Goal: Task Accomplishment & Management: Use online tool/utility

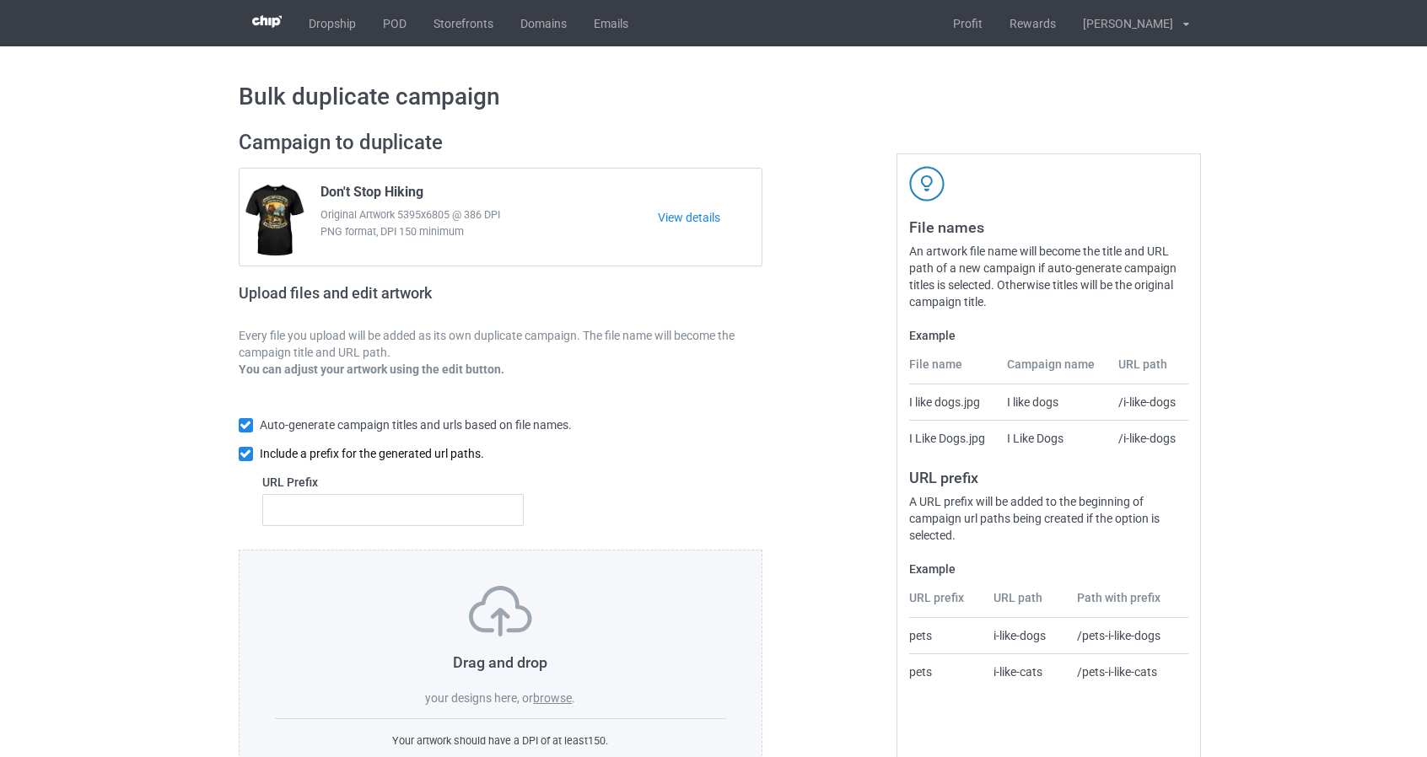
click at [245, 455] on input "checkbox" at bounding box center [246, 454] width 14 height 14
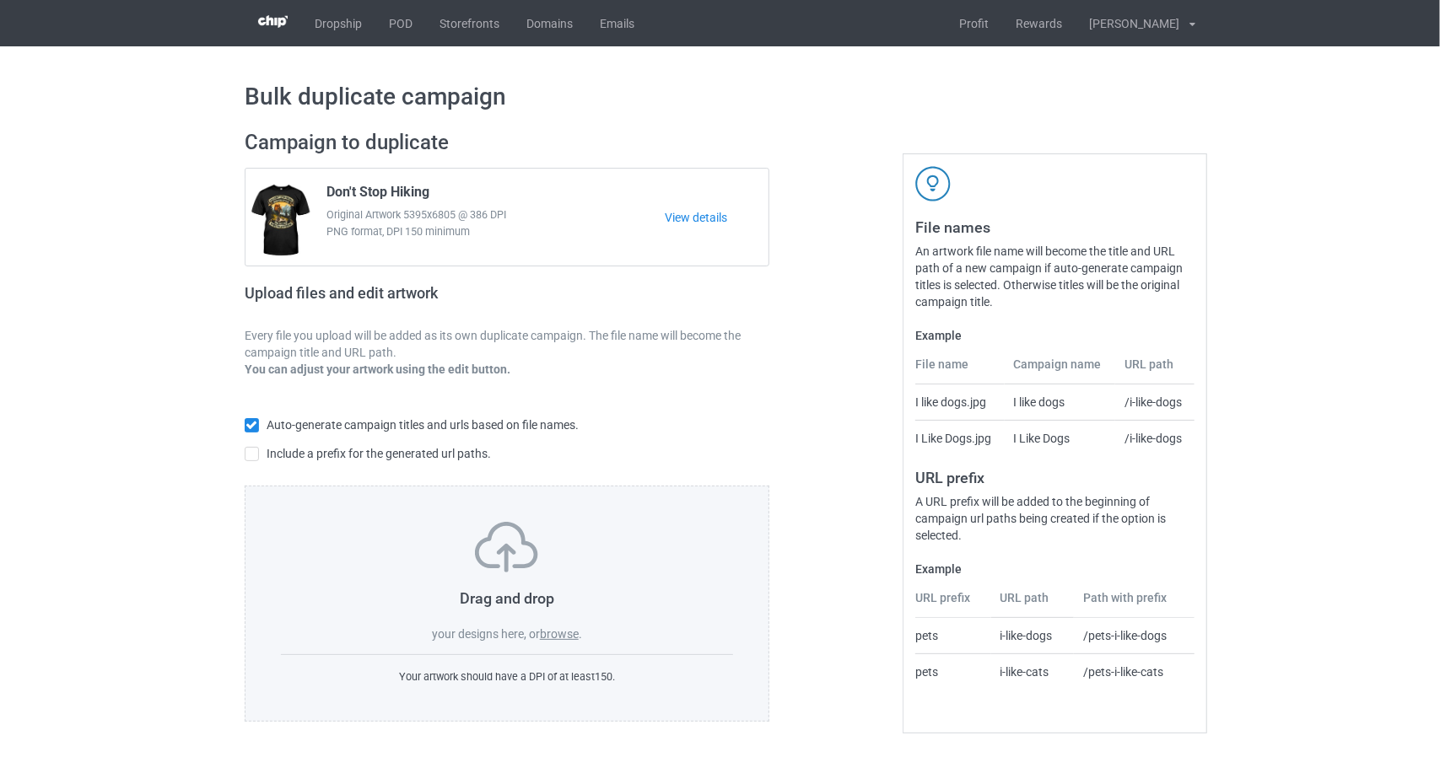
click at [569, 615] on div "Drag and drop your designs here, or browse ." at bounding box center [507, 582] width 452 height 121
click at [567, 630] on label "browse" at bounding box center [559, 633] width 39 height 13
click at [0, 0] on input "browse" at bounding box center [0, 0] width 0 height 0
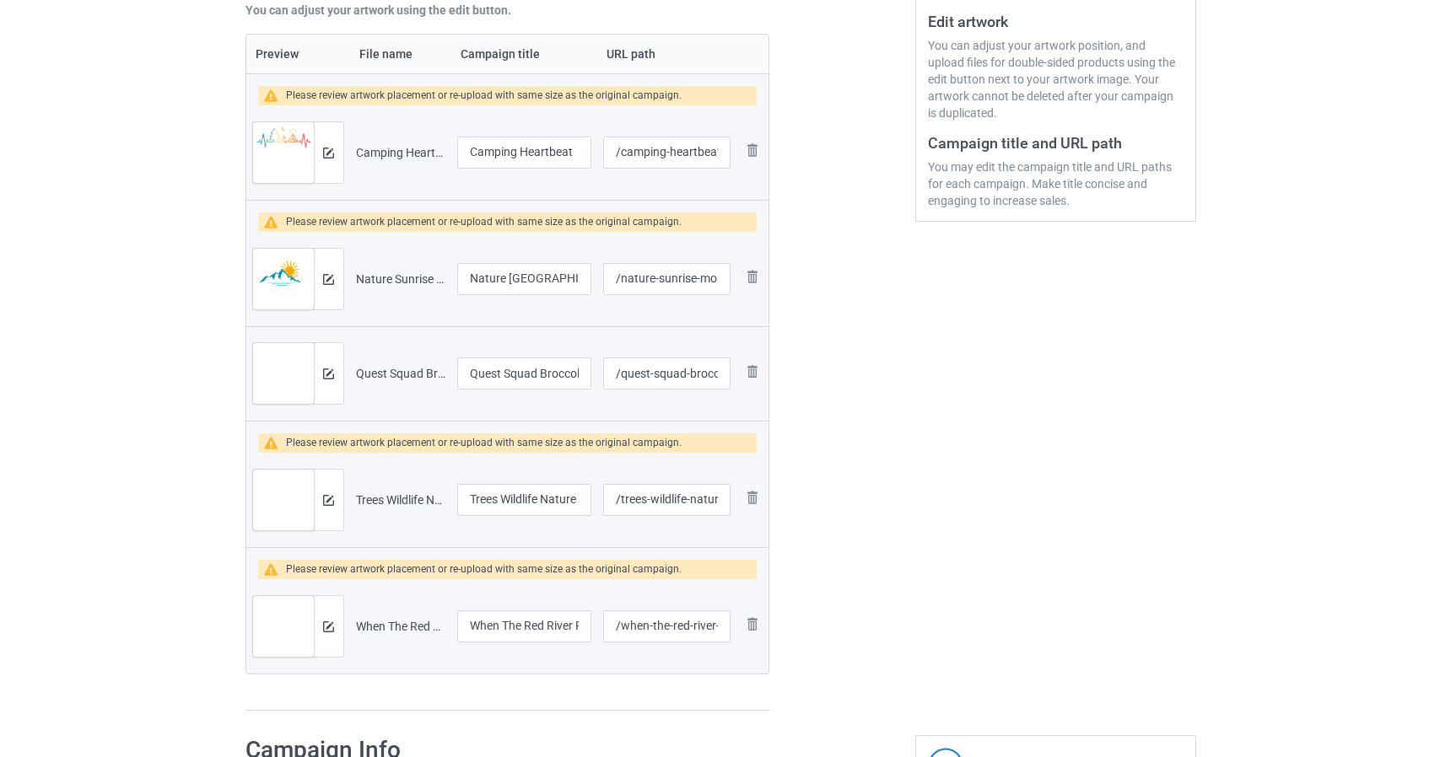
scroll to position [253, 0]
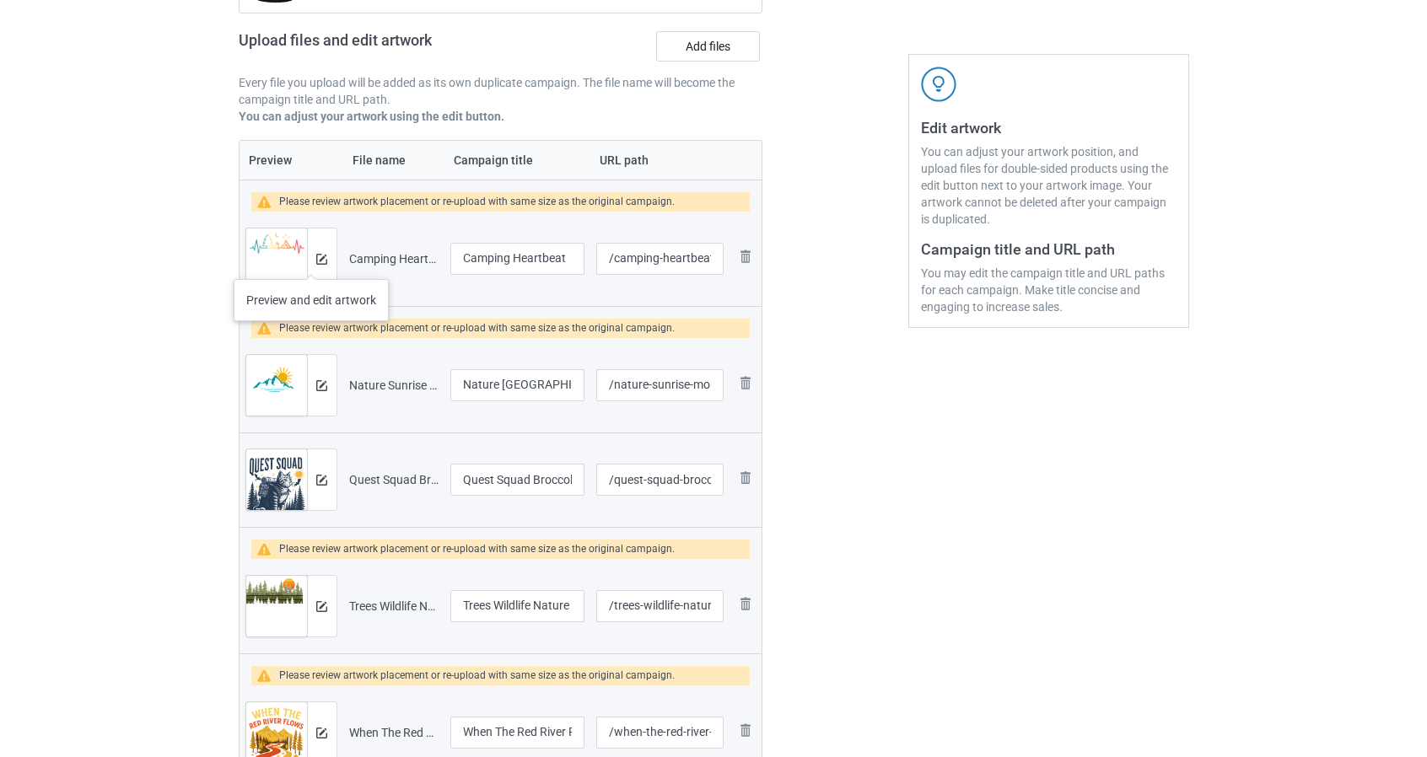
click at [310, 262] on div at bounding box center [322, 259] width 30 height 61
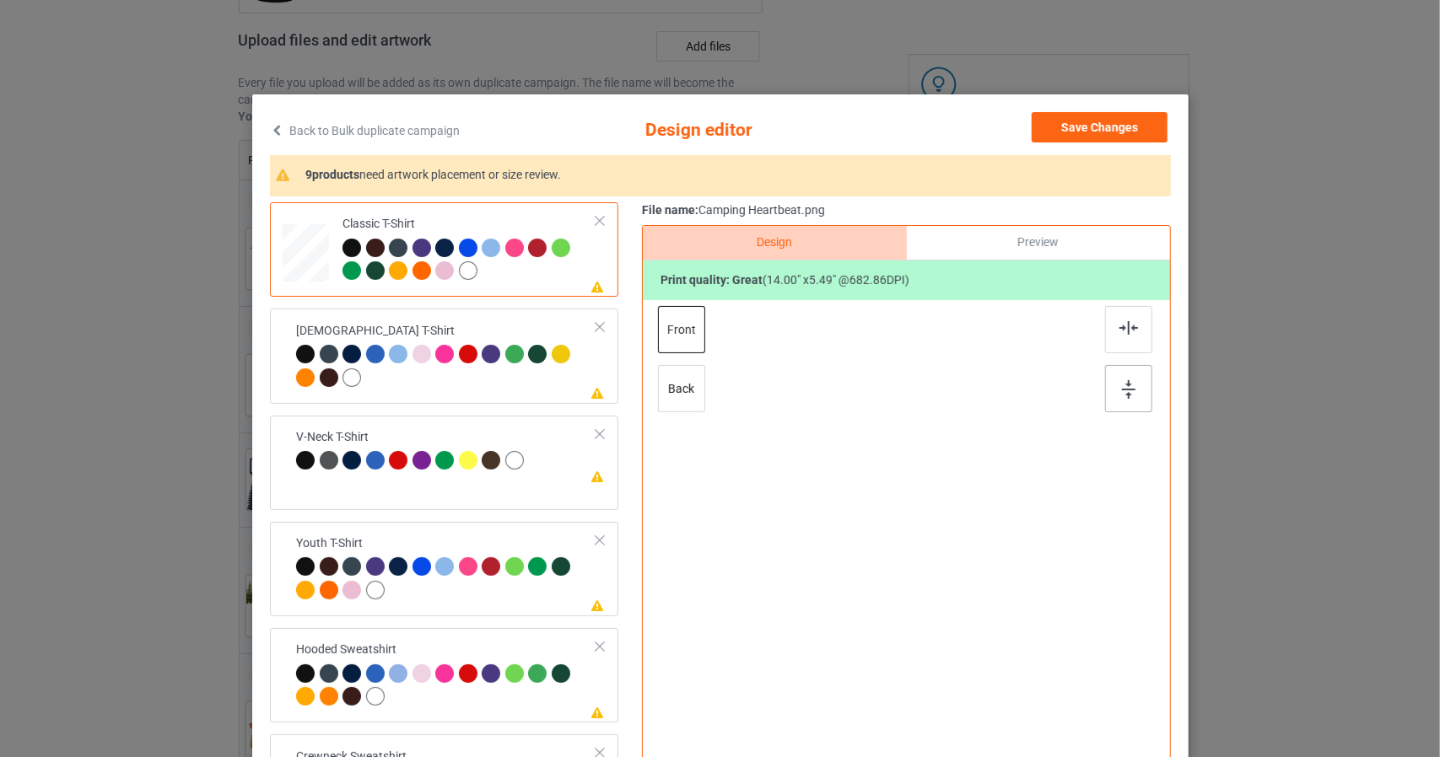
drag, startPoint x: 1115, startPoint y: 333, endPoint x: 1120, endPoint y: 392, distance: 59.2
click at [1119, 333] on img at bounding box center [1128, 327] width 19 height 13
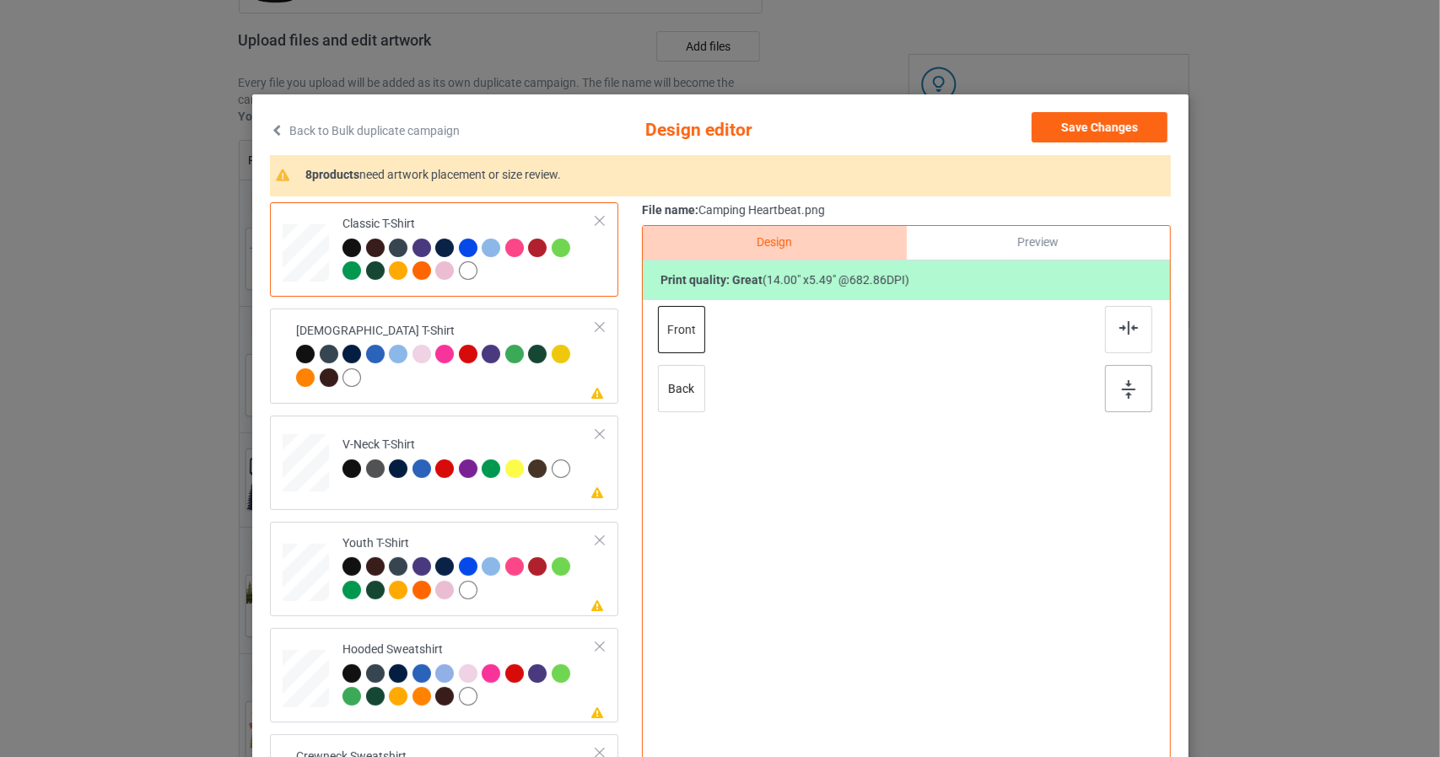
click at [1122, 396] on img at bounding box center [1128, 389] width 13 height 19
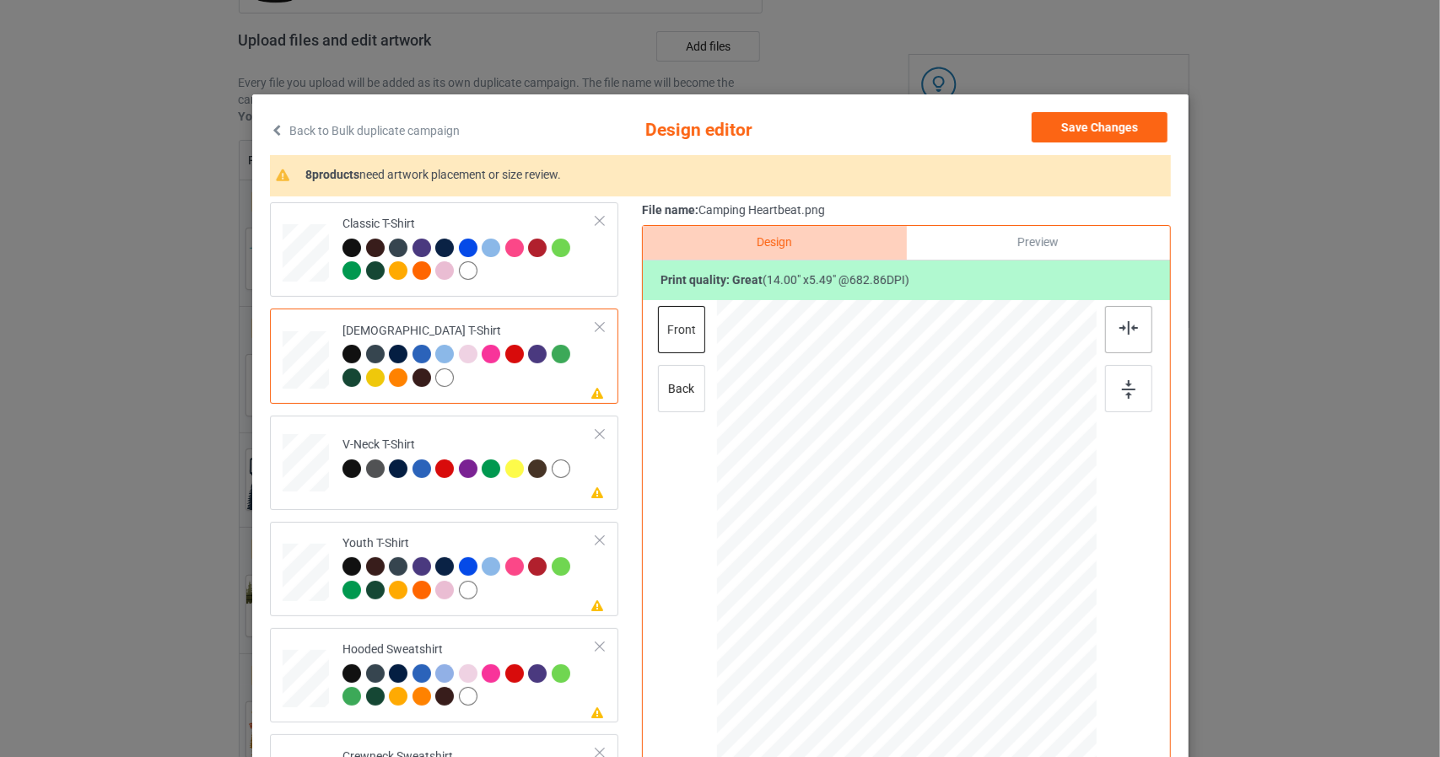
click at [1124, 323] on img at bounding box center [1128, 327] width 19 height 13
click at [1122, 396] on img at bounding box center [1128, 389] width 13 height 19
click at [1123, 328] on img at bounding box center [1128, 327] width 19 height 13
click at [1122, 386] on img at bounding box center [1128, 389] width 13 height 19
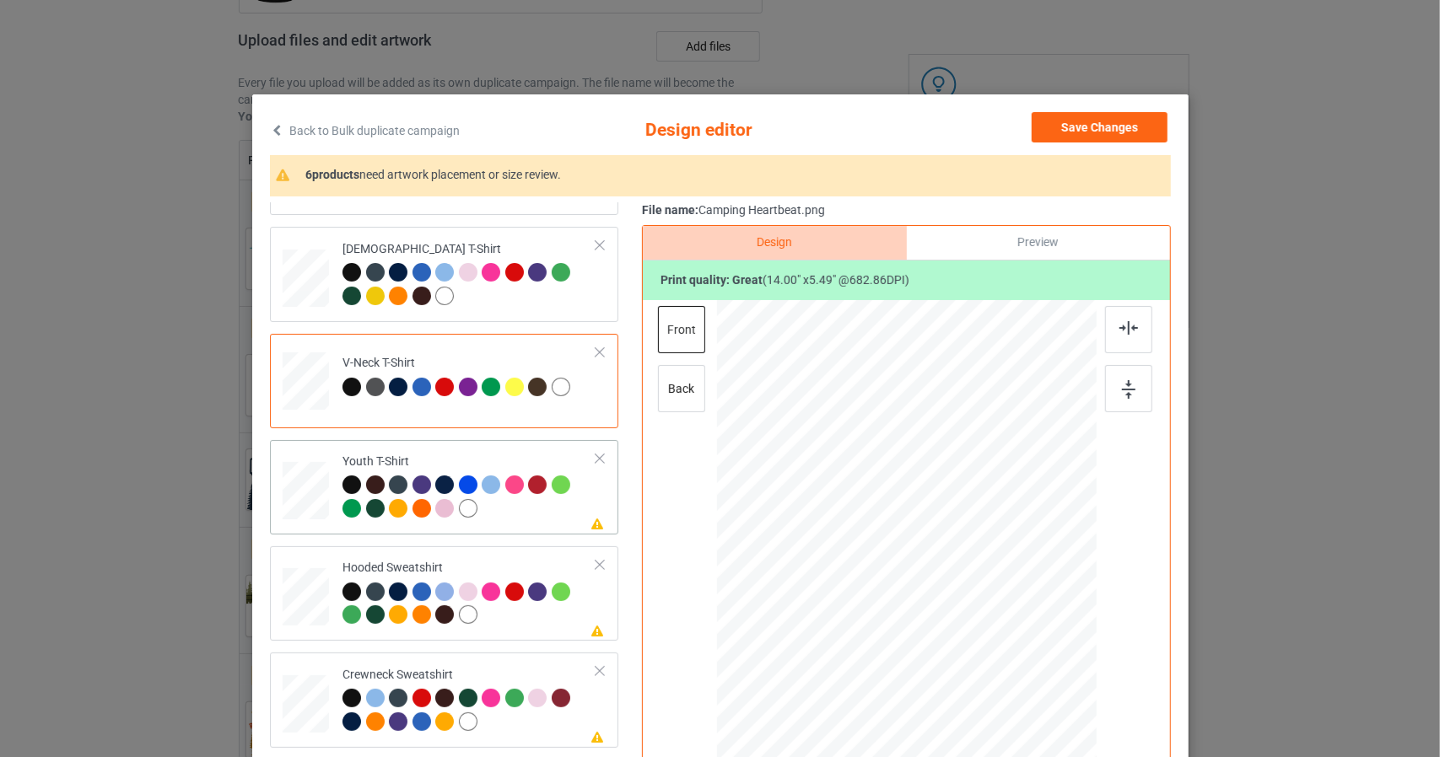
scroll to position [84, 0]
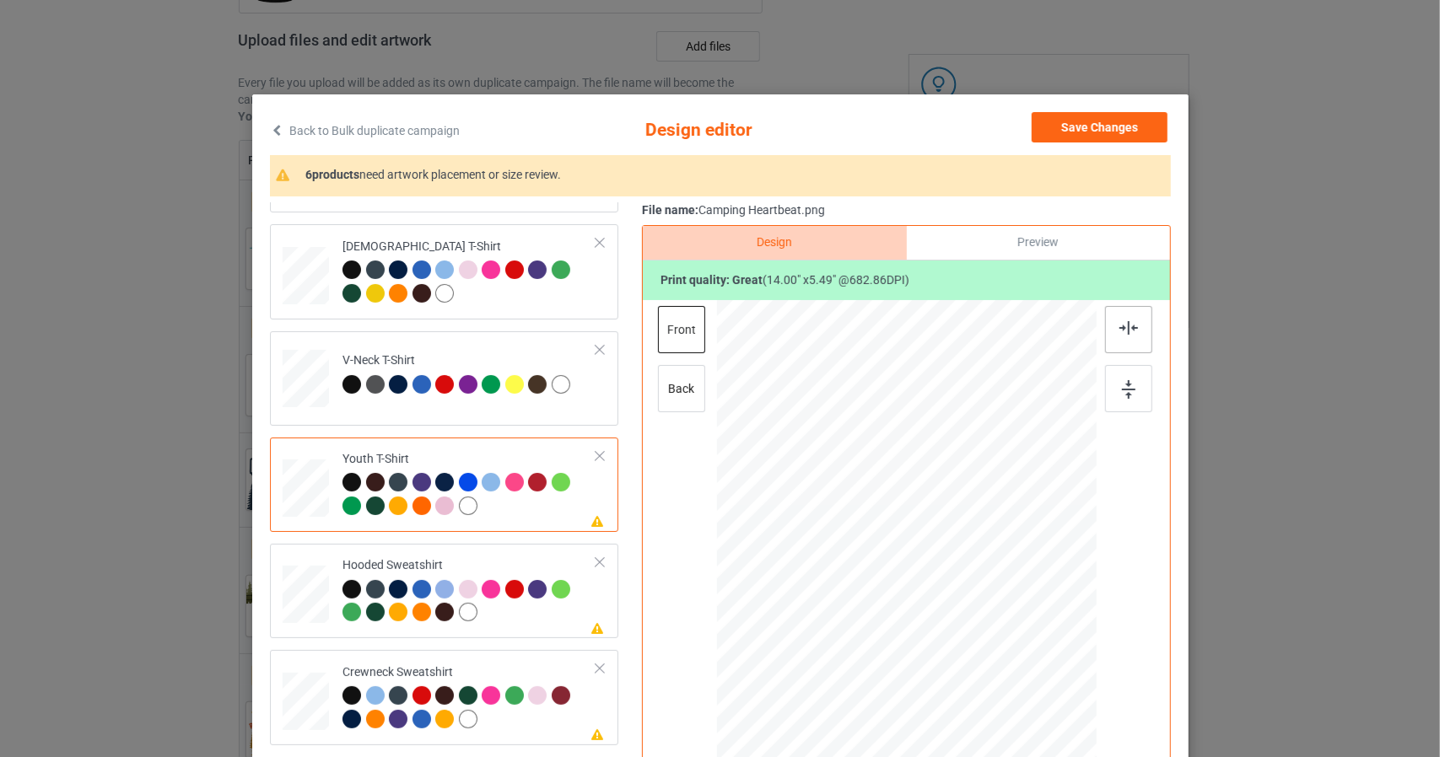
click at [1128, 335] on div at bounding box center [1128, 329] width 47 height 47
click at [1113, 392] on div at bounding box center [1128, 388] width 47 height 47
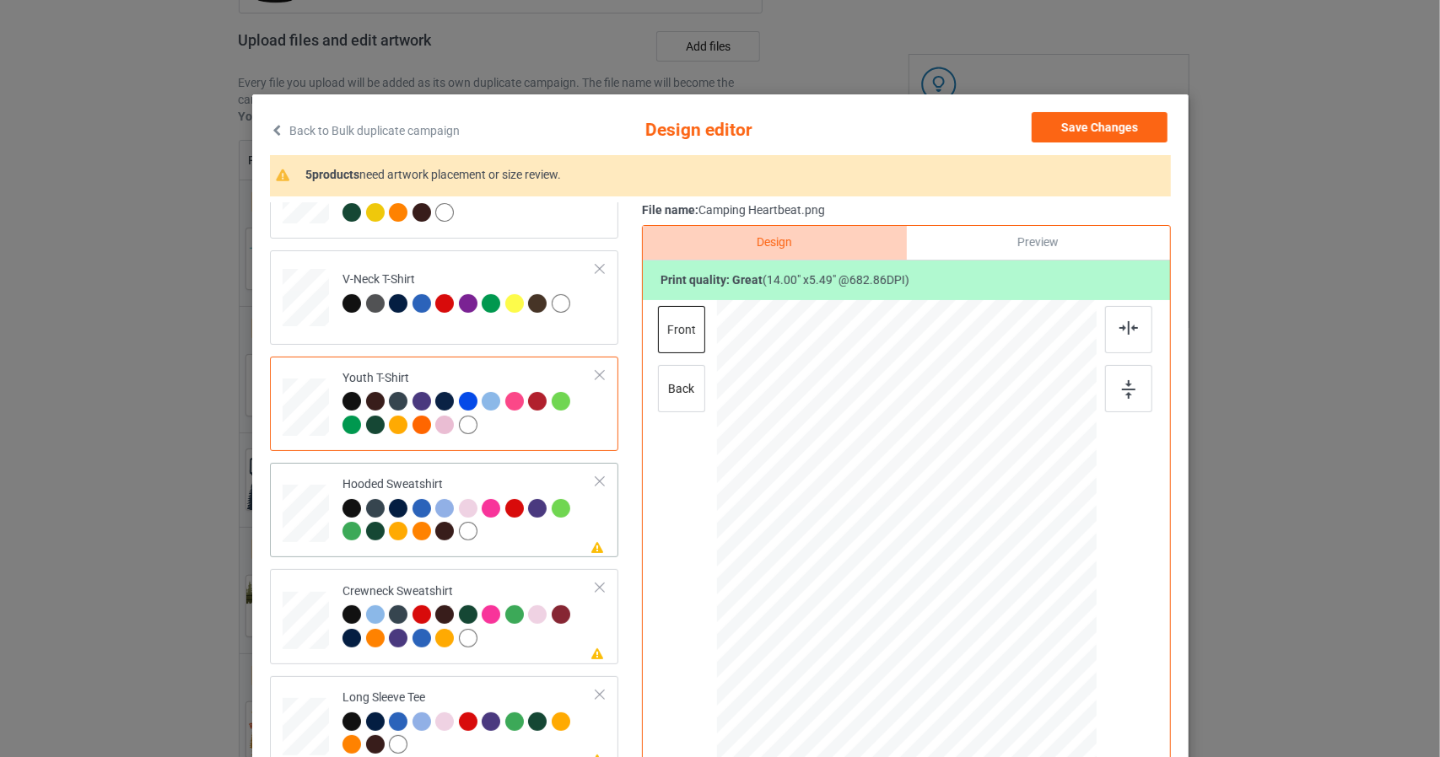
scroll to position [169, 0]
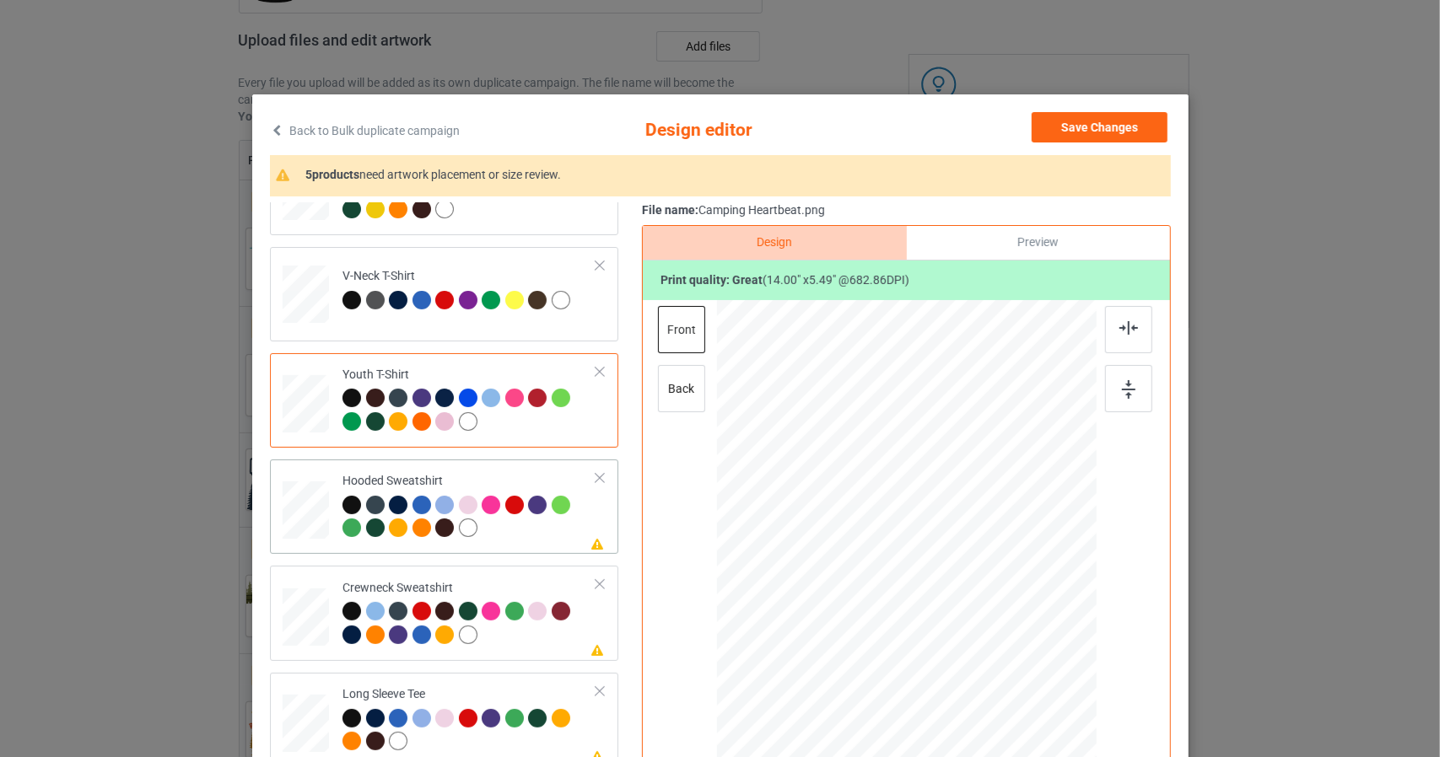
click at [274, 509] on div "Please review artwork placement Hooded Sweatshirt" at bounding box center [444, 507] width 348 height 94
click at [1123, 325] on img at bounding box center [1128, 327] width 19 height 13
click at [1114, 384] on div at bounding box center [1128, 388] width 47 height 47
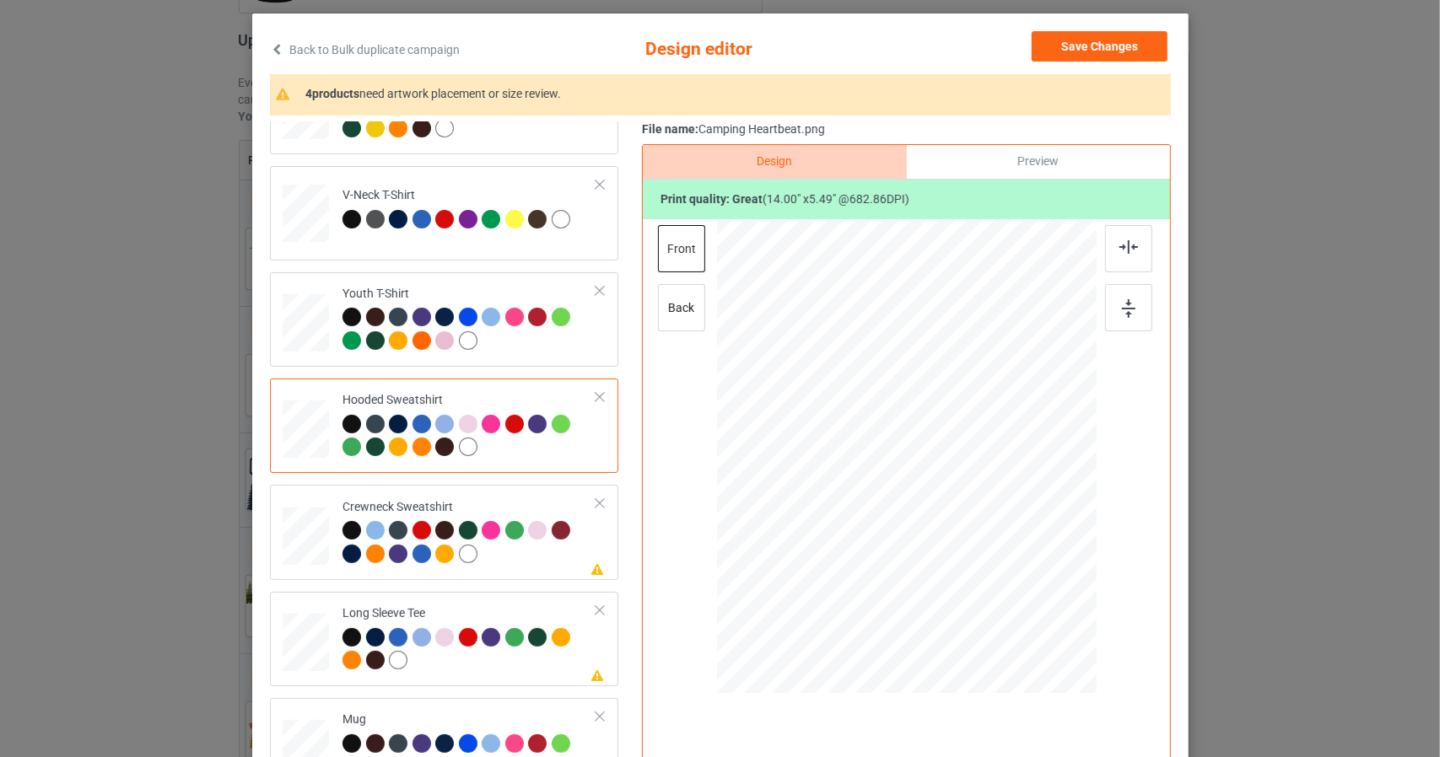
scroll to position [84, 0]
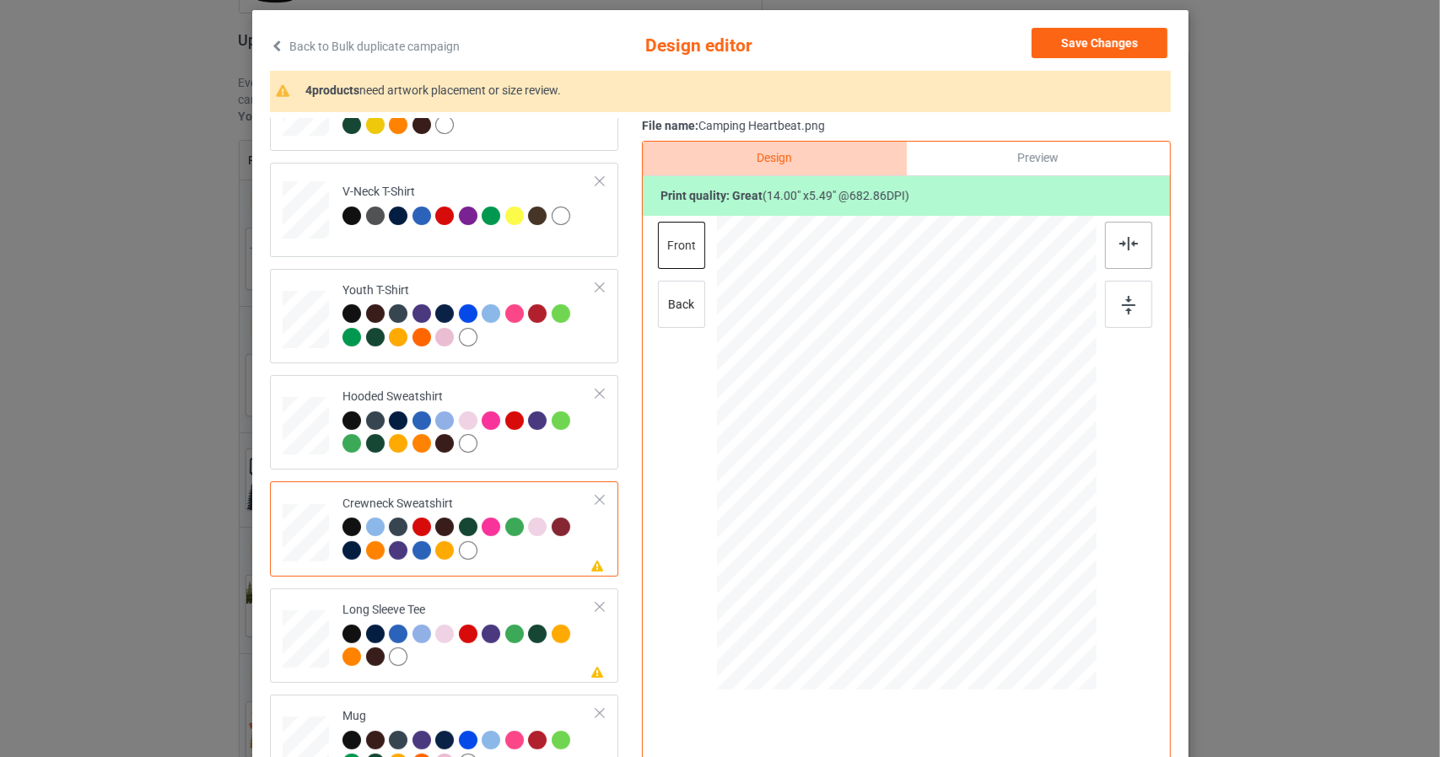
click at [1122, 251] on div at bounding box center [1128, 245] width 47 height 47
click at [1108, 308] on div at bounding box center [1128, 304] width 47 height 47
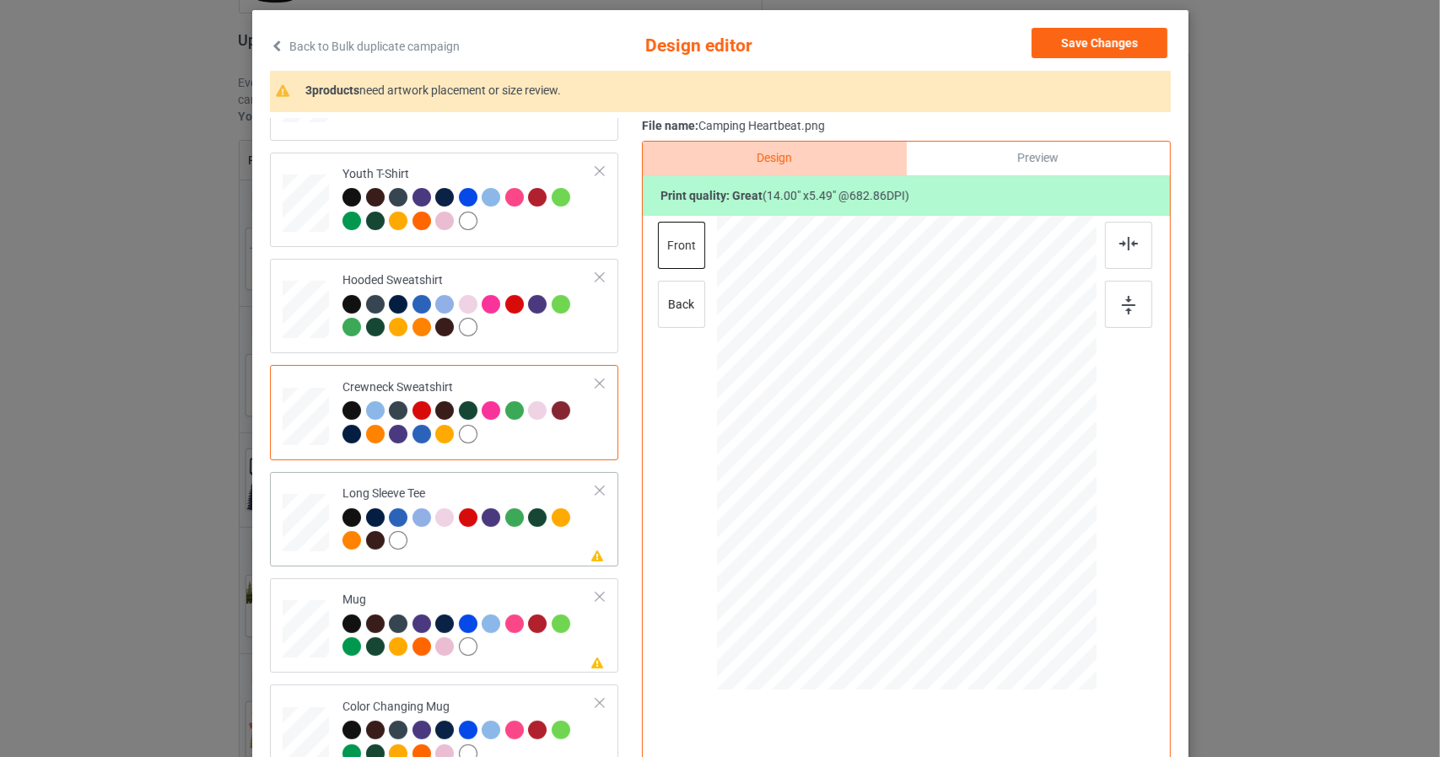
scroll to position [287, 0]
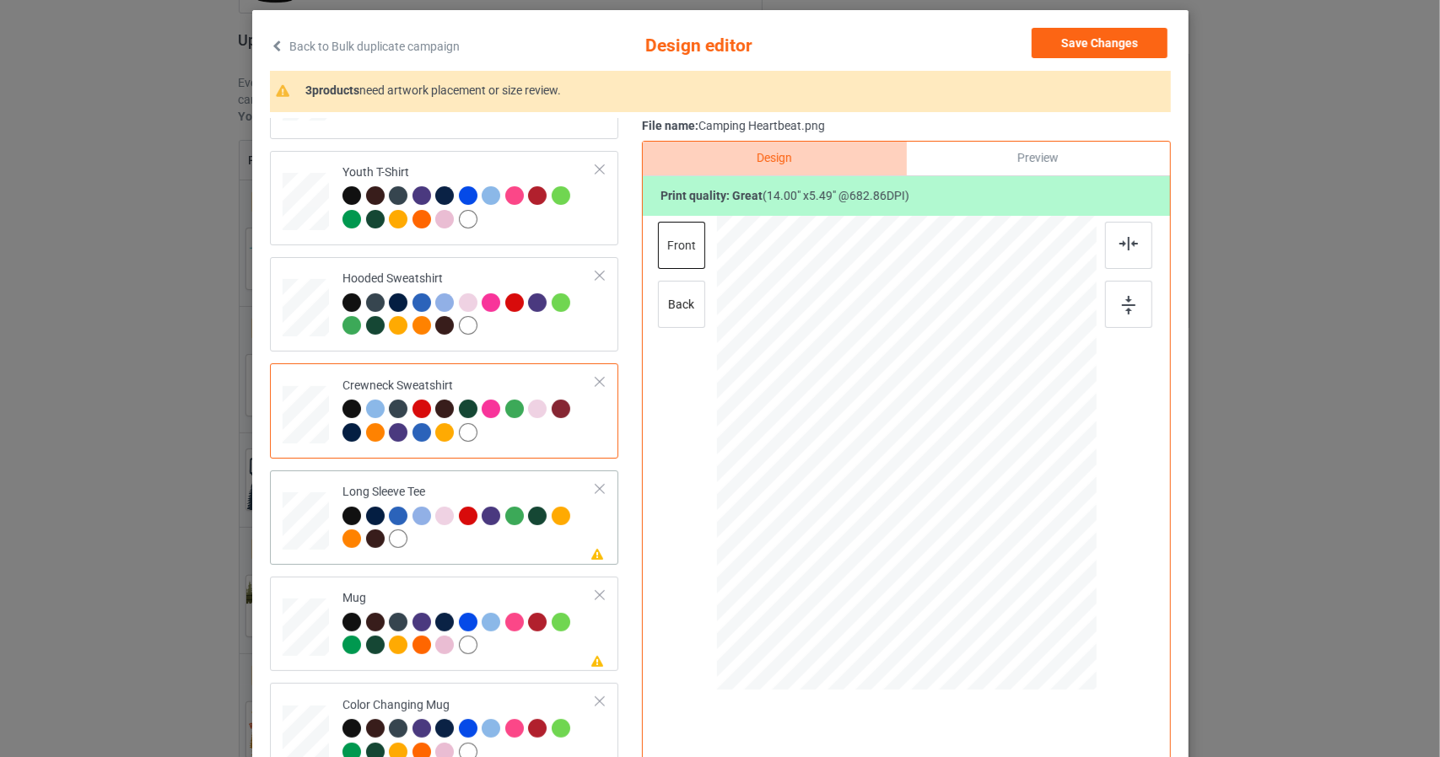
click at [1125, 243] on img at bounding box center [1128, 243] width 19 height 13
click at [1125, 307] on img at bounding box center [1128, 305] width 13 height 19
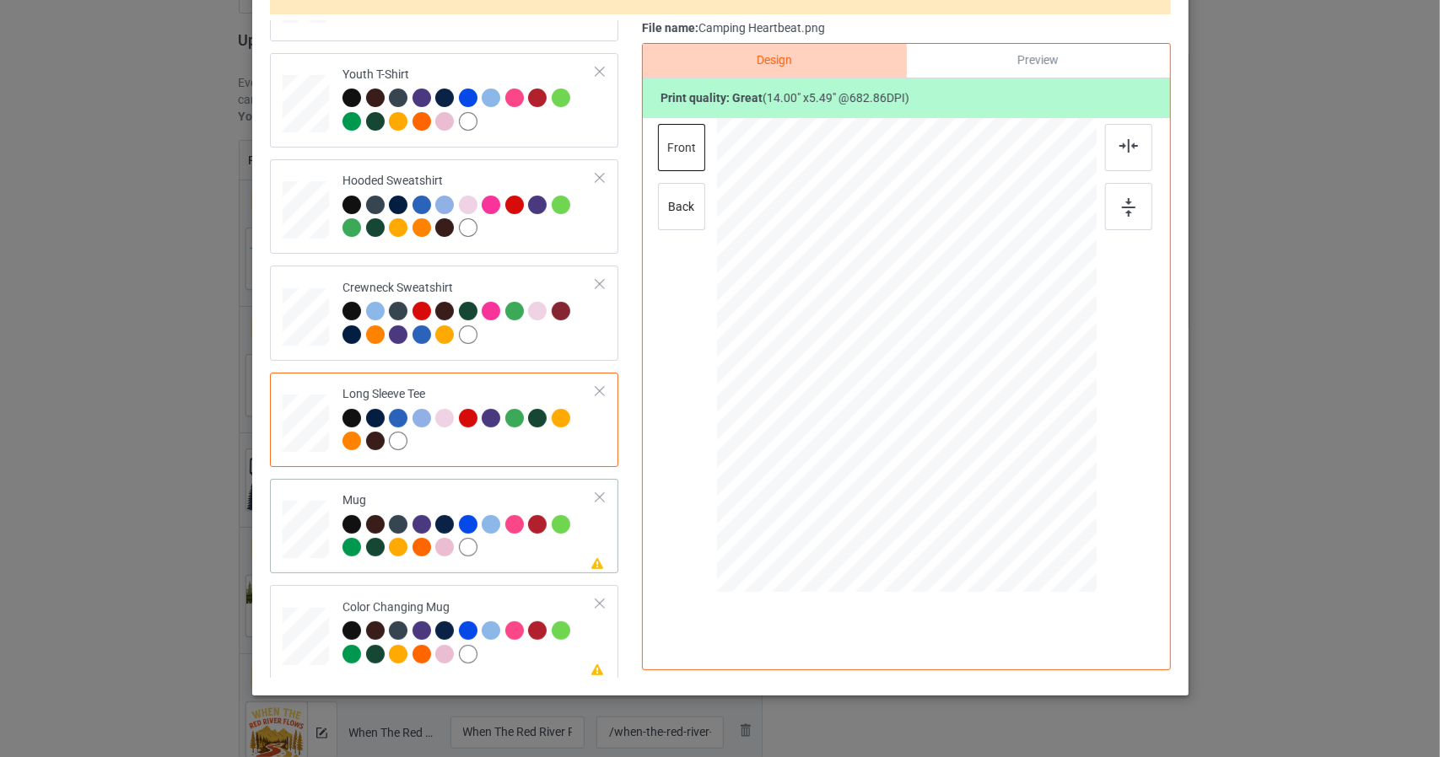
scroll to position [215, 0]
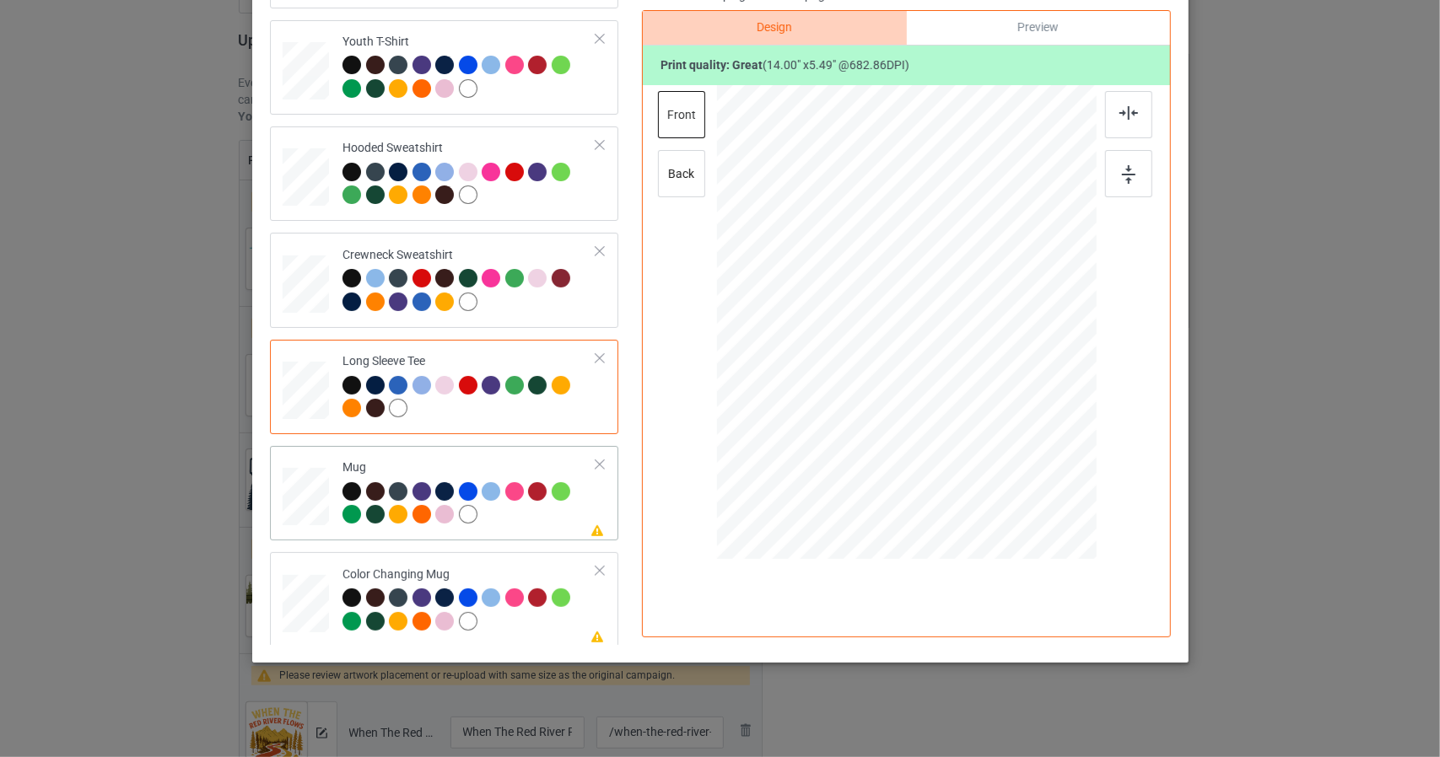
drag, startPoint x: 1013, startPoint y: 365, endPoint x: 1039, endPoint y: 397, distance: 41.4
click at [1039, 397] on div at bounding box center [905, 322] width 379 height 158
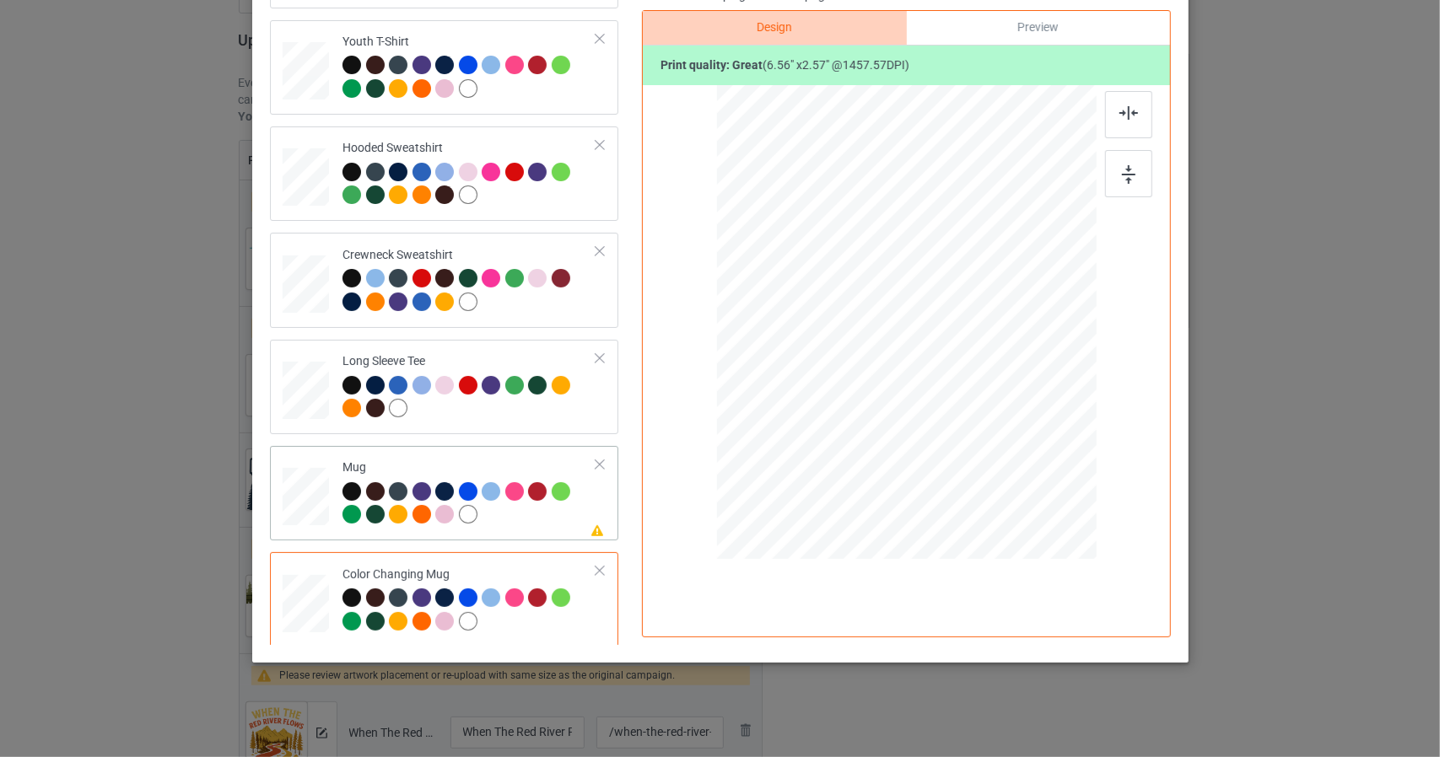
click at [911, 363] on div at bounding box center [906, 324] width 298 height 116
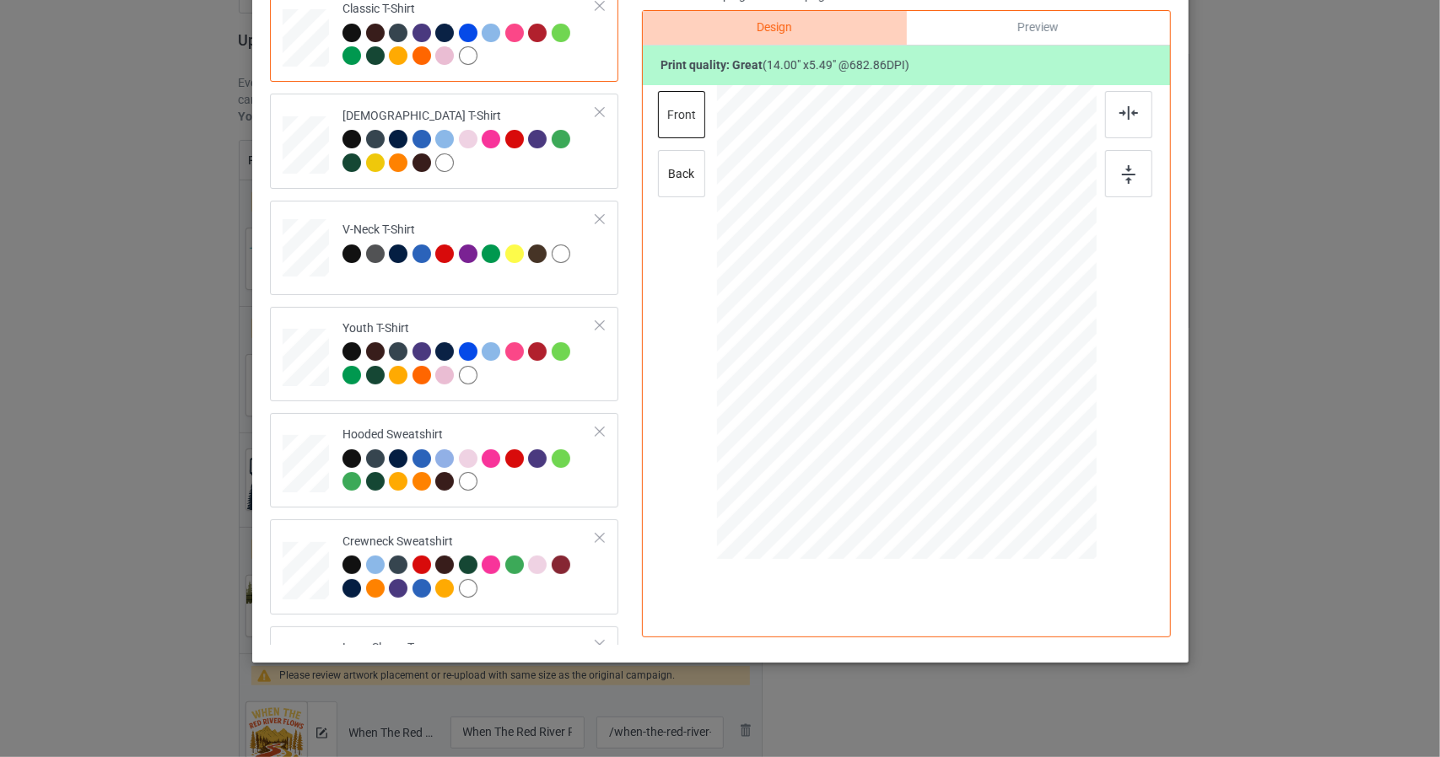
scroll to position [0, 0]
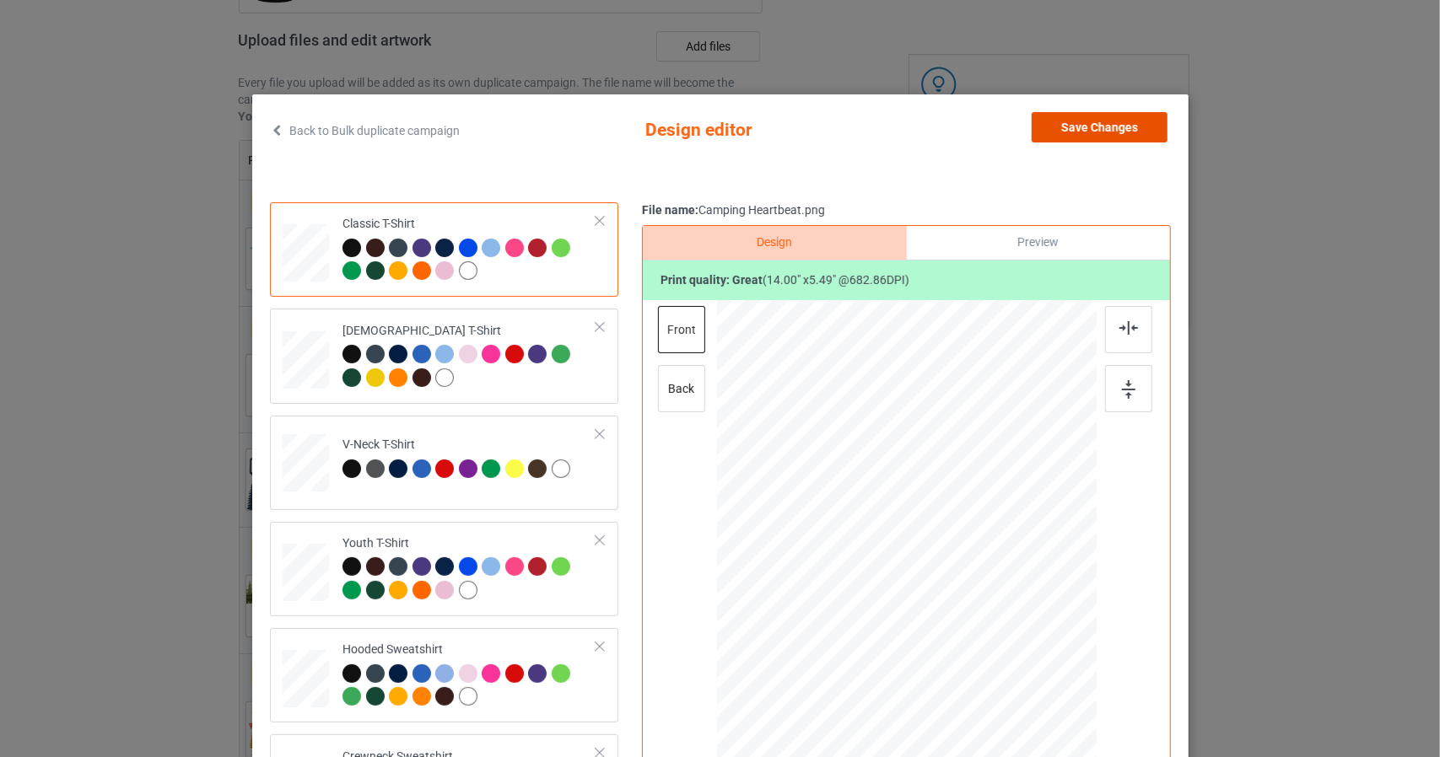
click at [1076, 124] on button "Save Changes" at bounding box center [1099, 127] width 136 height 30
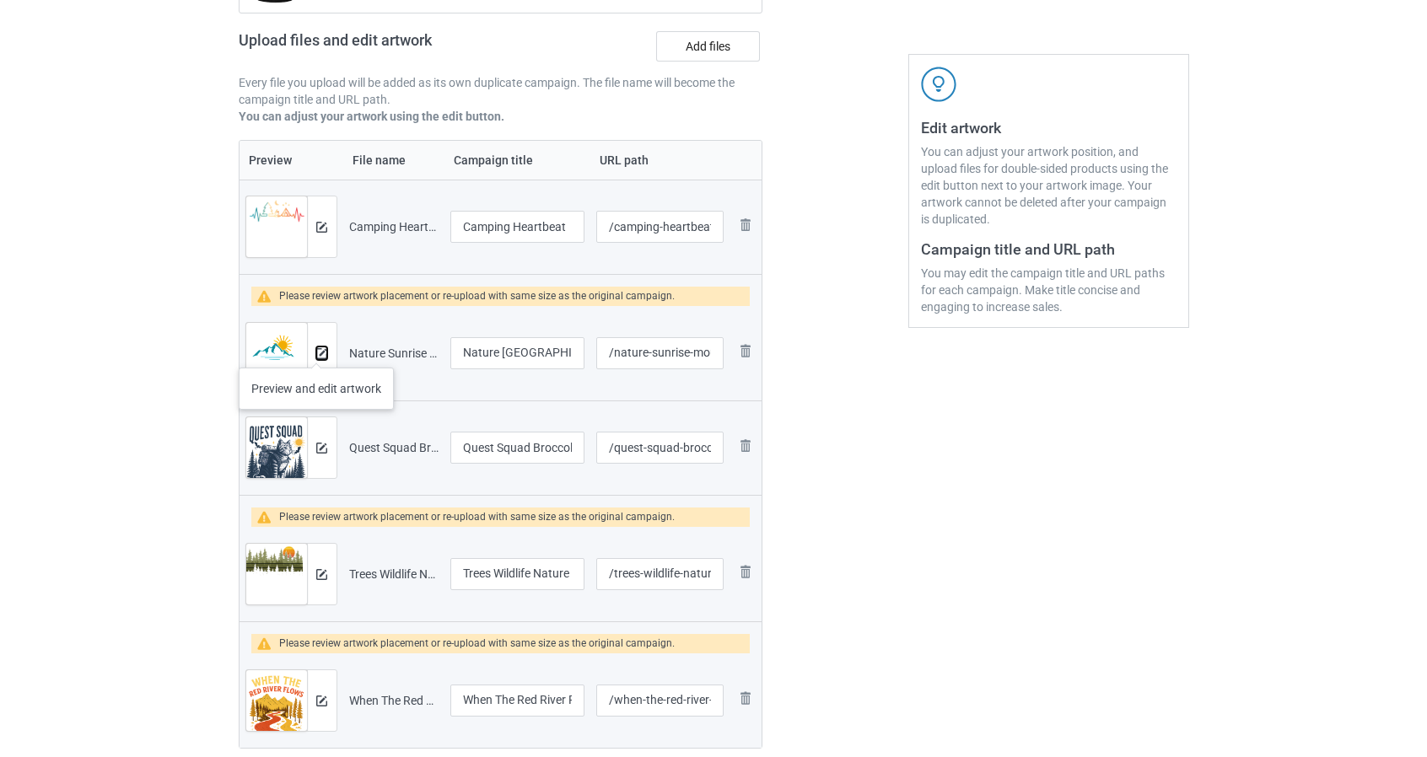
click at [320, 353] on img at bounding box center [321, 353] width 11 height 11
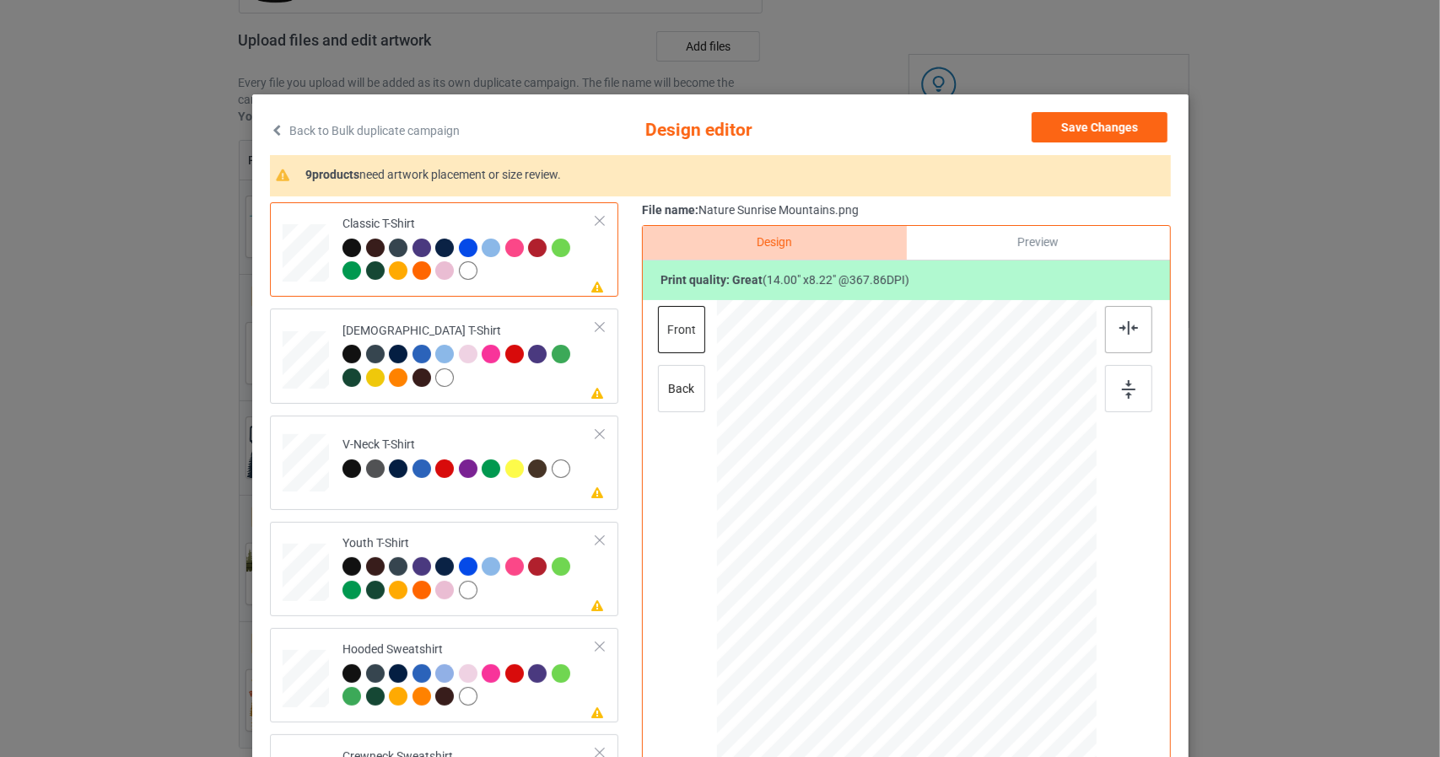
click at [1125, 325] on img at bounding box center [1128, 327] width 19 height 13
click at [1123, 394] on img at bounding box center [1128, 389] width 13 height 19
click at [1121, 326] on img at bounding box center [1128, 327] width 19 height 13
click at [1124, 396] on img at bounding box center [1128, 389] width 13 height 19
click at [1129, 330] on img at bounding box center [1128, 327] width 19 height 13
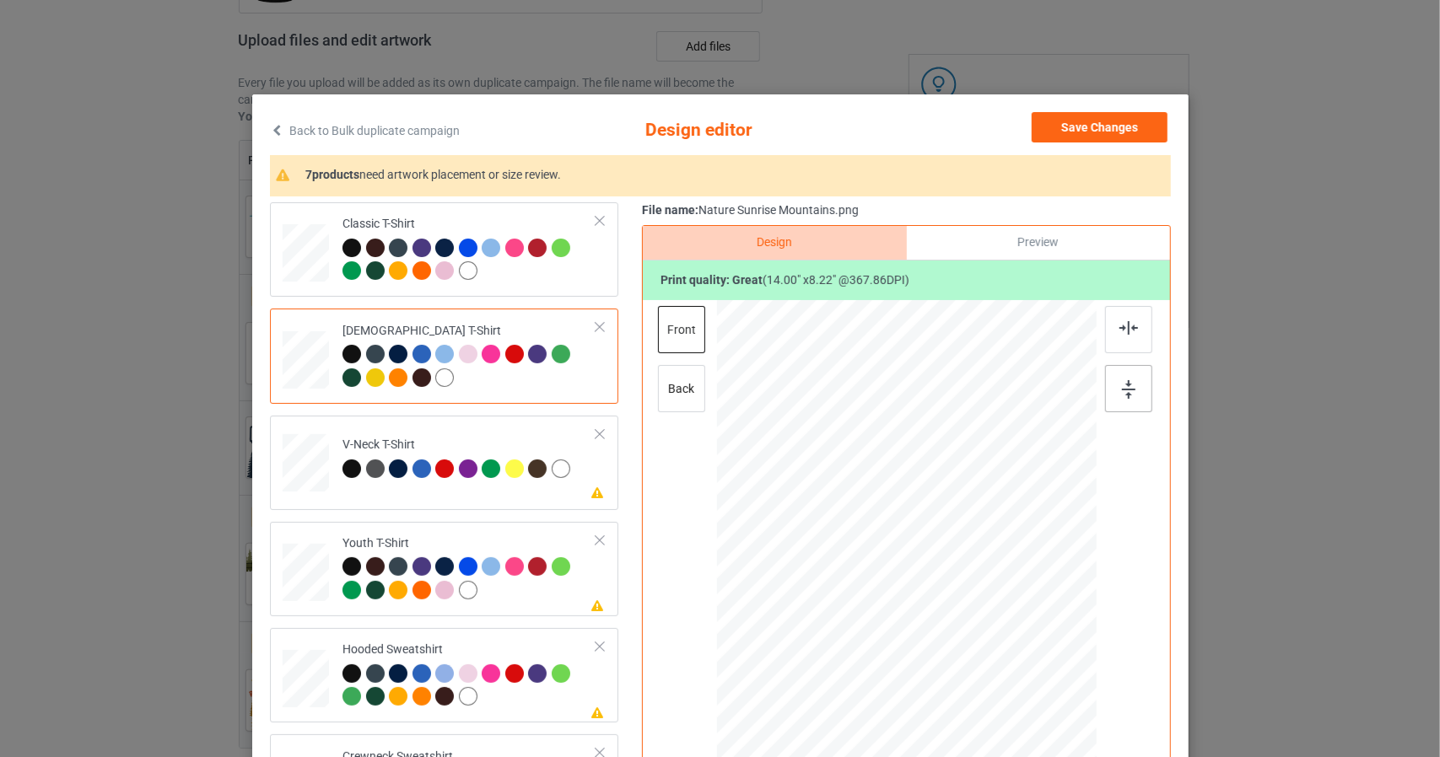
click at [1122, 392] on img at bounding box center [1128, 389] width 13 height 19
click at [1119, 328] on img at bounding box center [1128, 327] width 19 height 13
click at [1124, 389] on img at bounding box center [1128, 389] width 13 height 19
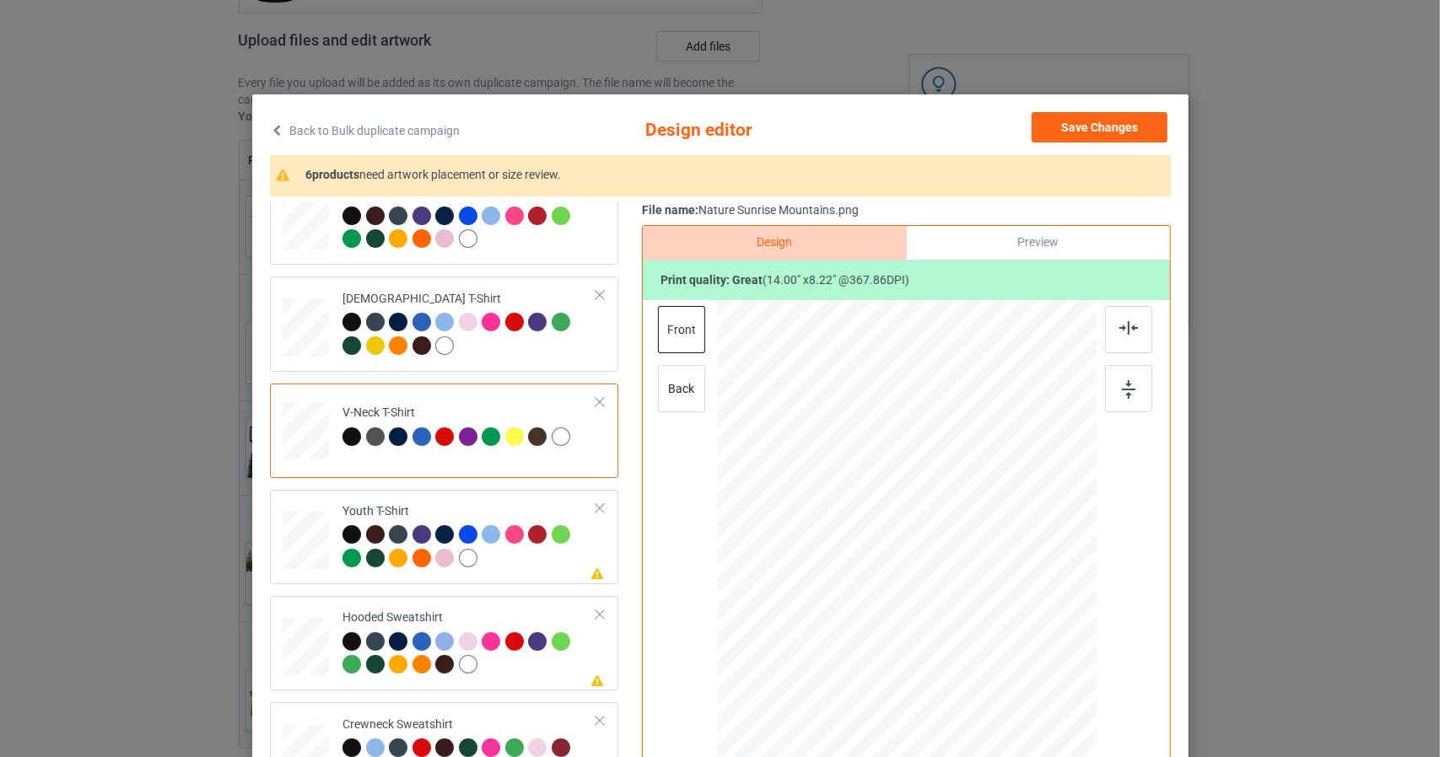
scroll to position [84, 0]
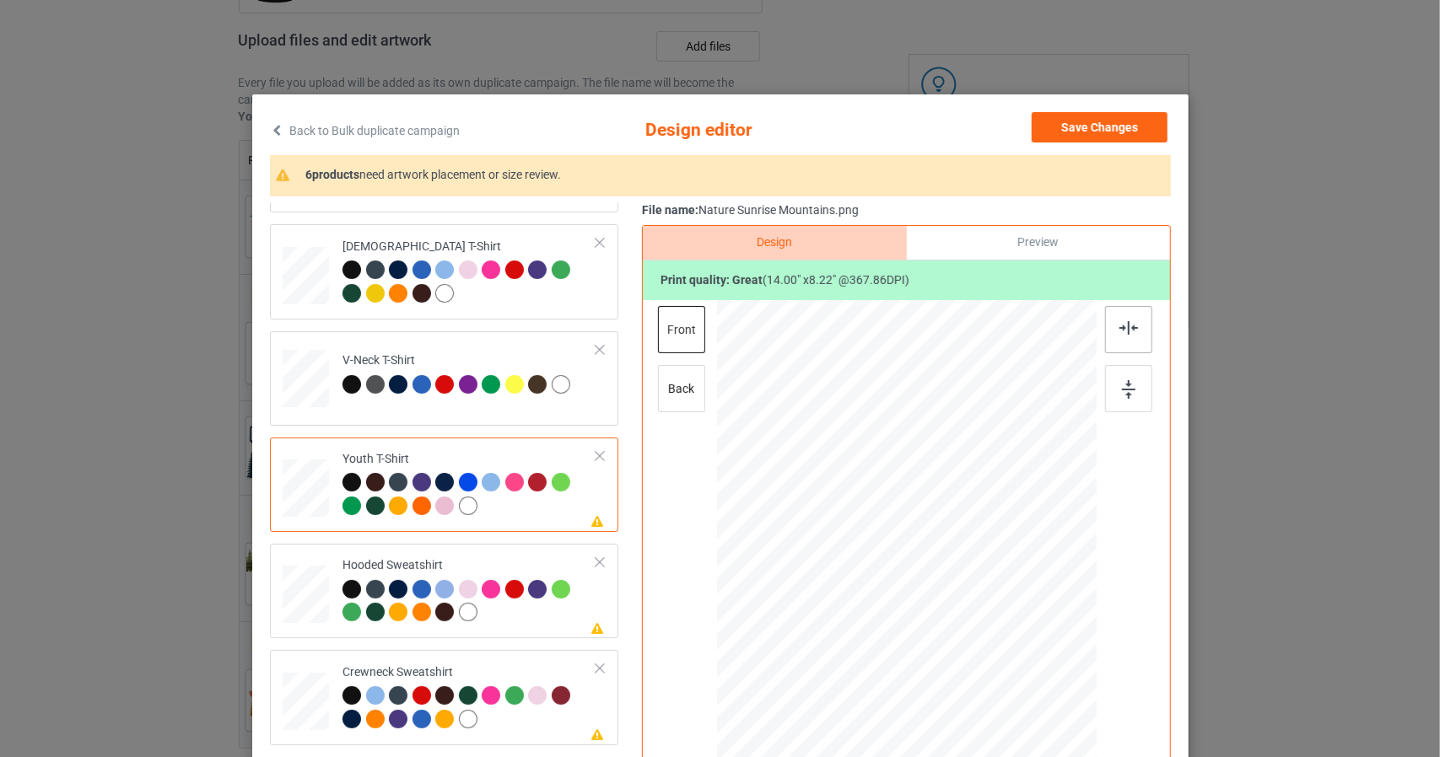
click at [1122, 329] on img at bounding box center [1128, 327] width 19 height 13
click at [1122, 397] on img at bounding box center [1128, 389] width 13 height 19
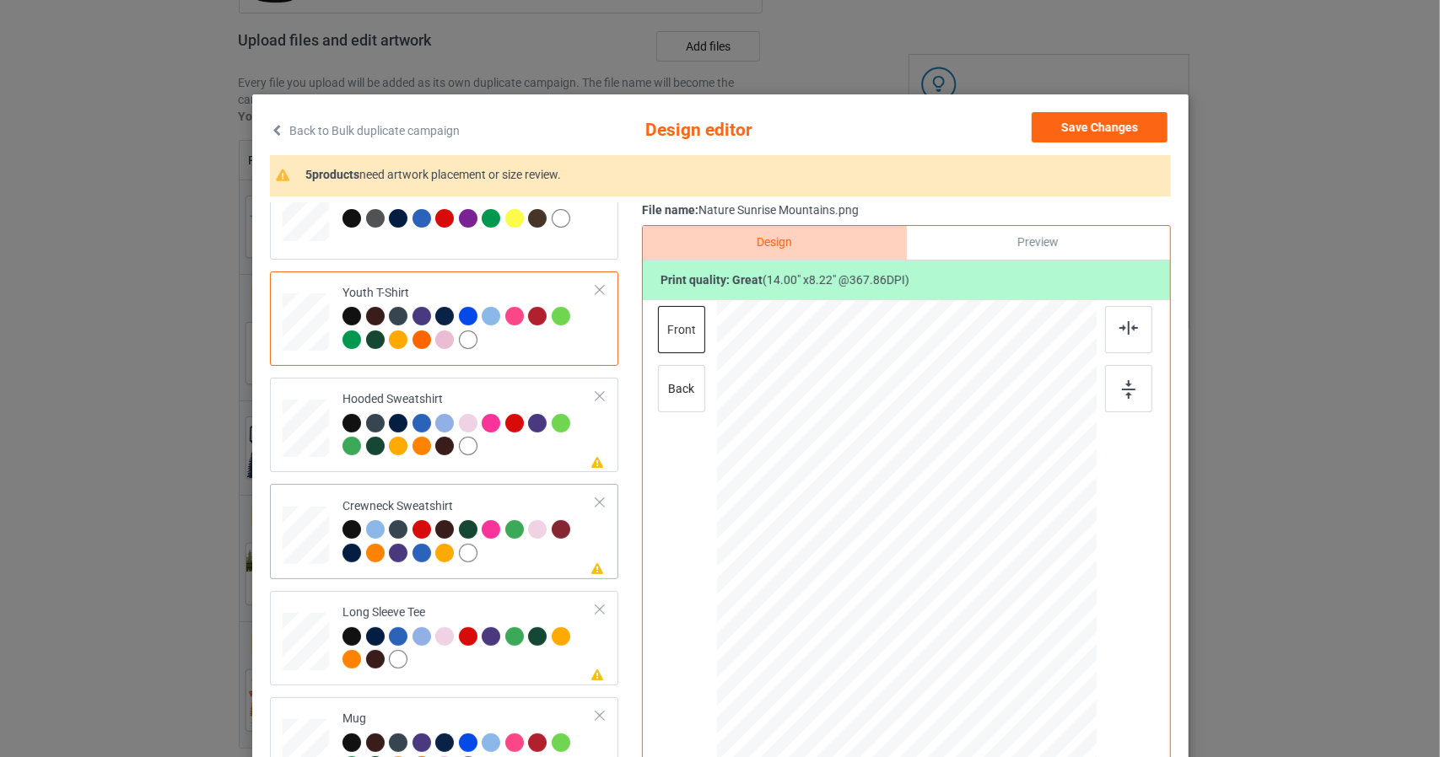
scroll to position [253, 0]
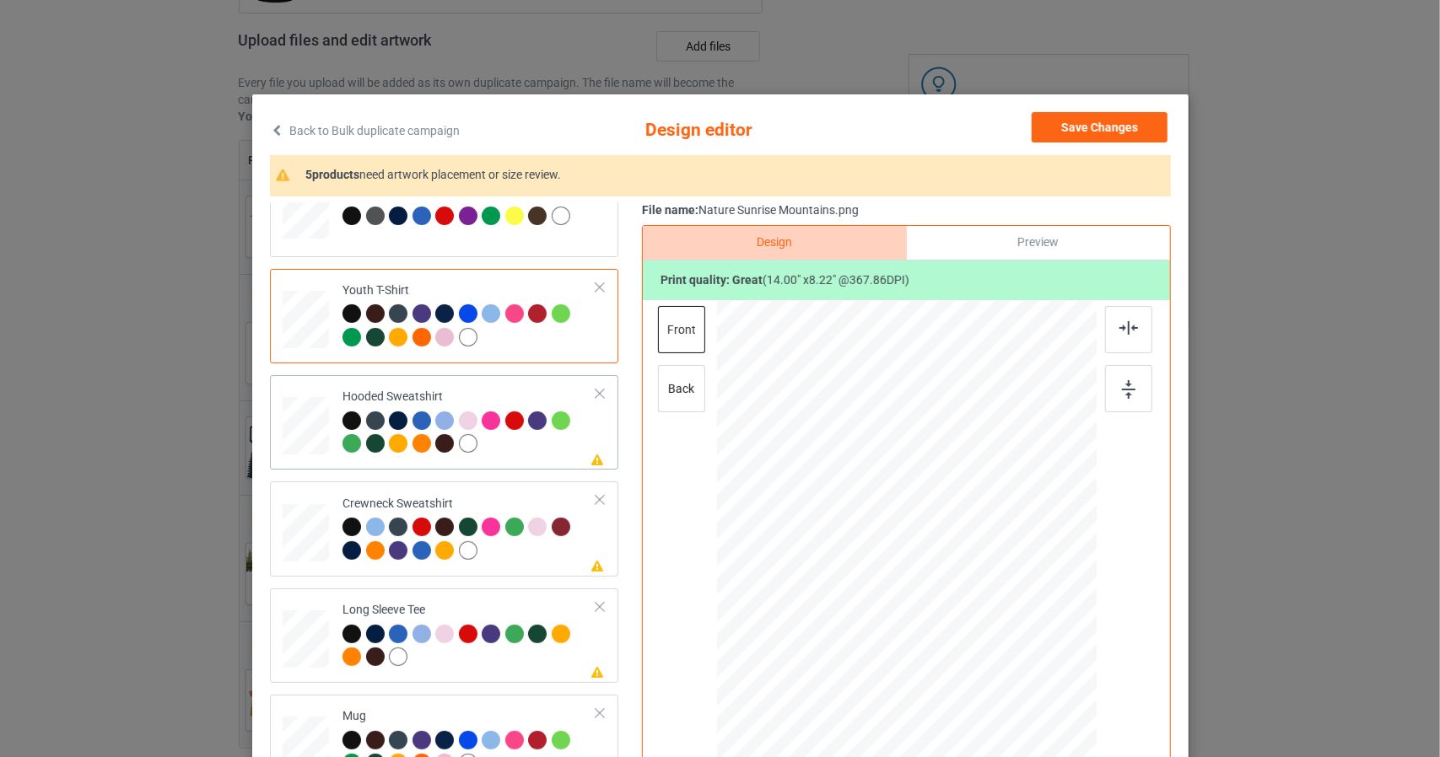
click at [1119, 327] on img at bounding box center [1128, 327] width 19 height 13
click at [1122, 396] on img at bounding box center [1128, 389] width 13 height 19
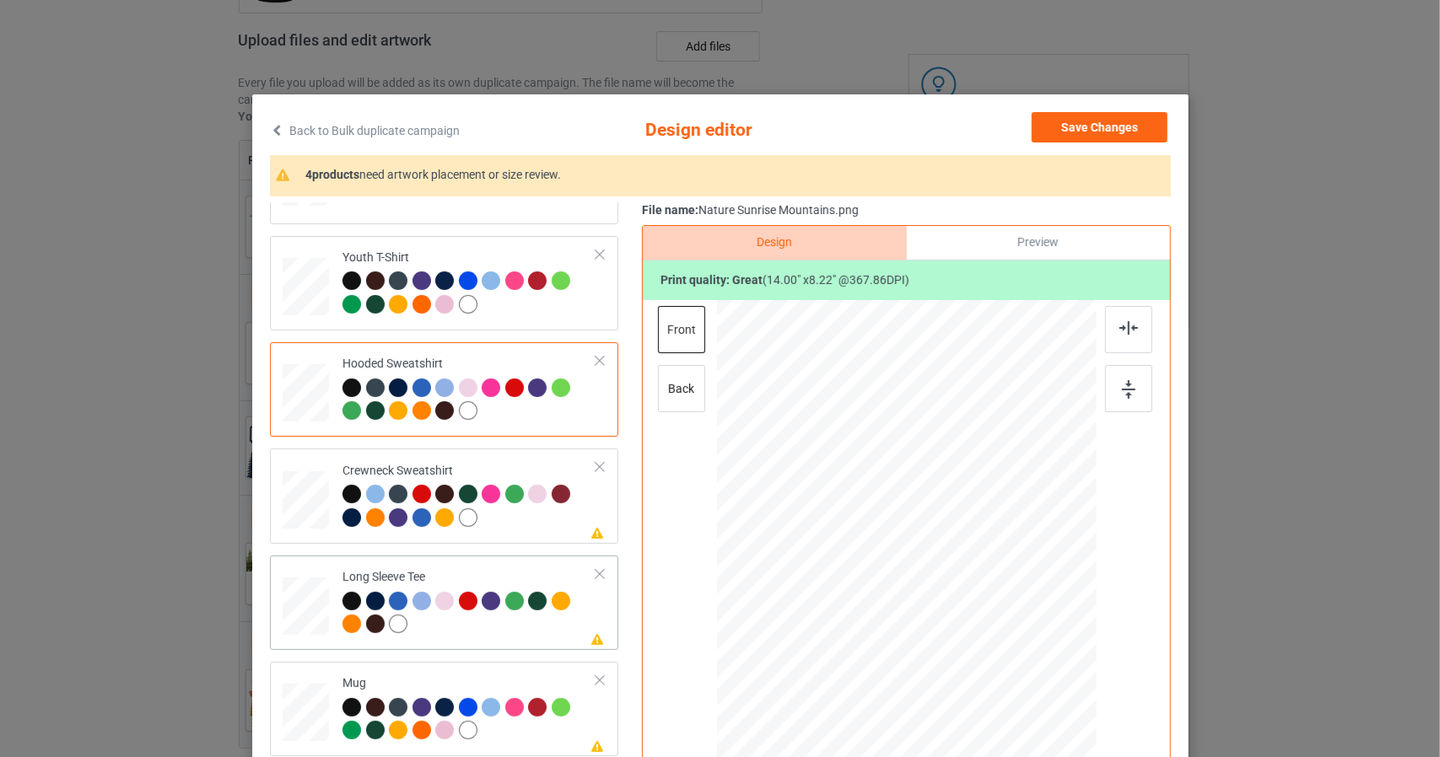
scroll to position [287, 0]
click at [1115, 336] on div at bounding box center [1128, 329] width 47 height 47
click at [1122, 385] on img at bounding box center [1128, 389] width 13 height 19
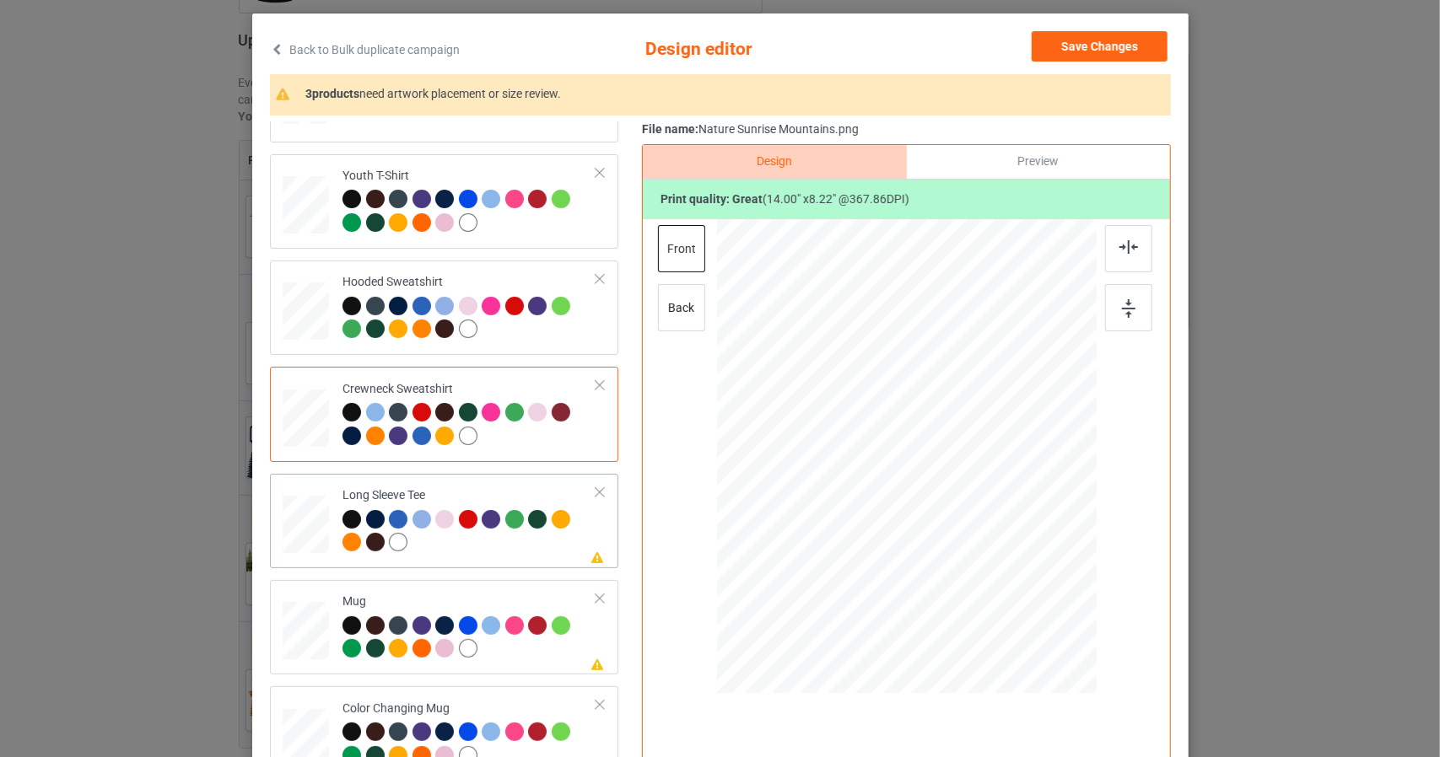
scroll to position [84, 0]
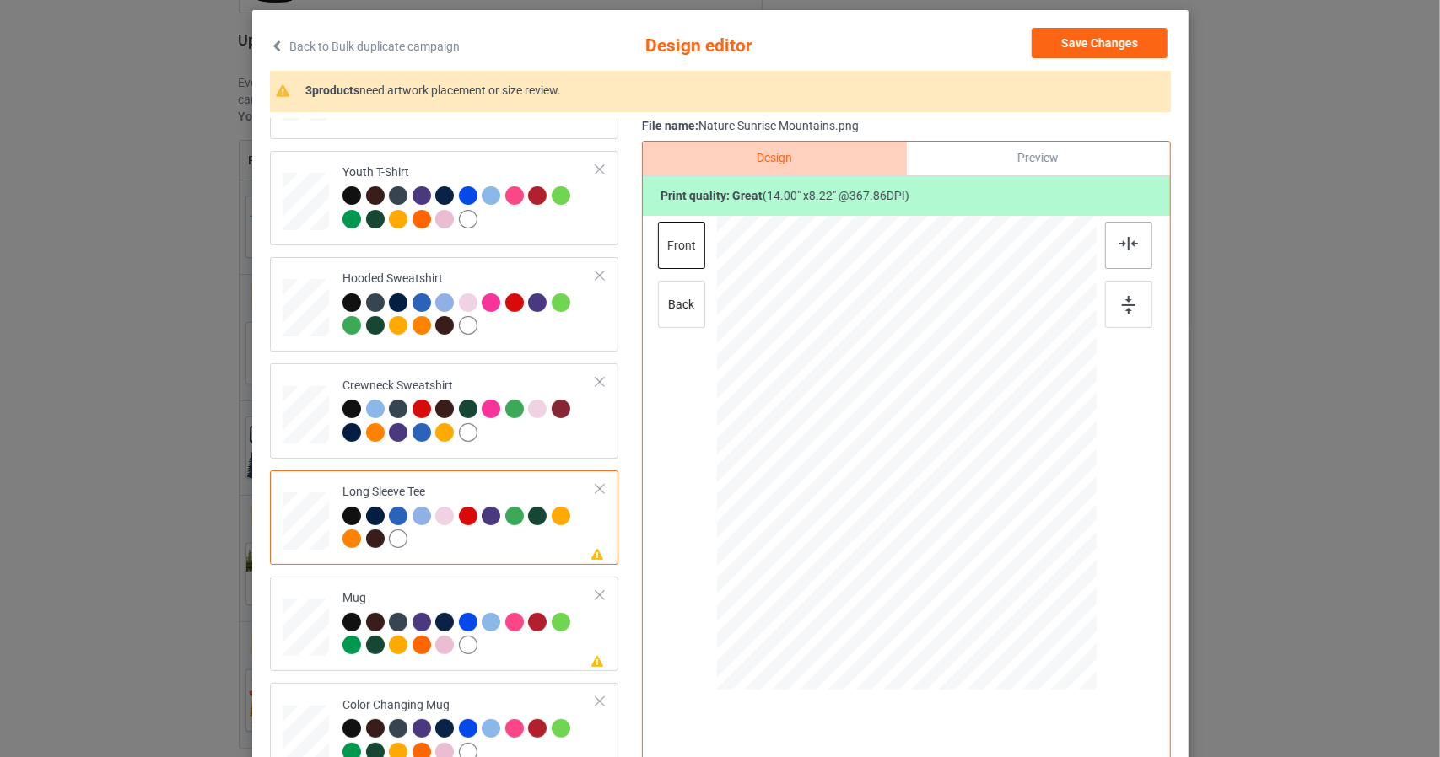
click at [1119, 237] on img at bounding box center [1128, 243] width 19 height 13
click at [1127, 320] on div at bounding box center [1128, 304] width 47 height 47
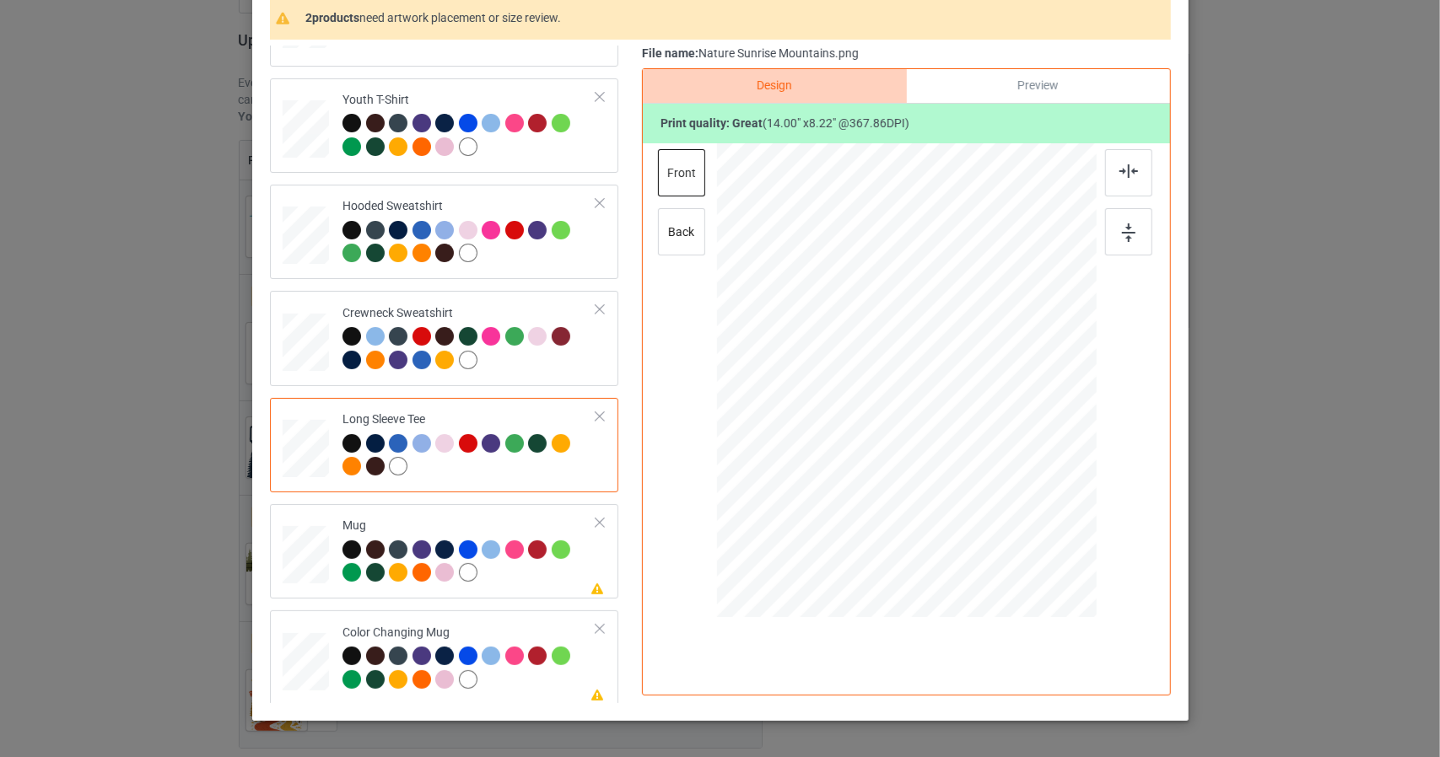
scroll to position [169, 0]
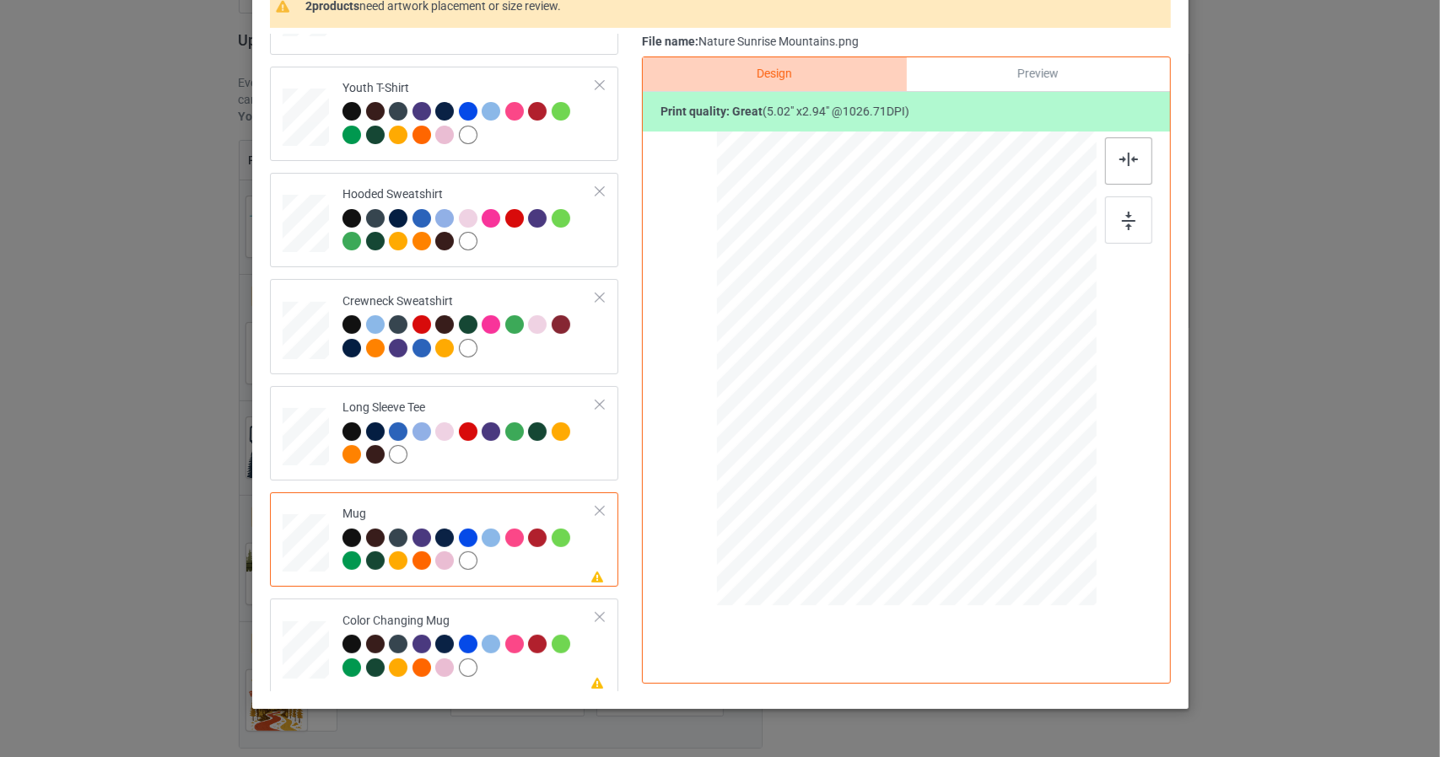
click at [1119, 157] on img at bounding box center [1128, 159] width 19 height 13
click at [1122, 222] on img at bounding box center [1128, 221] width 13 height 19
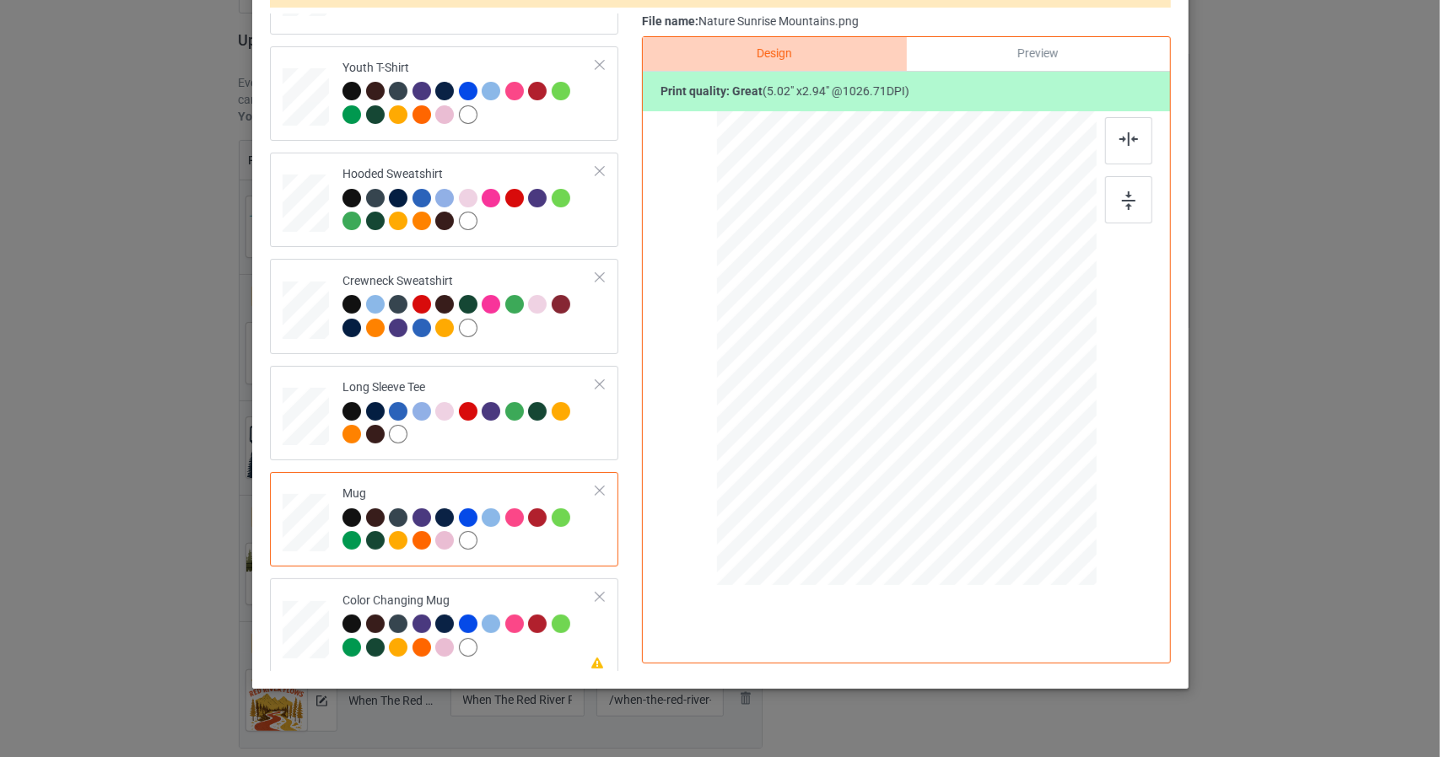
scroll to position [215, 0]
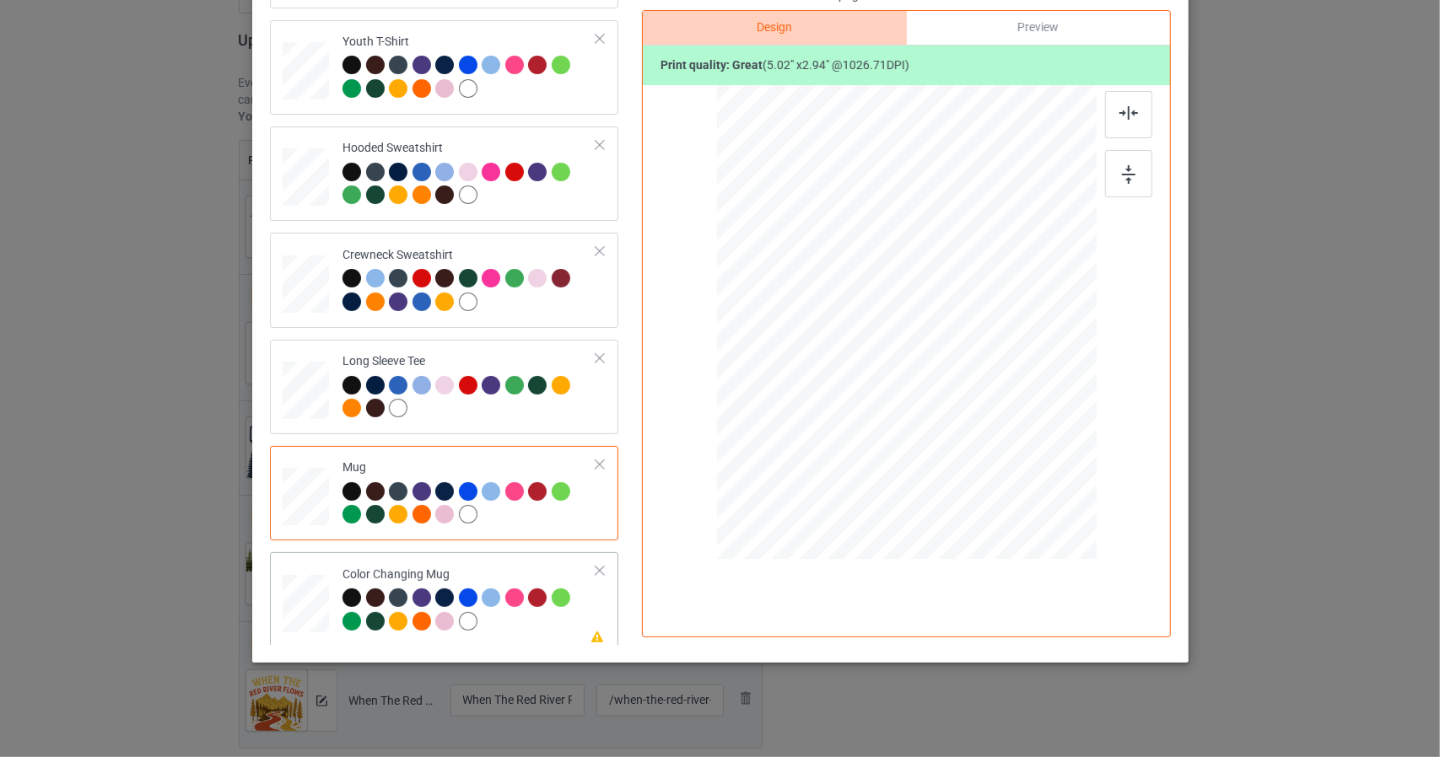
click at [1119, 112] on img at bounding box center [1128, 112] width 19 height 13
click at [1122, 171] on img at bounding box center [1128, 174] width 13 height 19
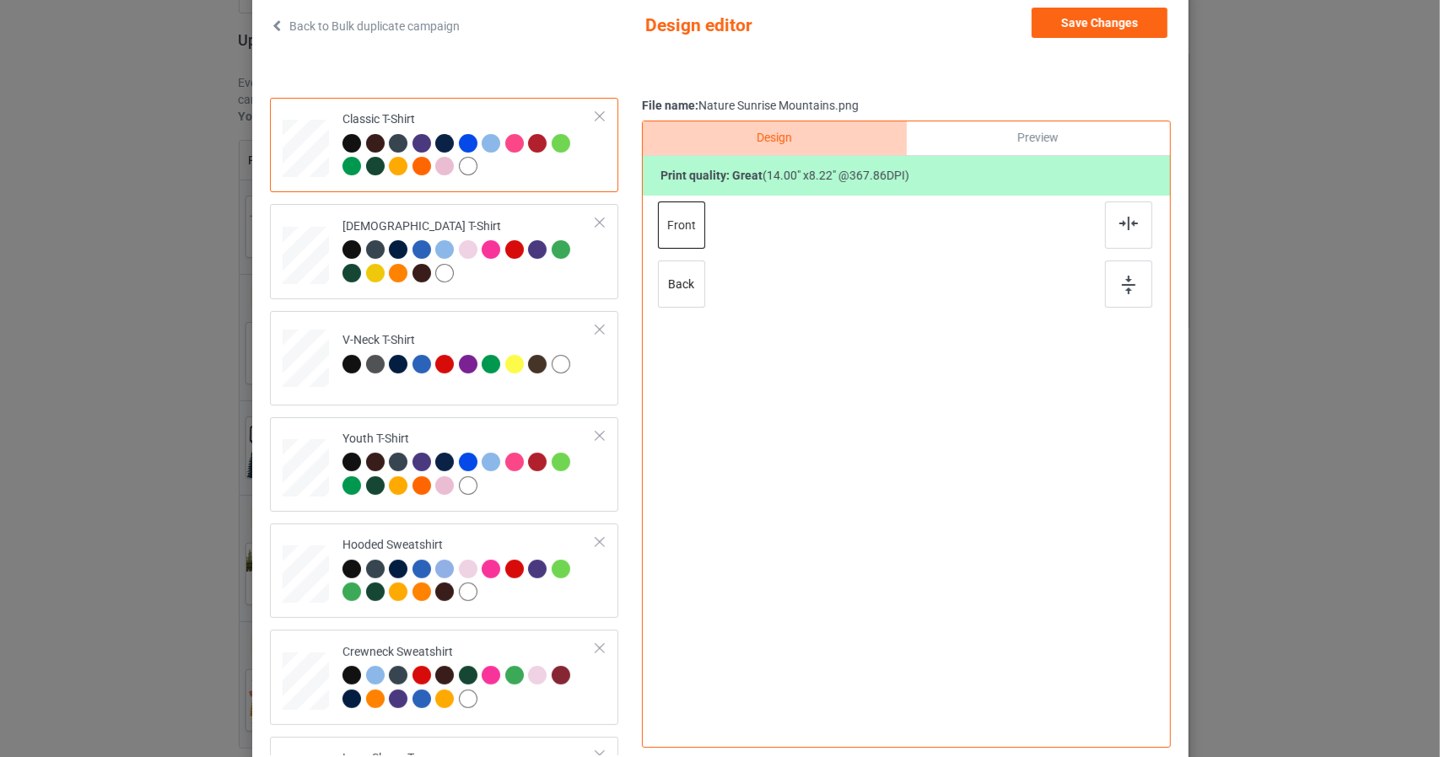
scroll to position [0, 0]
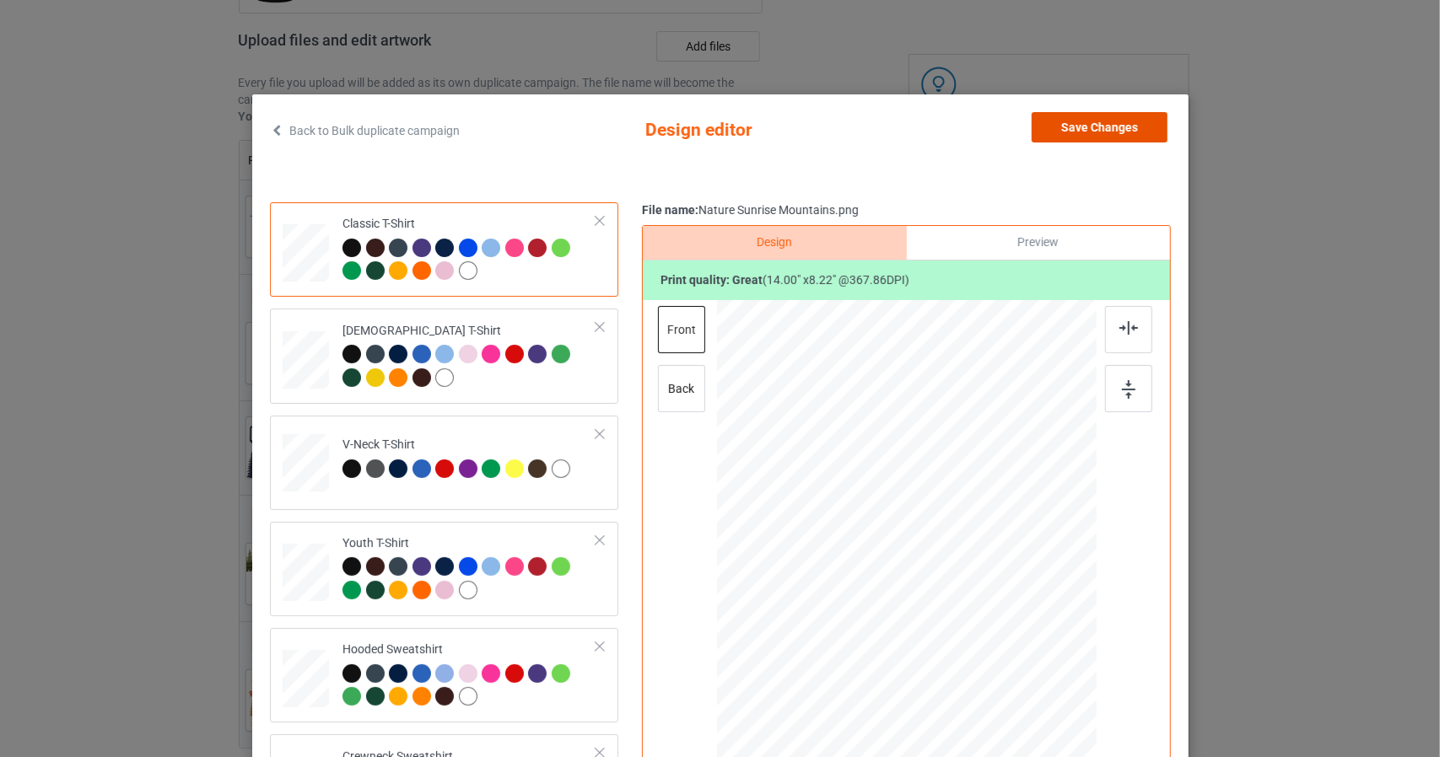
click at [1102, 125] on button "Save Changes" at bounding box center [1099, 127] width 136 height 30
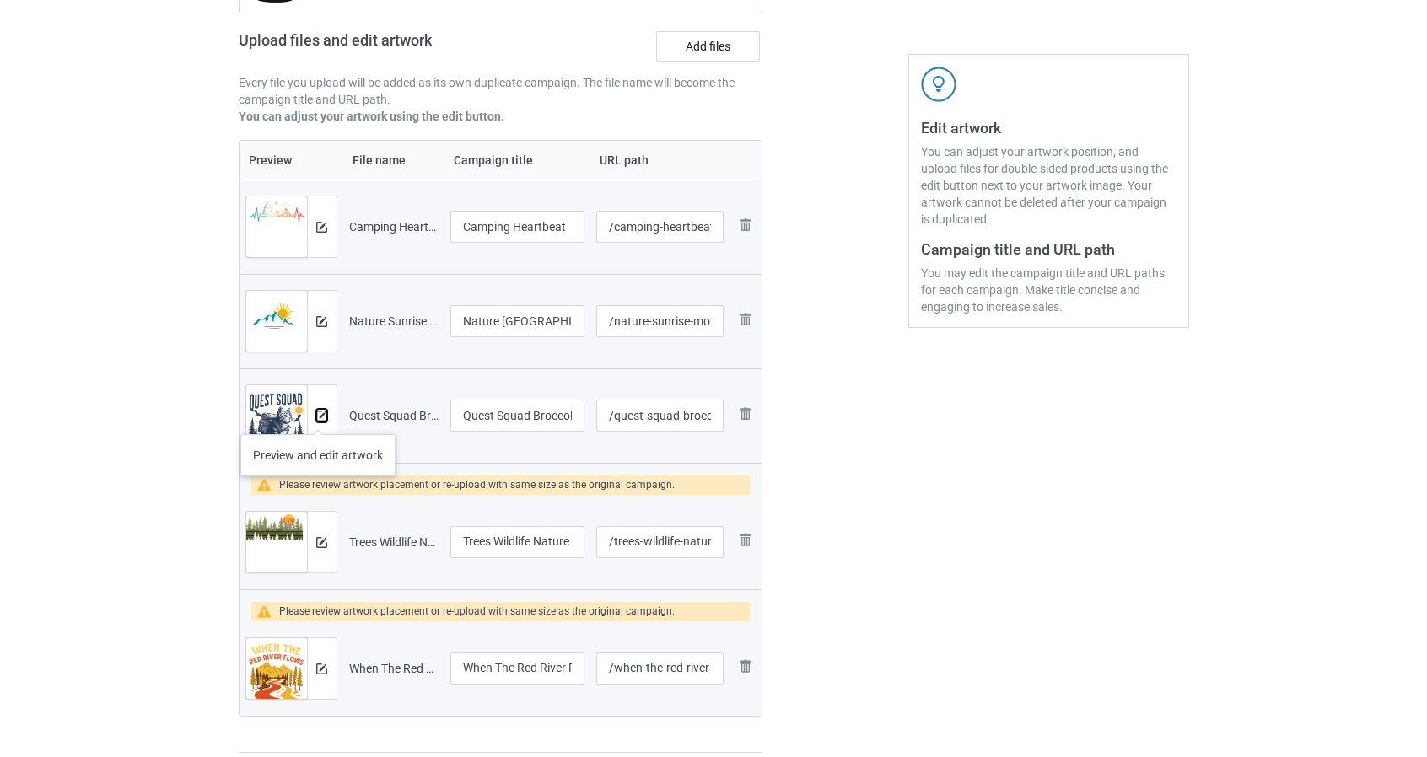
click at [317, 417] on img at bounding box center [321, 416] width 11 height 11
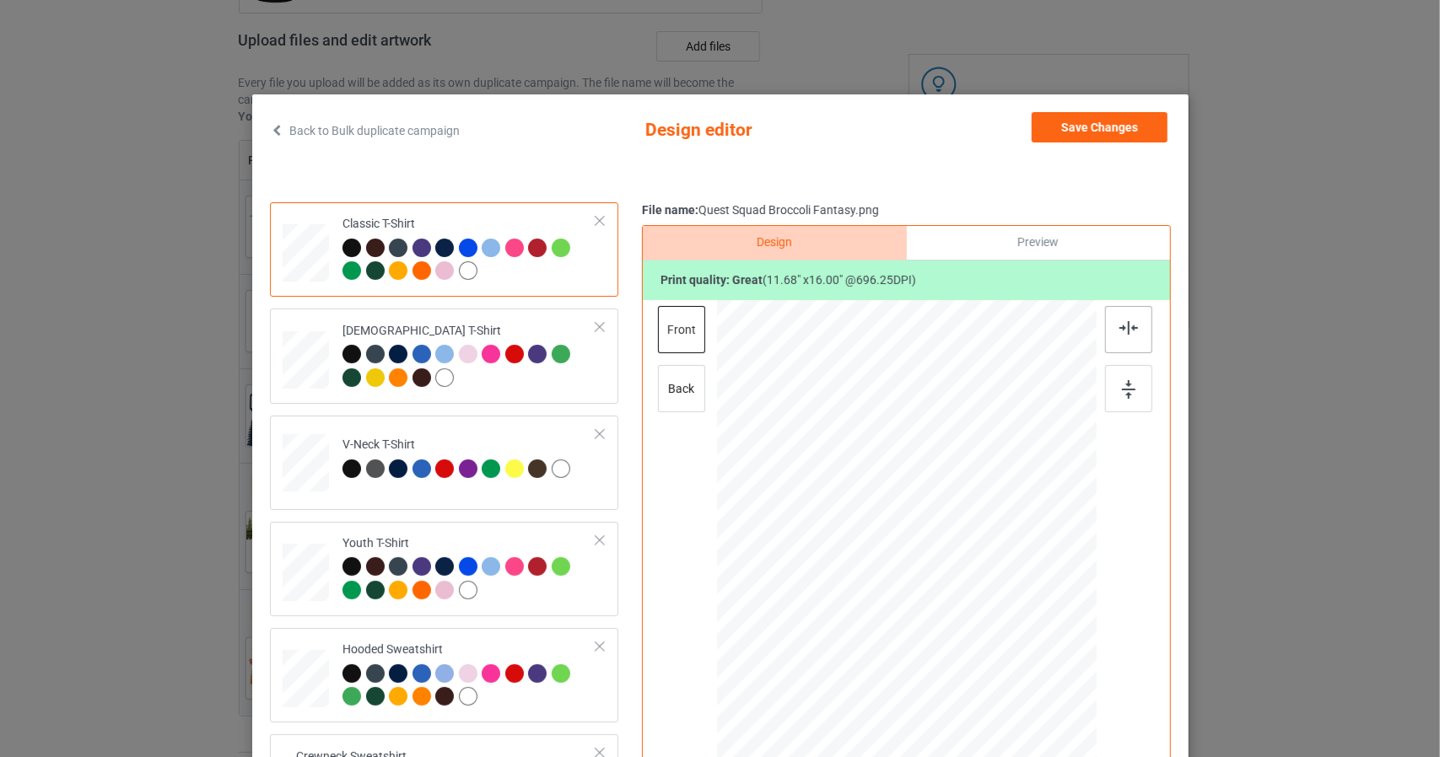
click at [1123, 316] on div at bounding box center [1128, 329] width 47 height 47
click at [1122, 388] on img at bounding box center [1128, 389] width 13 height 19
click at [1129, 330] on img at bounding box center [1128, 327] width 19 height 13
click at [1122, 392] on img at bounding box center [1128, 389] width 13 height 19
click at [1133, 328] on div at bounding box center [1128, 329] width 47 height 47
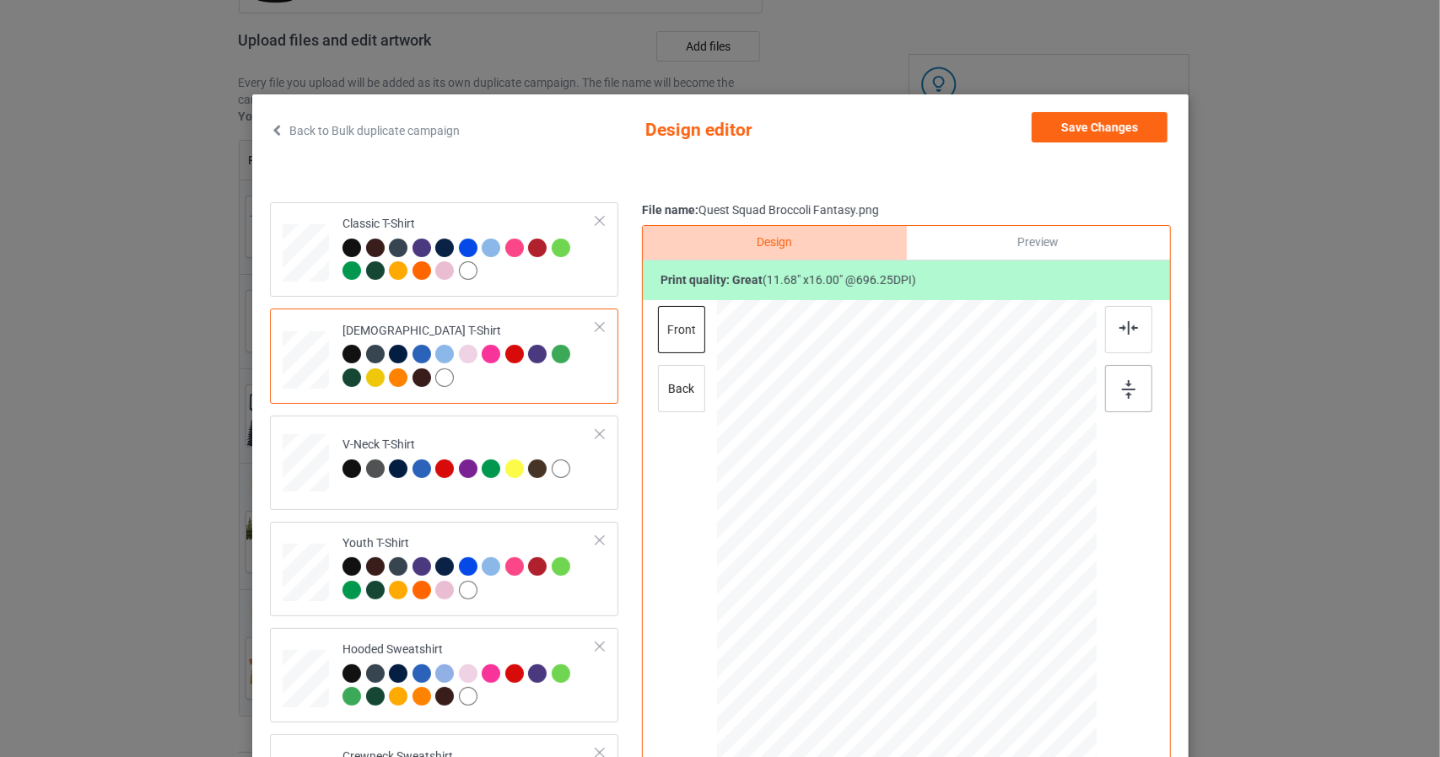
click at [1122, 387] on img at bounding box center [1128, 389] width 13 height 19
click at [1119, 323] on img at bounding box center [1128, 327] width 19 height 13
click at [1122, 390] on img at bounding box center [1128, 389] width 13 height 19
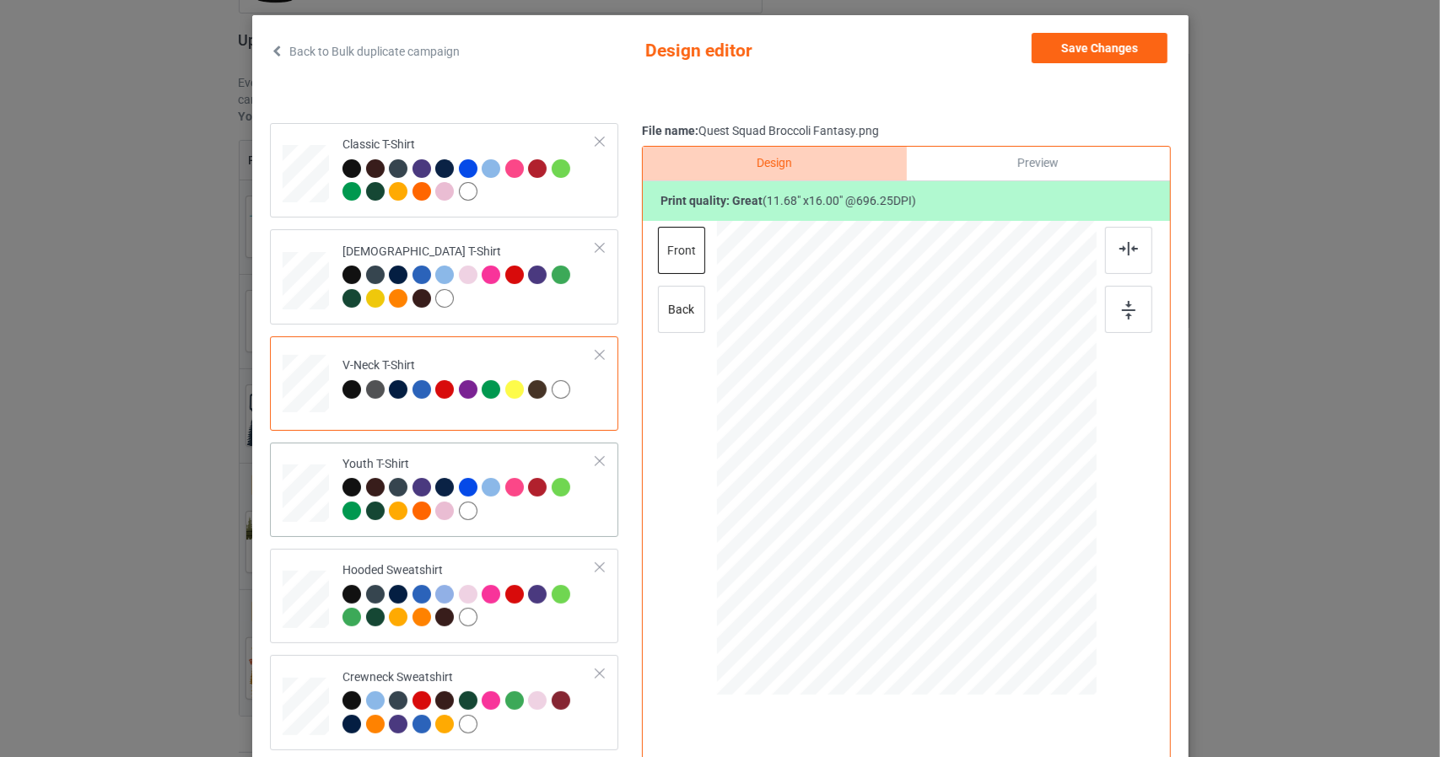
scroll to position [84, 0]
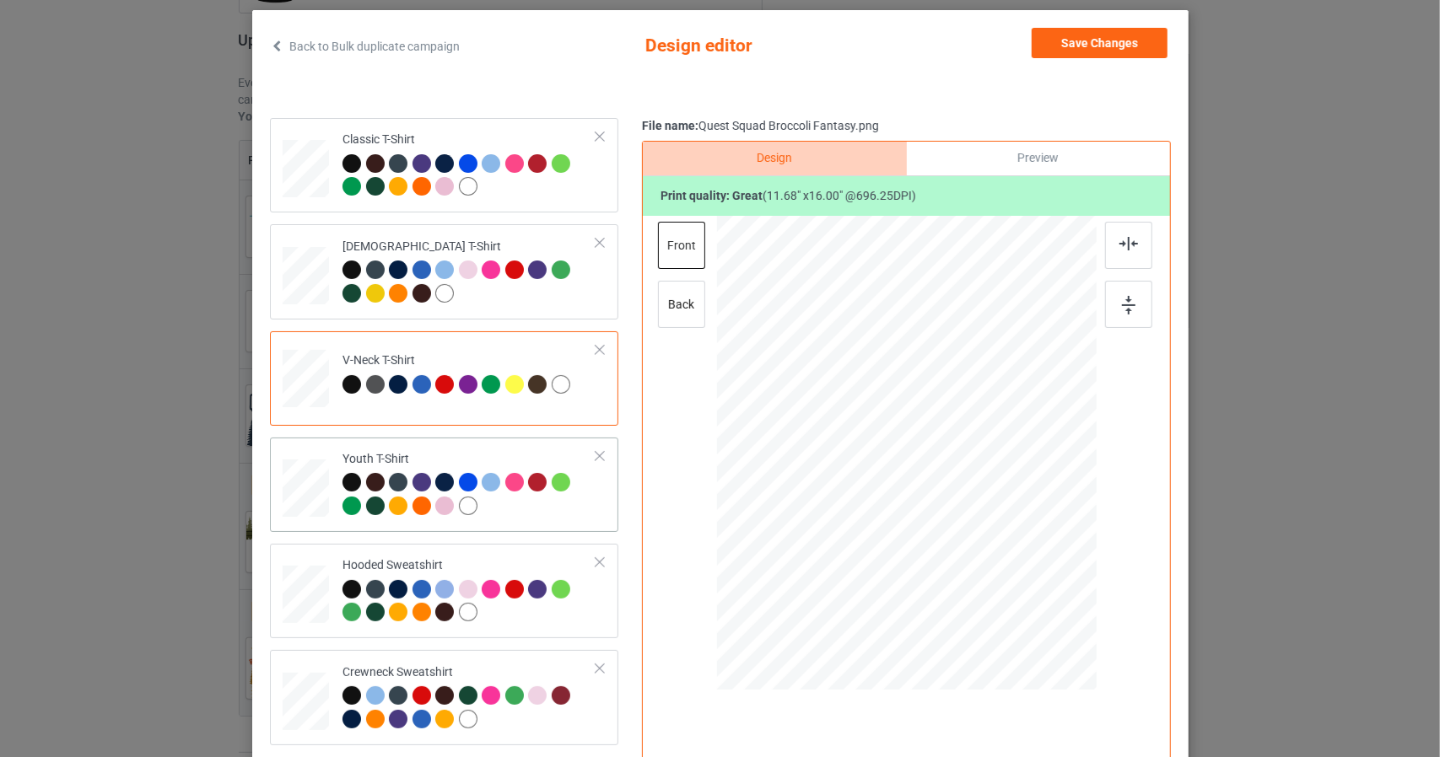
click at [296, 175] on div at bounding box center [305, 163] width 19 height 23
click at [1111, 245] on div at bounding box center [1128, 245] width 47 height 47
click at [1122, 293] on div at bounding box center [1128, 304] width 47 height 47
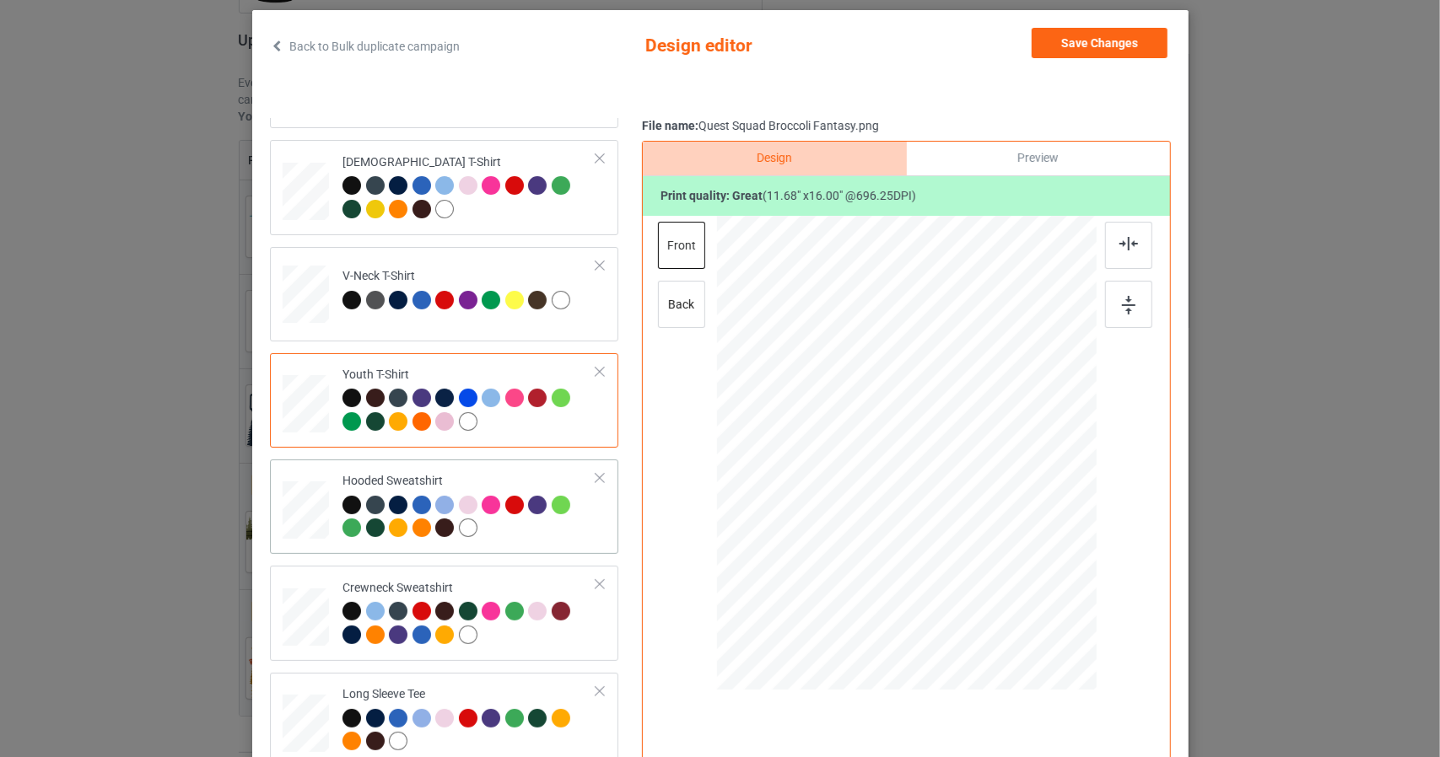
click at [291, 118] on div at bounding box center [306, 87] width 46 height 62
click at [1133, 249] on div at bounding box center [1128, 245] width 47 height 47
click at [1122, 304] on img at bounding box center [1128, 305] width 13 height 19
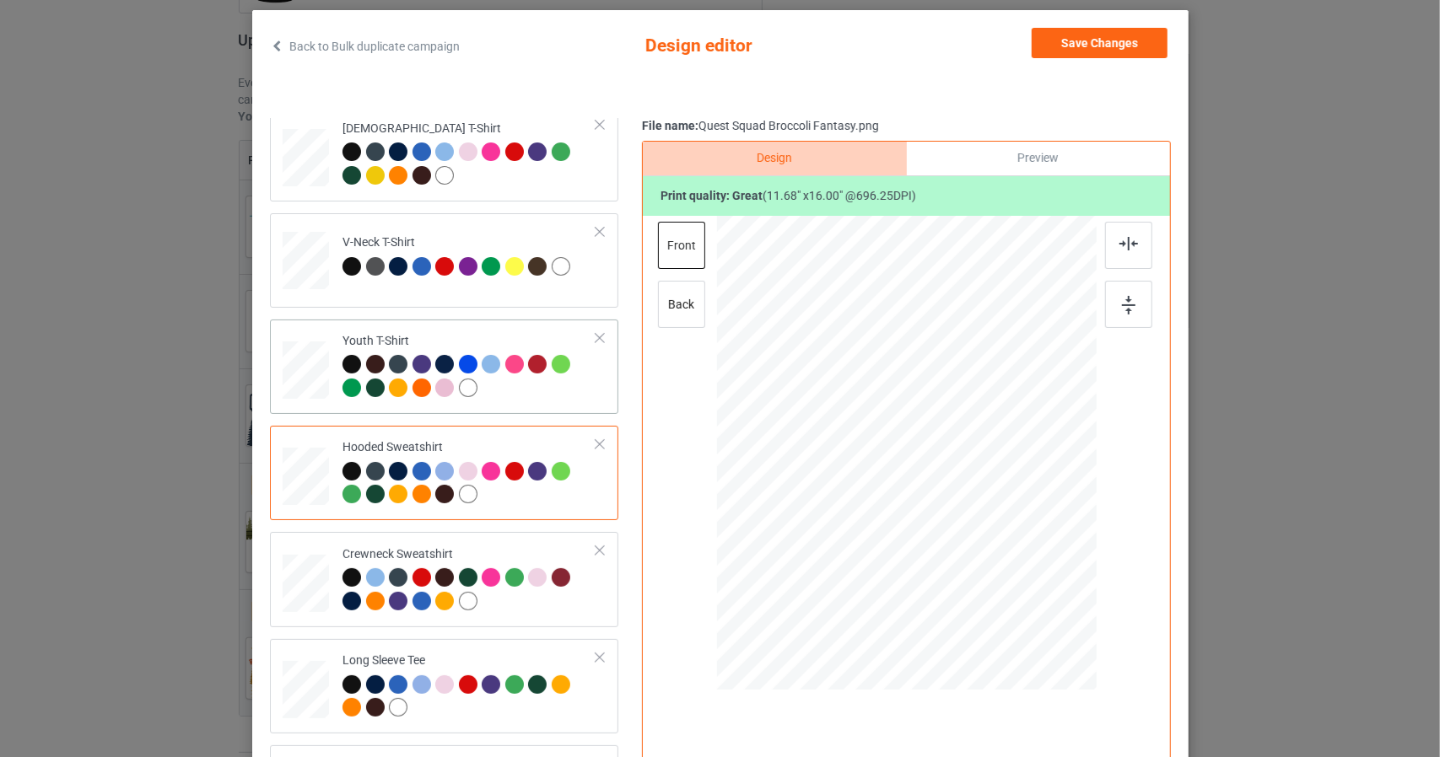
scroll to position [253, 0]
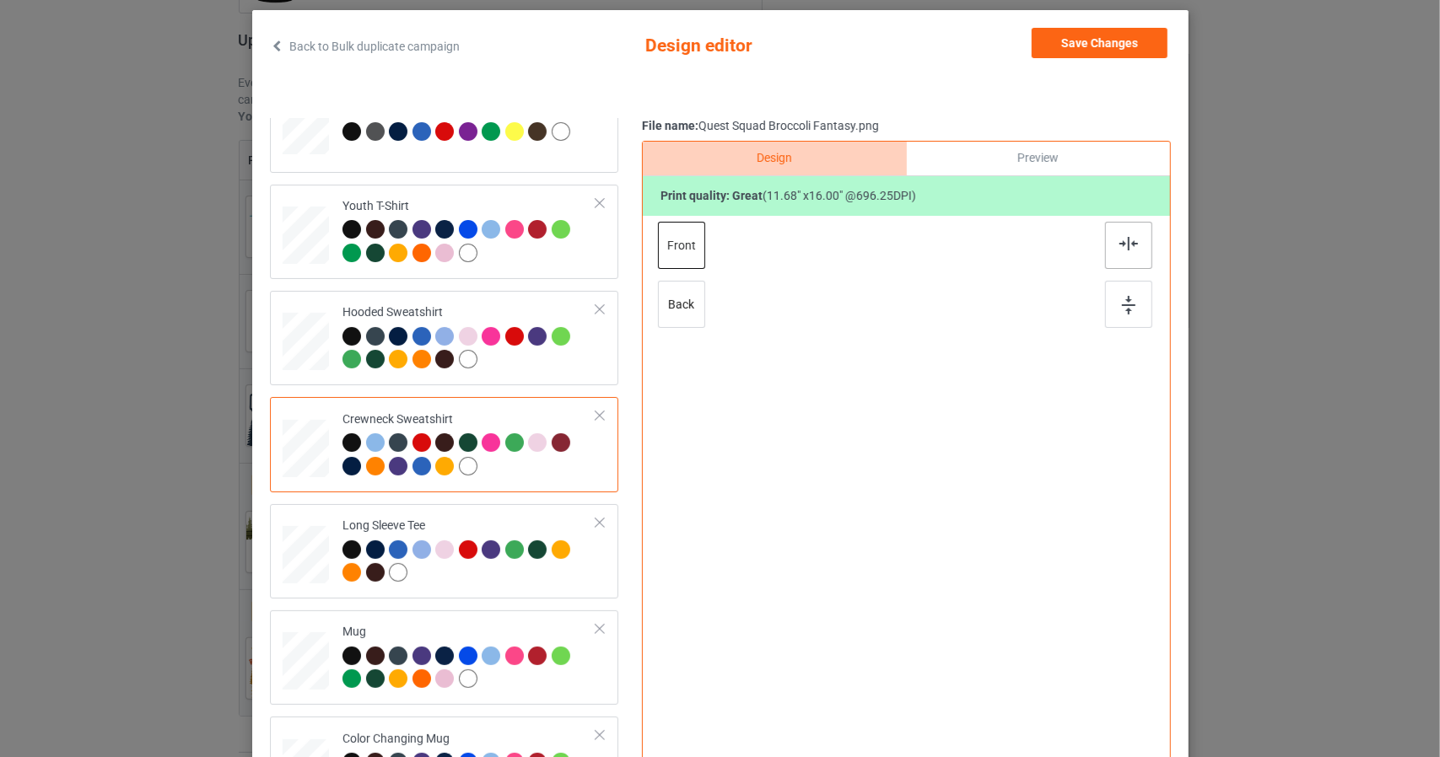
click at [1122, 237] on img at bounding box center [1128, 243] width 19 height 13
click at [1124, 307] on img at bounding box center [1128, 305] width 13 height 19
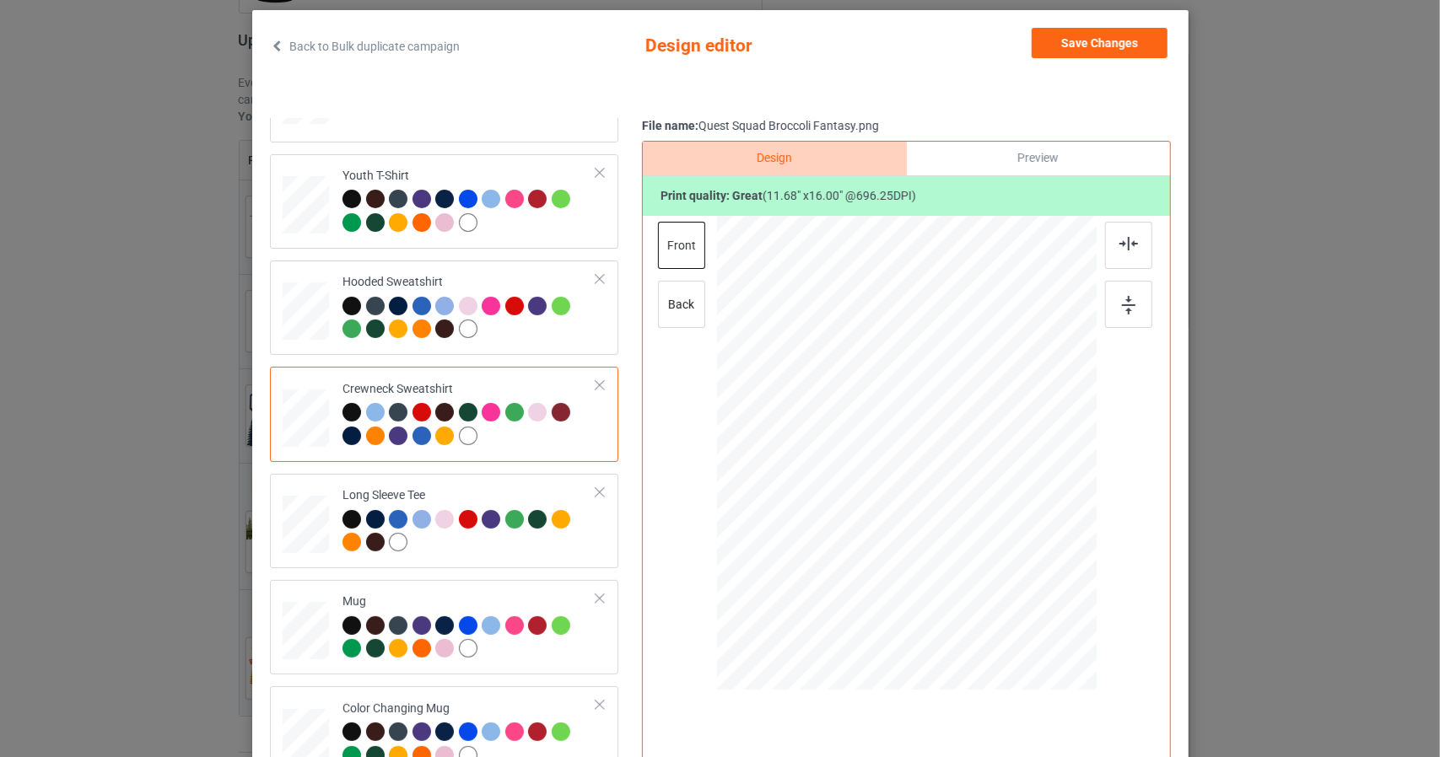
scroll to position [287, 0]
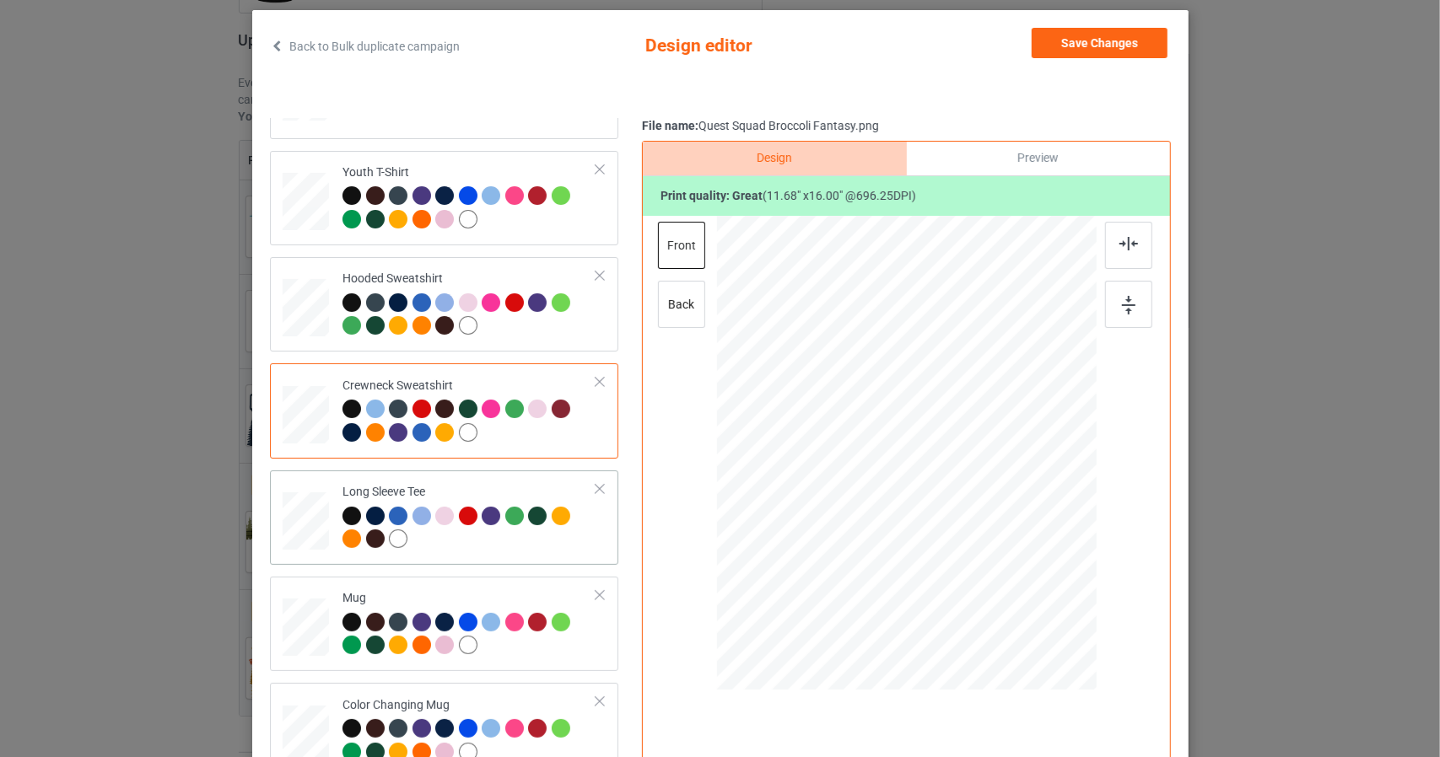
click at [1132, 245] on div at bounding box center [1128, 245] width 47 height 47
click at [1122, 312] on img at bounding box center [1128, 305] width 13 height 19
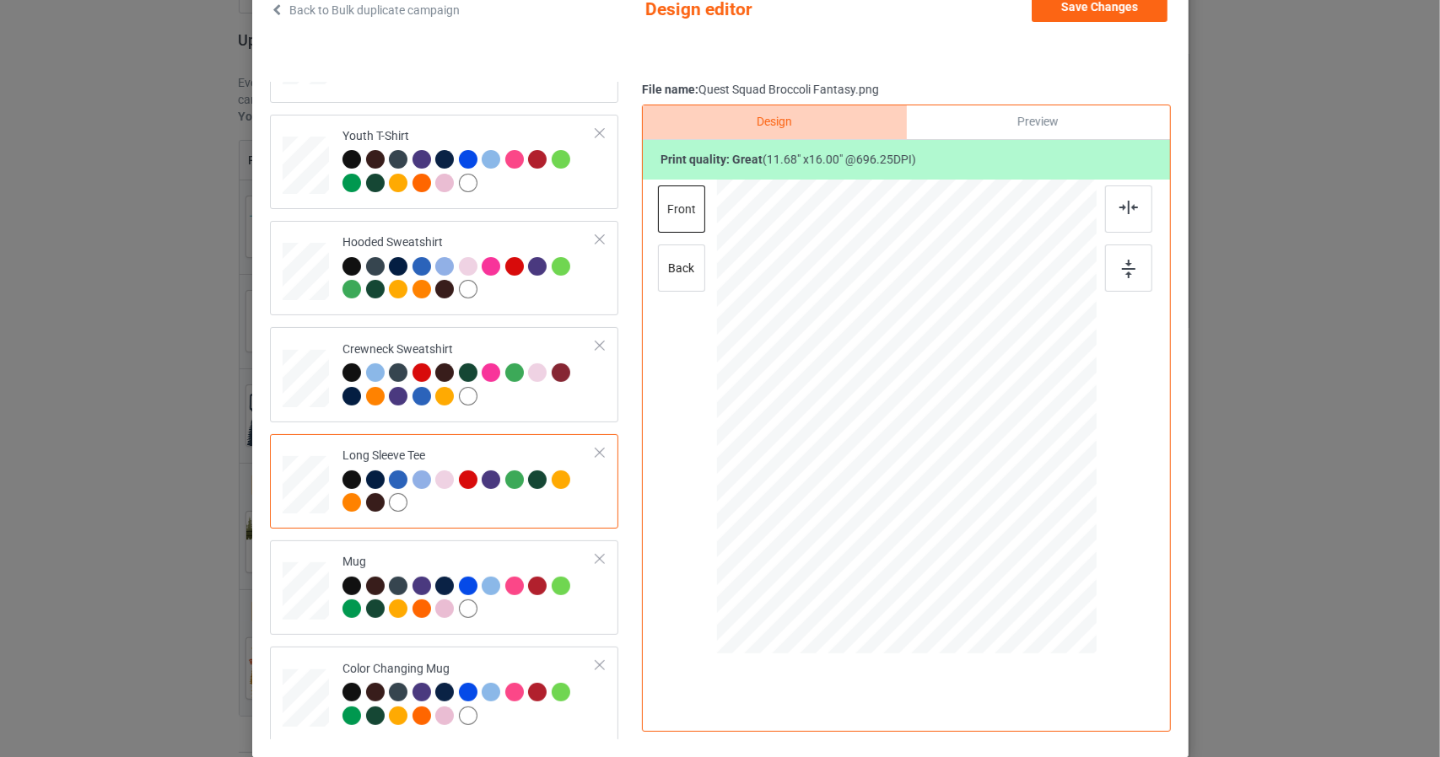
scroll to position [215, 0]
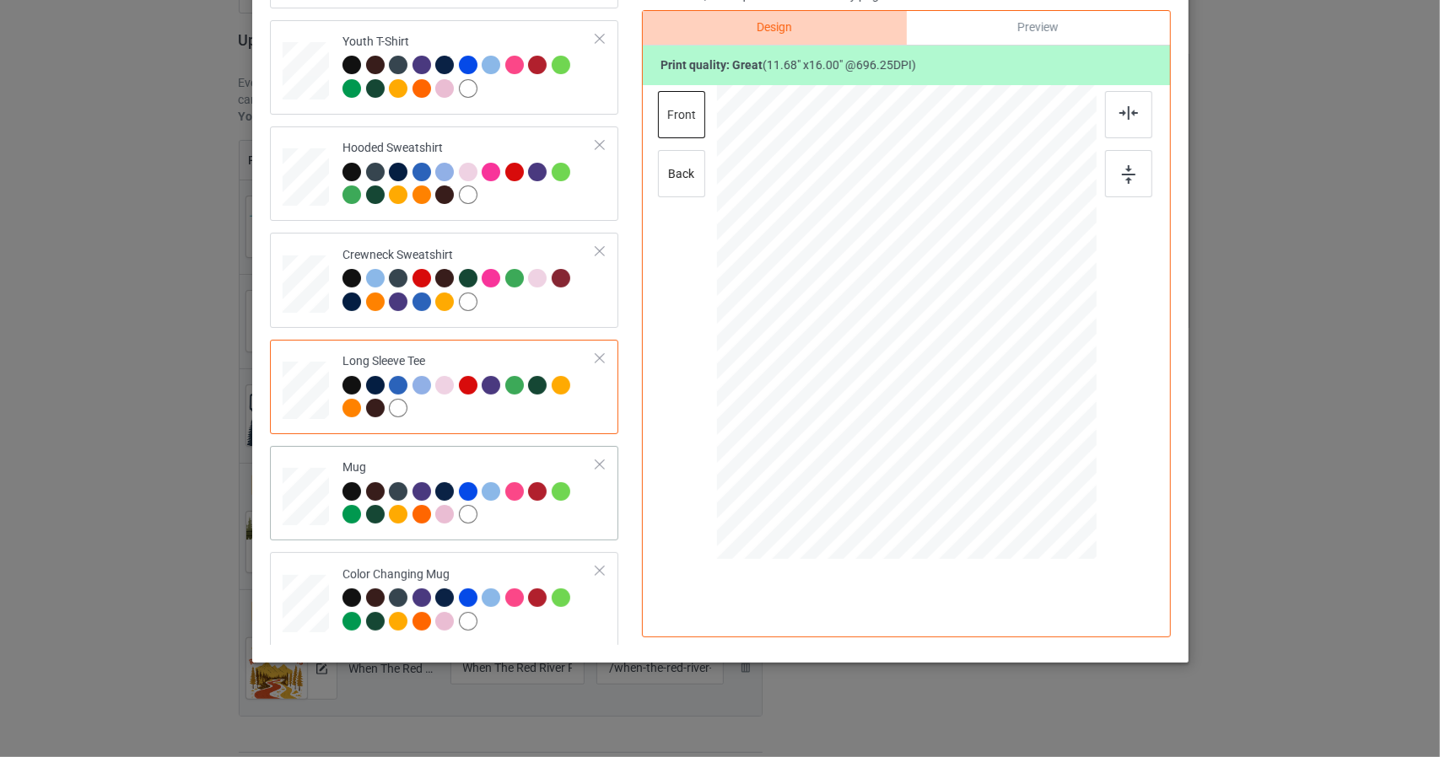
click at [1119, 110] on img at bounding box center [1128, 112] width 19 height 13
click at [1123, 182] on img at bounding box center [1128, 174] width 13 height 19
drag, startPoint x: 892, startPoint y: 310, endPoint x: 894, endPoint y: 326, distance: 16.1
click at [894, 326] on div at bounding box center [908, 338] width 100 height 137
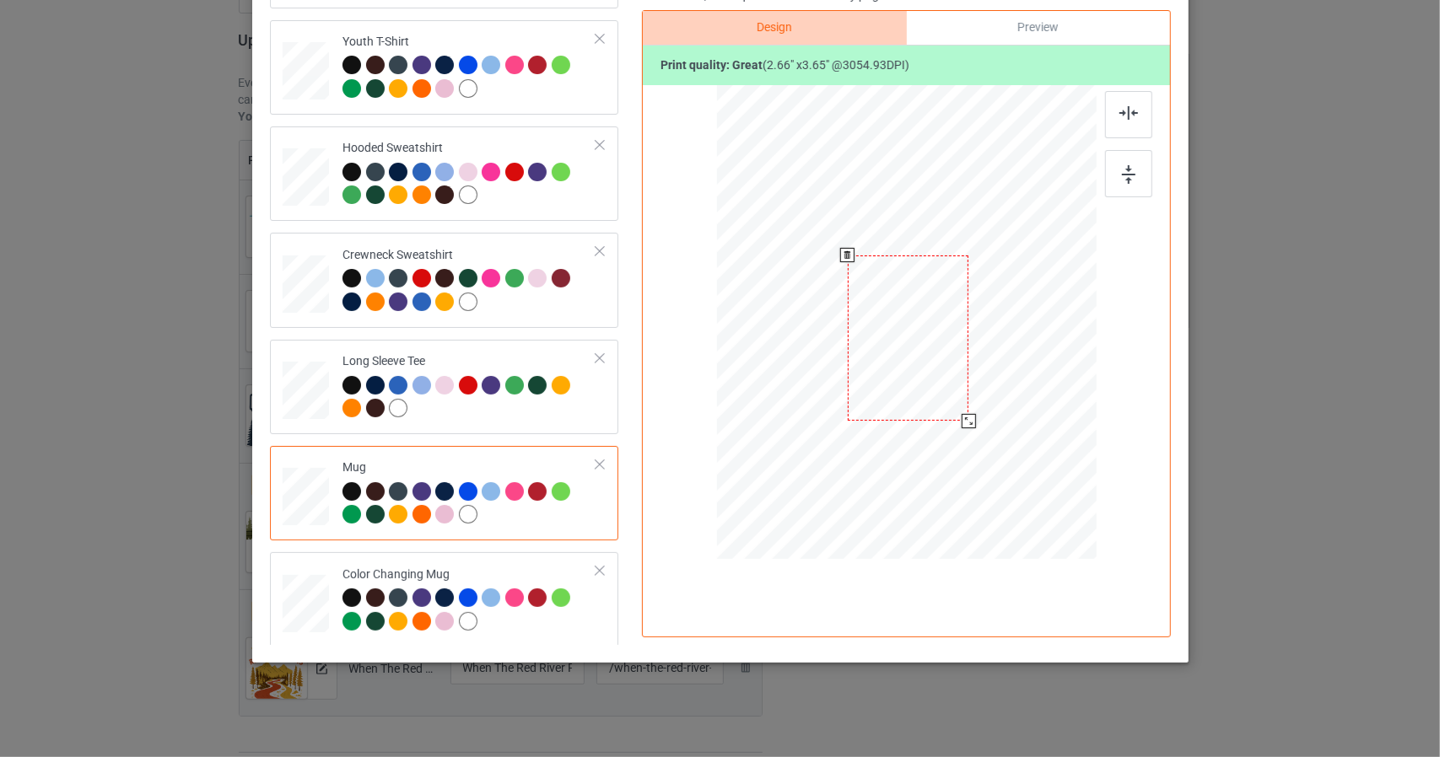
drag, startPoint x: 950, startPoint y: 405, endPoint x: 955, endPoint y: 412, distance: 9.0
click at [955, 412] on div at bounding box center [907, 338] width 121 height 165
drag, startPoint x: 961, startPoint y: 423, endPoint x: 955, endPoint y: 408, distance: 15.5
click at [955, 408] on div at bounding box center [959, 408] width 14 height 14
drag, startPoint x: 905, startPoint y: 330, endPoint x: 903, endPoint y: 318, distance: 11.9
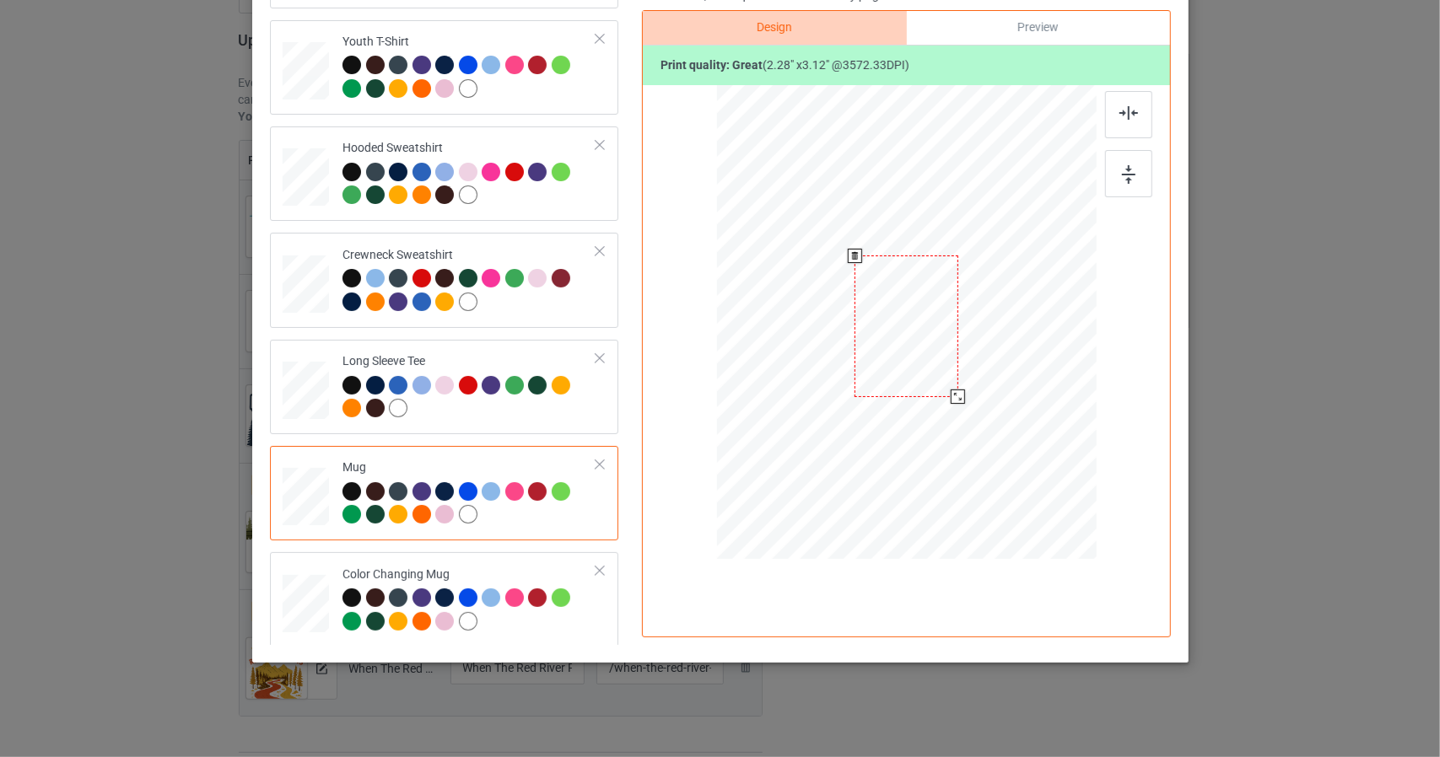
click at [903, 318] on div at bounding box center [906, 327] width 104 height 142
click at [955, 405] on div at bounding box center [962, 404] width 14 height 14
click at [892, 333] on div at bounding box center [905, 334] width 114 height 157
click at [959, 409] on div at bounding box center [960, 408] width 14 height 14
click at [1128, 114] on img at bounding box center [1128, 112] width 19 height 13
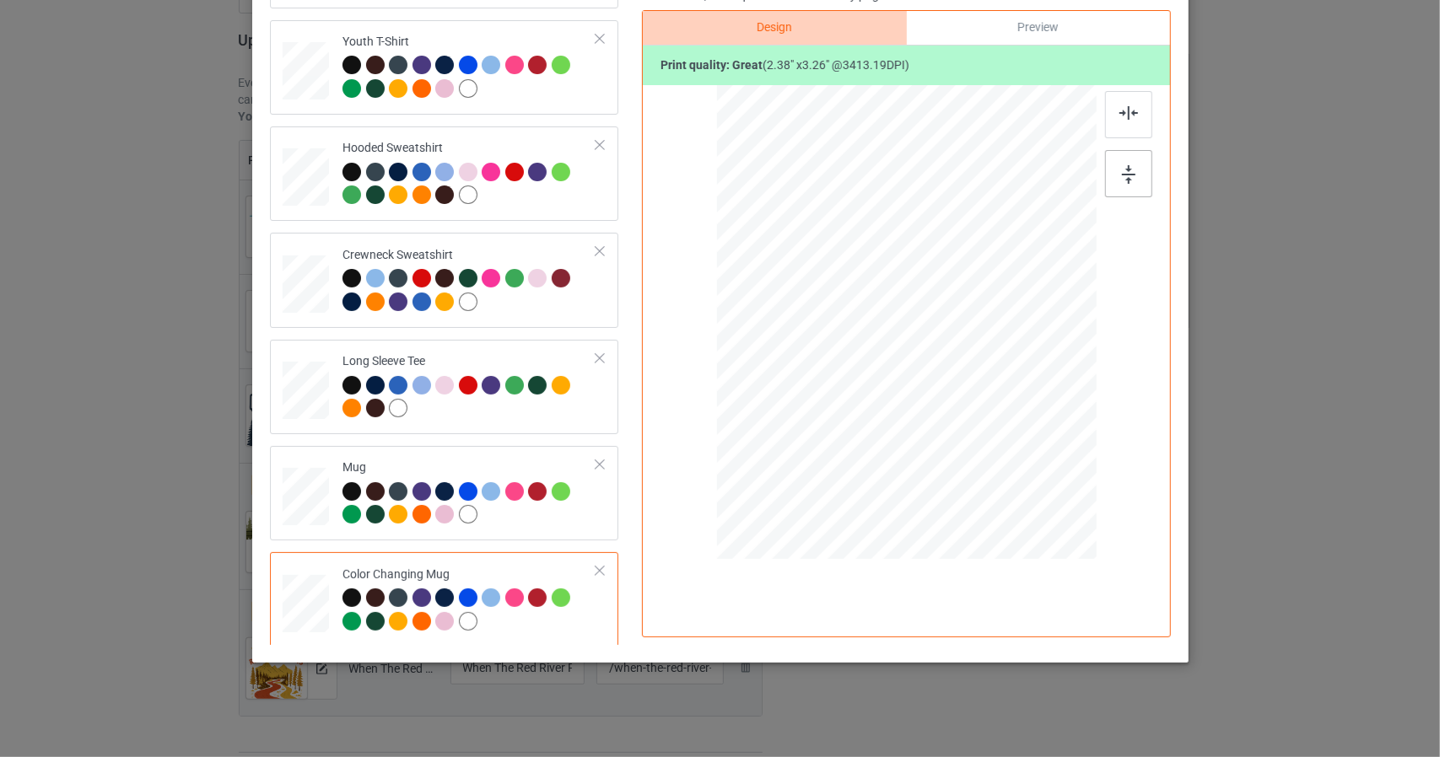
click at [1123, 176] on img at bounding box center [1128, 174] width 13 height 19
click at [899, 318] on div at bounding box center [905, 324] width 108 height 148
click at [1132, 115] on div at bounding box center [1128, 114] width 47 height 47
click at [1127, 180] on img at bounding box center [1128, 174] width 13 height 19
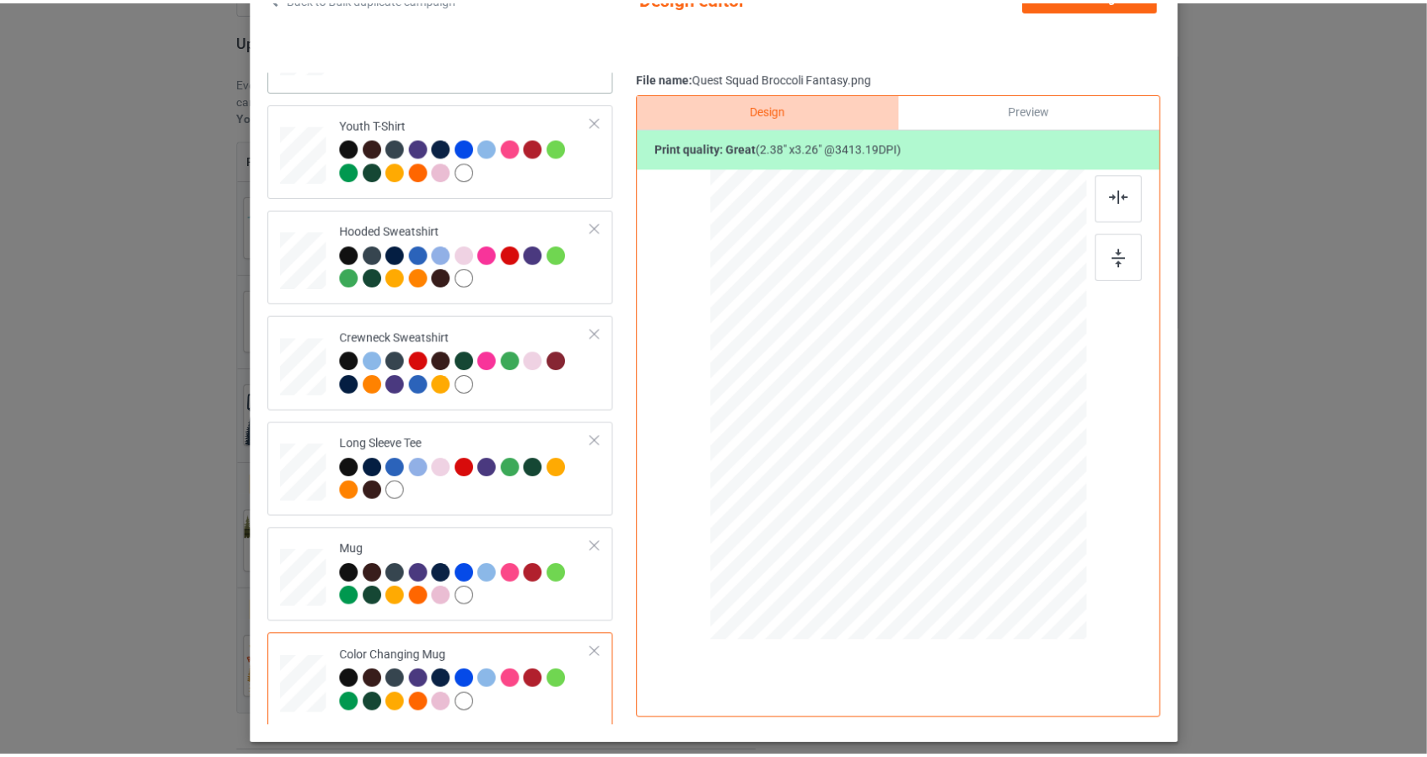
scroll to position [0, 0]
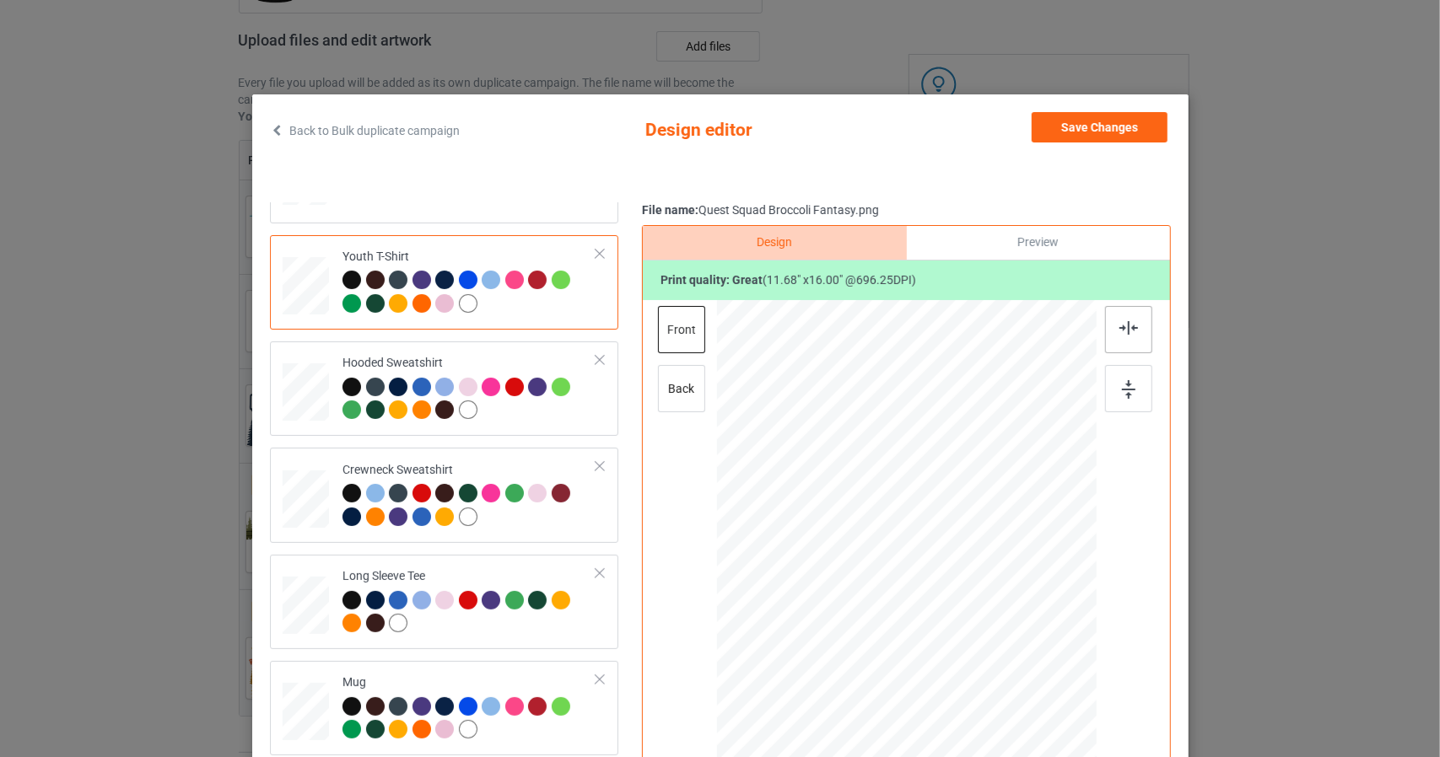
click at [1119, 332] on img at bounding box center [1128, 327] width 19 height 13
click at [1122, 396] on img at bounding box center [1128, 389] width 13 height 19
click at [1090, 137] on button "Save Changes" at bounding box center [1099, 127] width 136 height 30
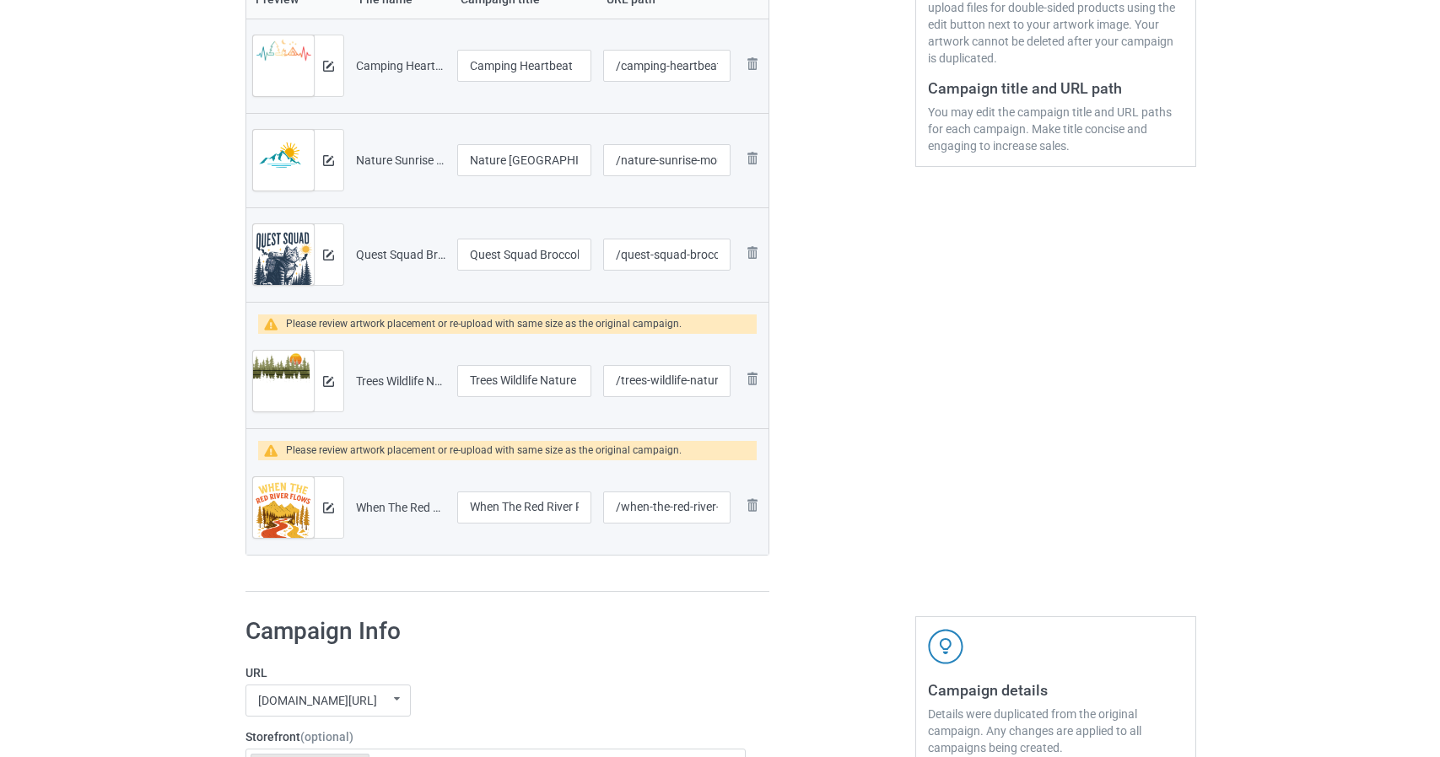
scroll to position [422, 0]
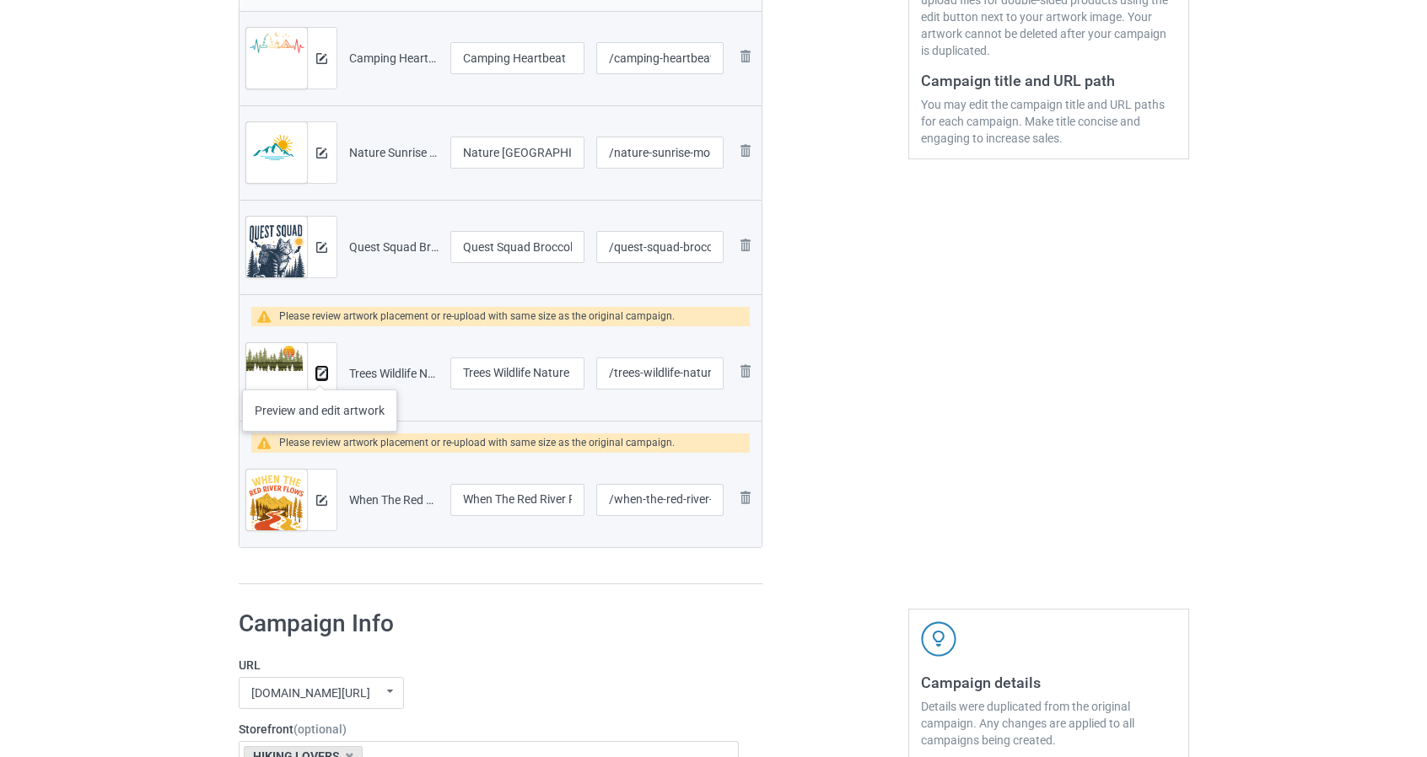
click at [319, 373] on img at bounding box center [321, 374] width 11 height 11
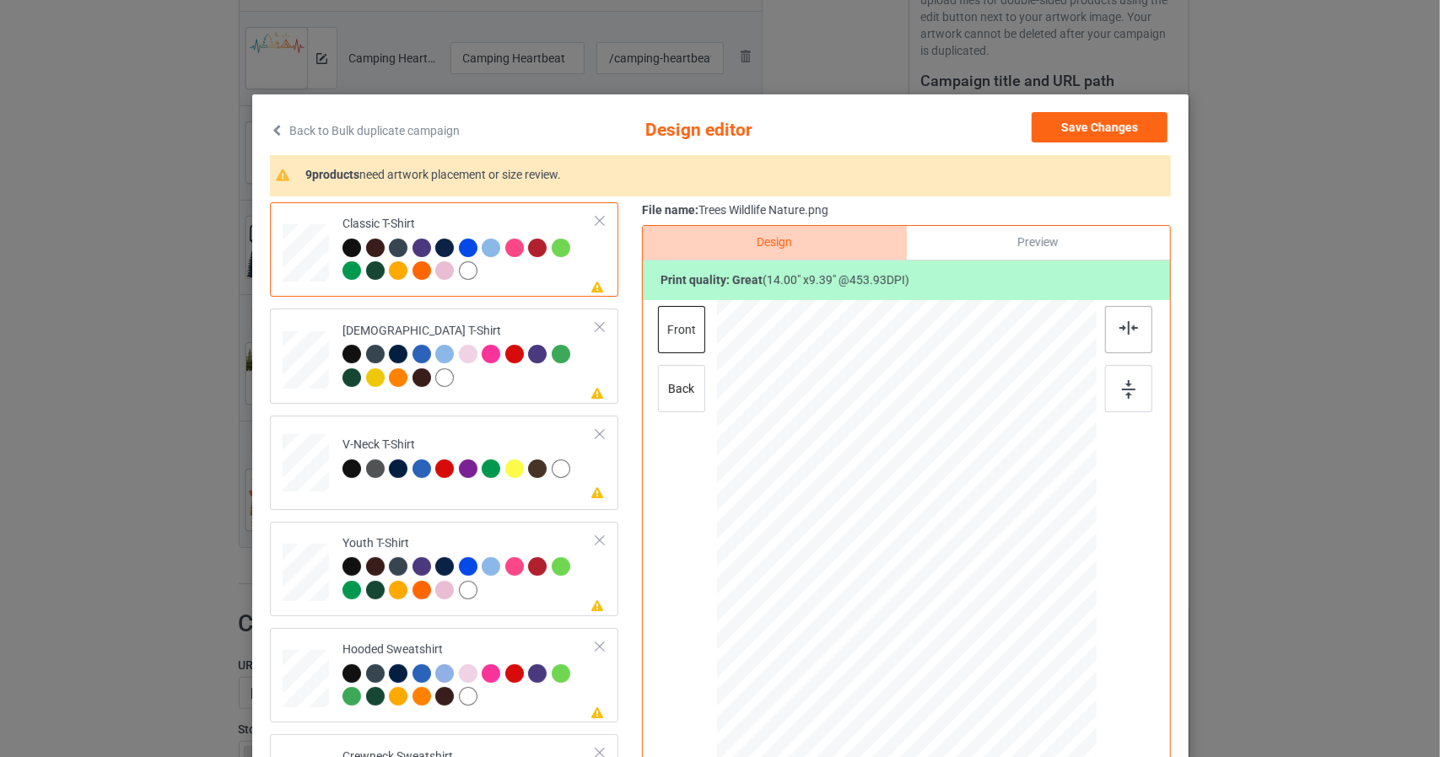
click at [1130, 321] on img at bounding box center [1128, 327] width 19 height 13
click at [1128, 385] on img at bounding box center [1128, 389] width 13 height 19
click at [1108, 314] on div at bounding box center [1128, 329] width 47 height 47
click at [1122, 380] on img at bounding box center [1128, 389] width 13 height 19
click at [296, 259] on div at bounding box center [305, 247] width 19 height 23
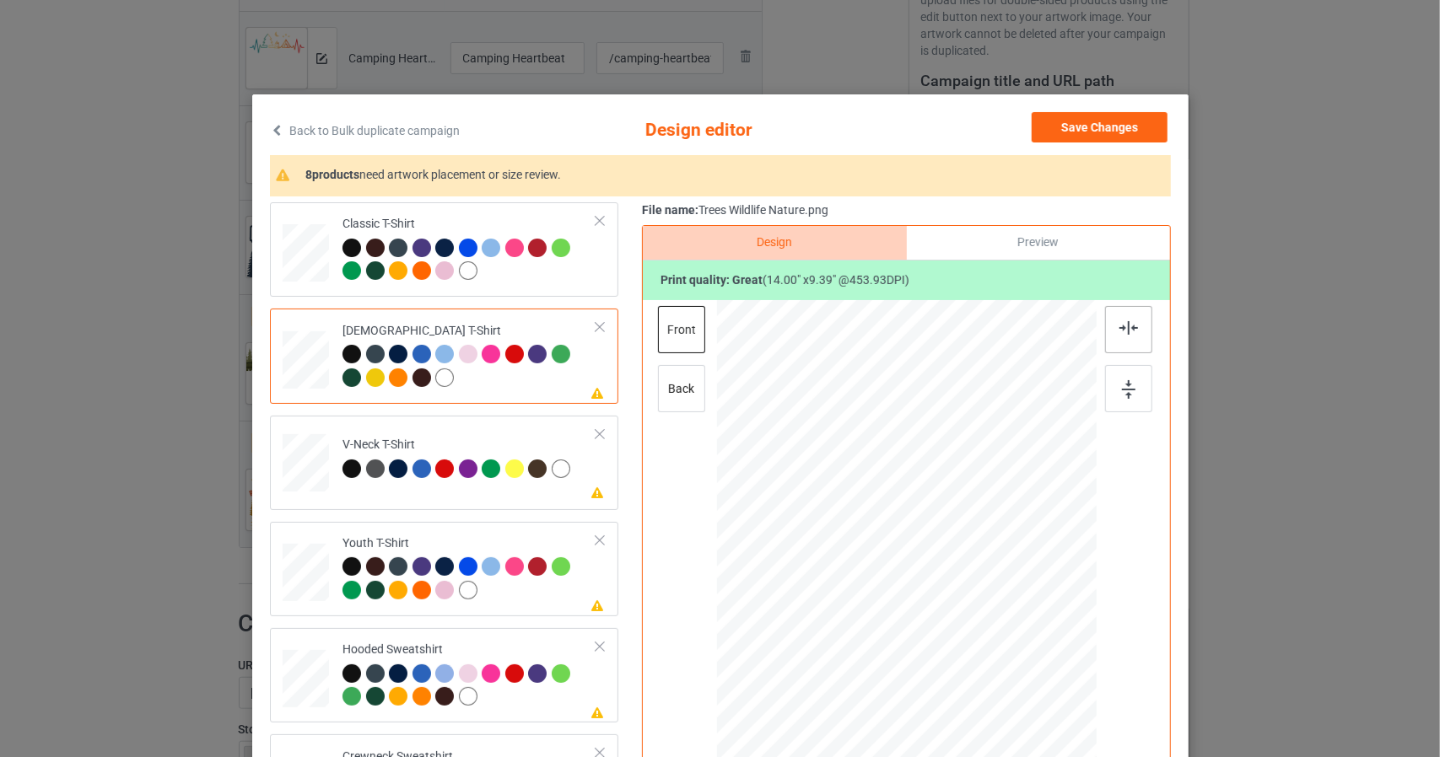
click at [1123, 326] on img at bounding box center [1128, 327] width 19 height 13
click at [1122, 387] on img at bounding box center [1128, 389] width 13 height 19
click at [322, 449] on td at bounding box center [308, 460] width 51 height 74
click at [1111, 326] on div at bounding box center [1128, 329] width 47 height 47
click at [1122, 392] on img at bounding box center [1128, 389] width 13 height 19
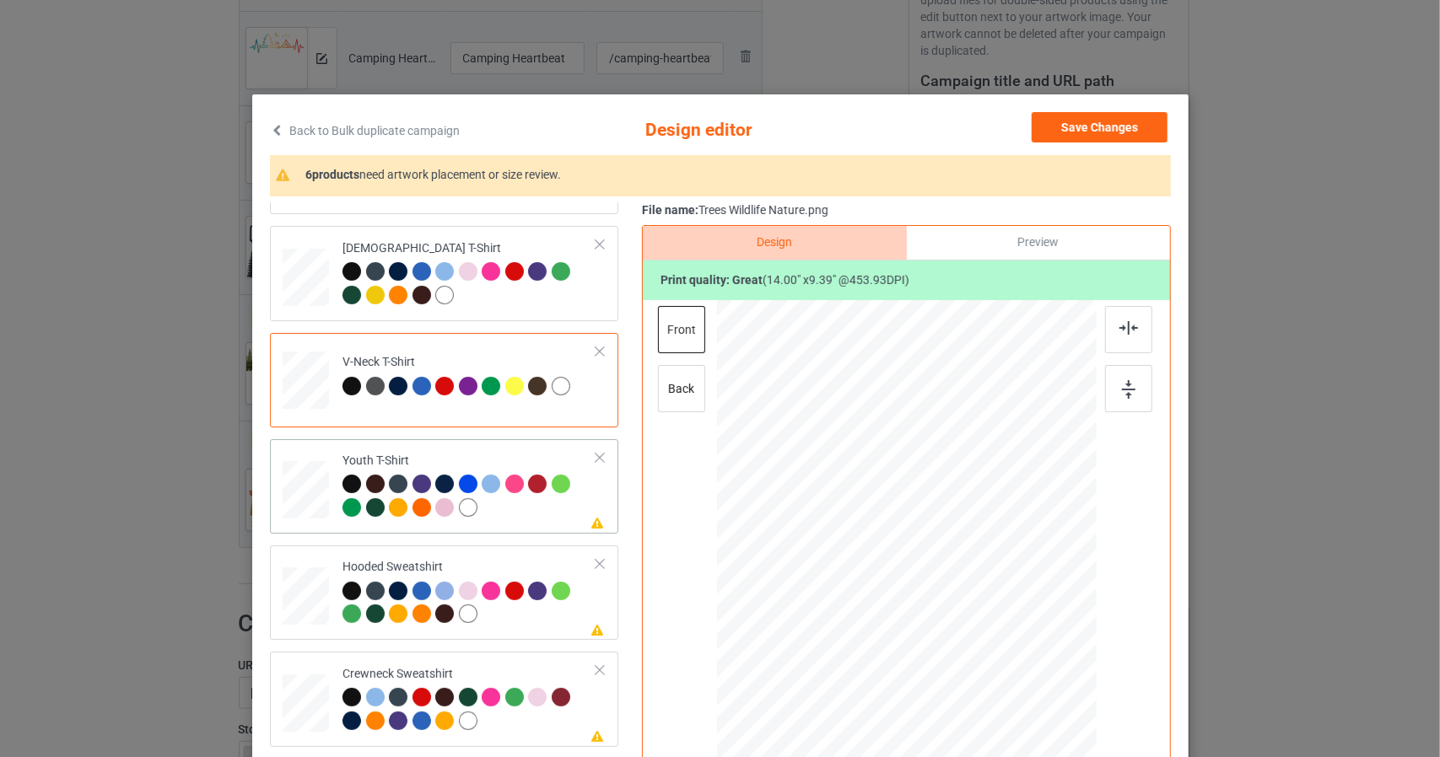
scroll to position [84, 0]
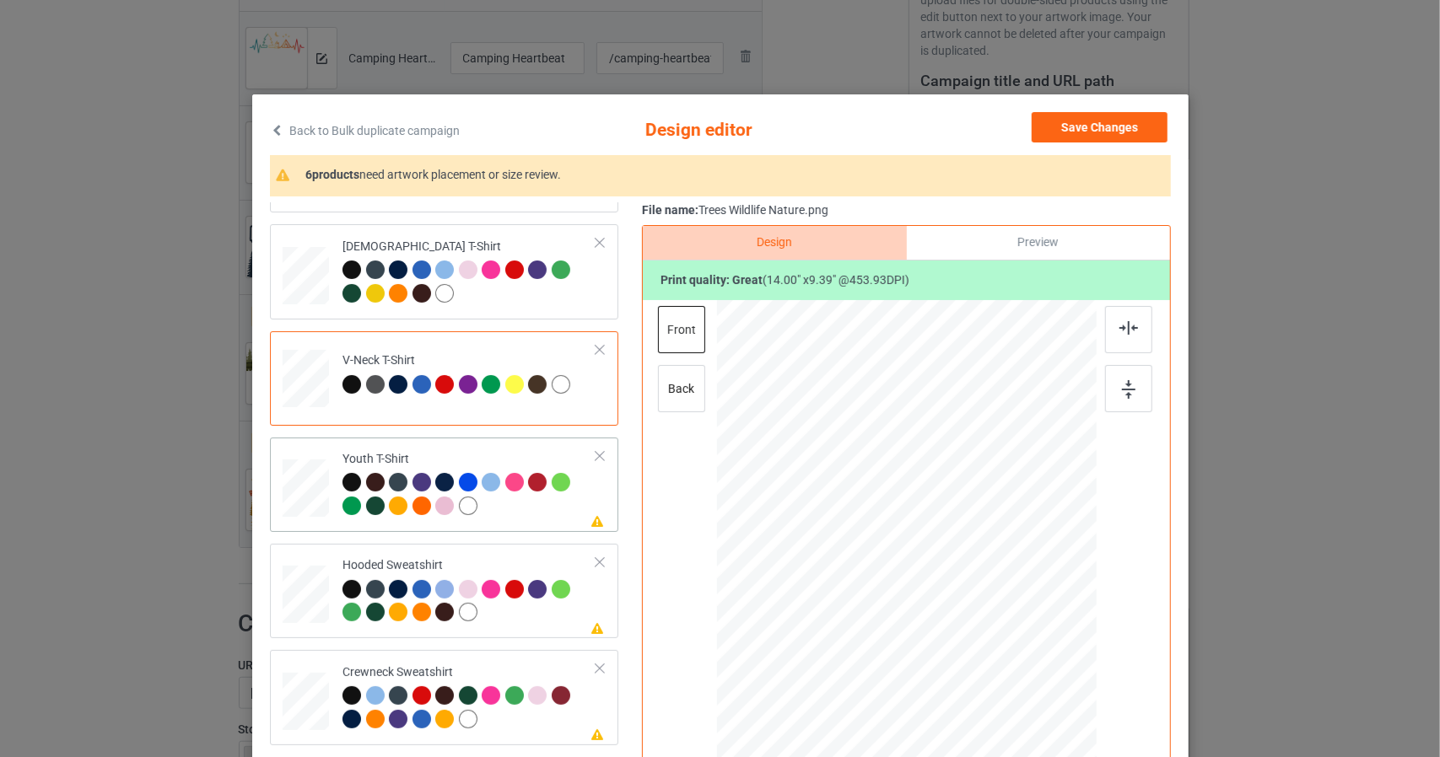
click at [296, 175] on div at bounding box center [305, 163] width 19 height 23
click at [1119, 322] on img at bounding box center [1128, 327] width 19 height 13
click at [1122, 396] on img at bounding box center [1128, 389] width 13 height 19
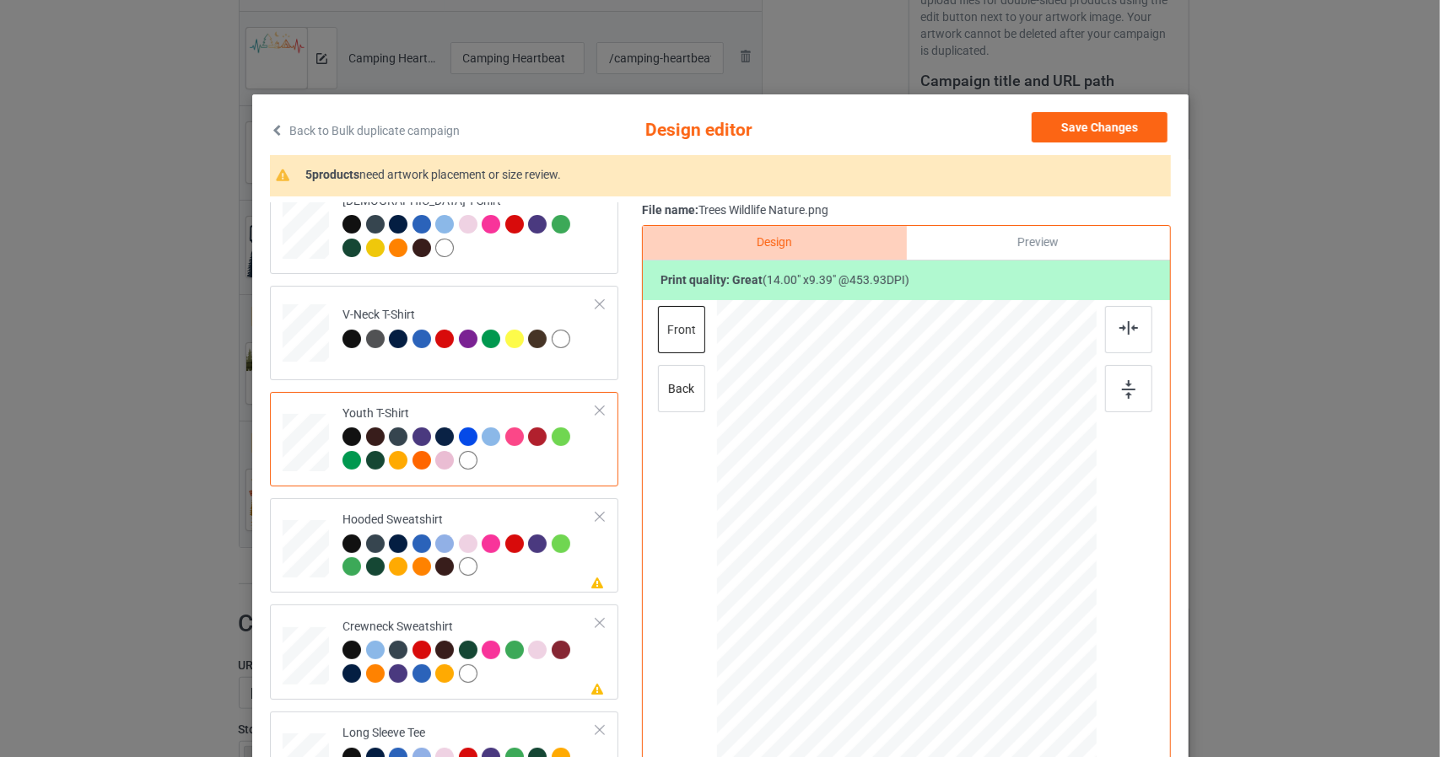
scroll to position [169, 0]
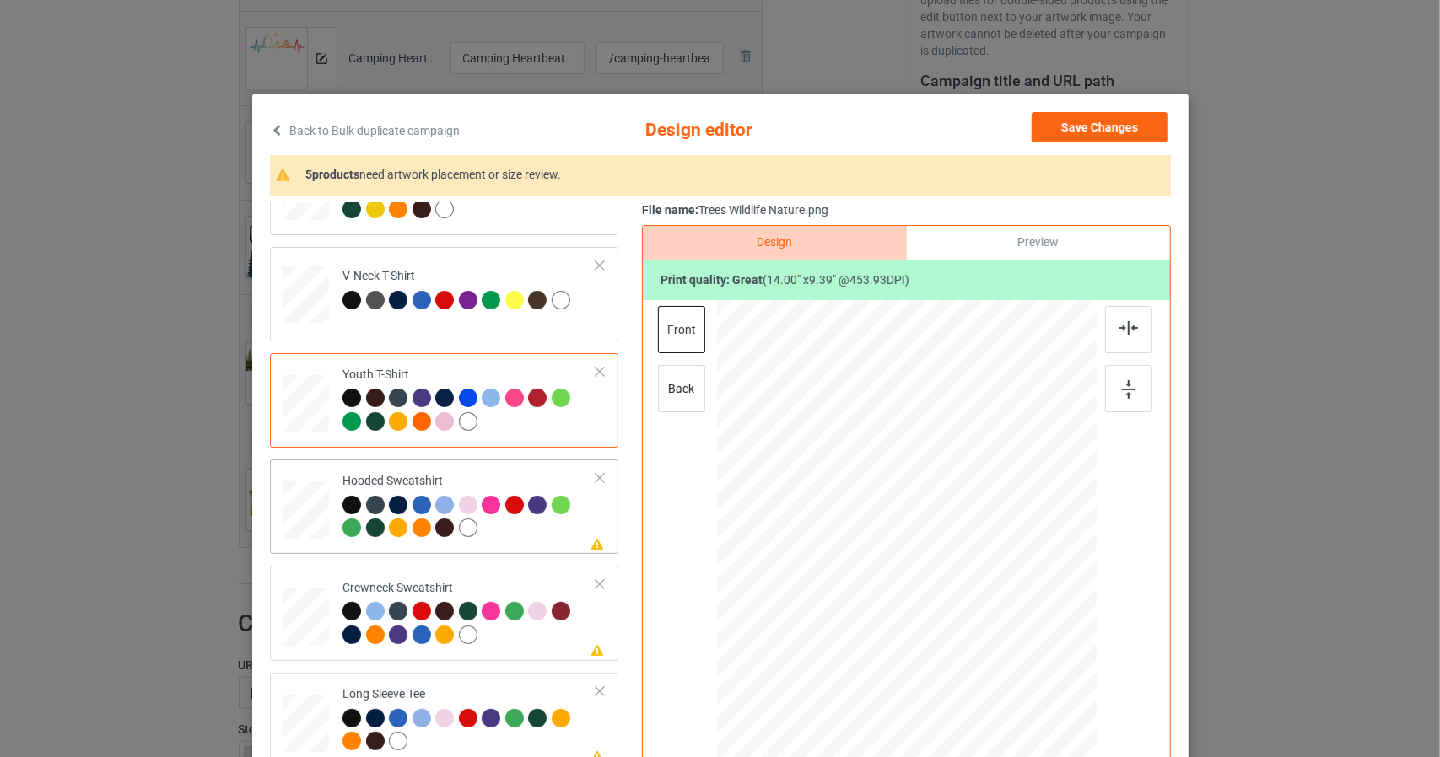
click at [304, 90] on div at bounding box center [305, 78] width 19 height 23
click at [1122, 338] on div at bounding box center [1128, 329] width 47 height 47
click at [1123, 385] on img at bounding box center [1128, 389] width 13 height 19
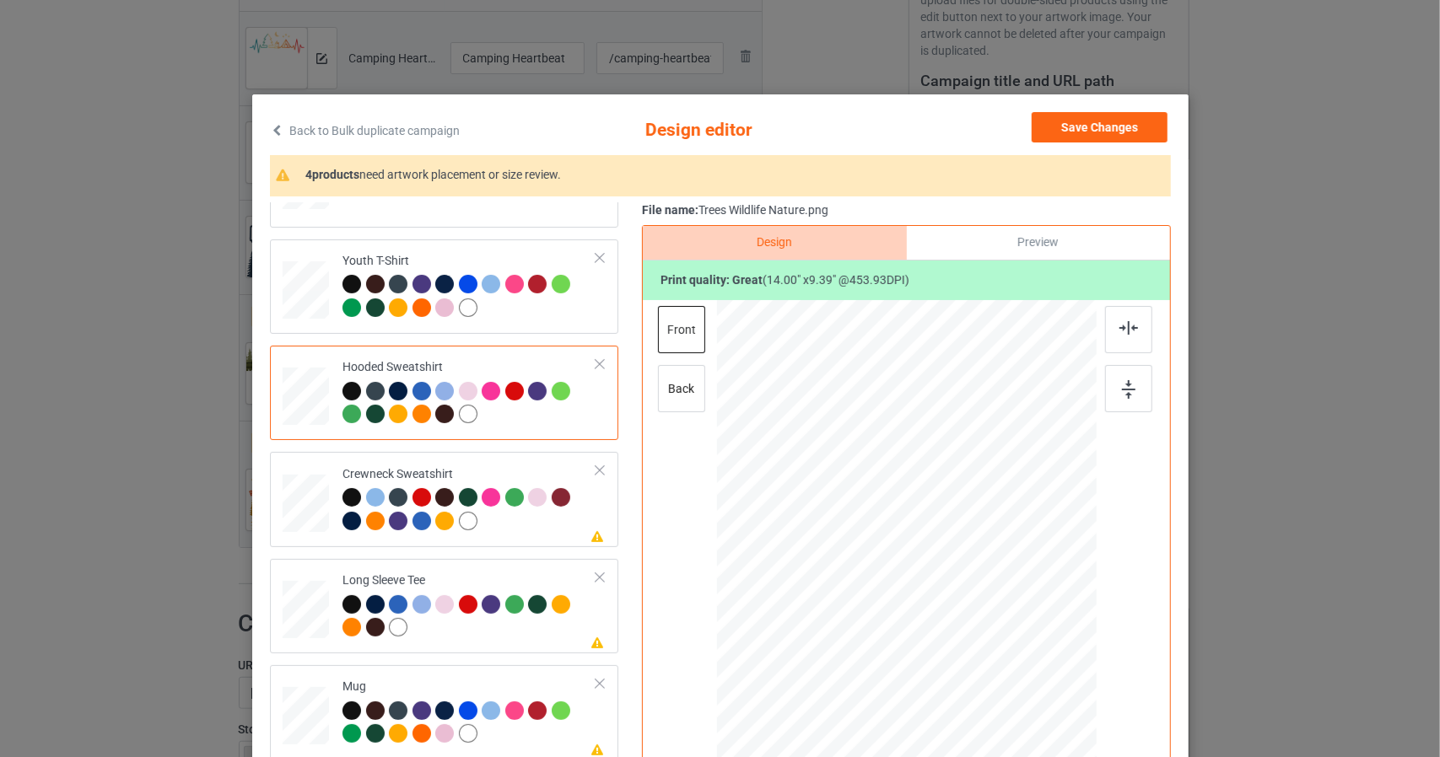
scroll to position [287, 0]
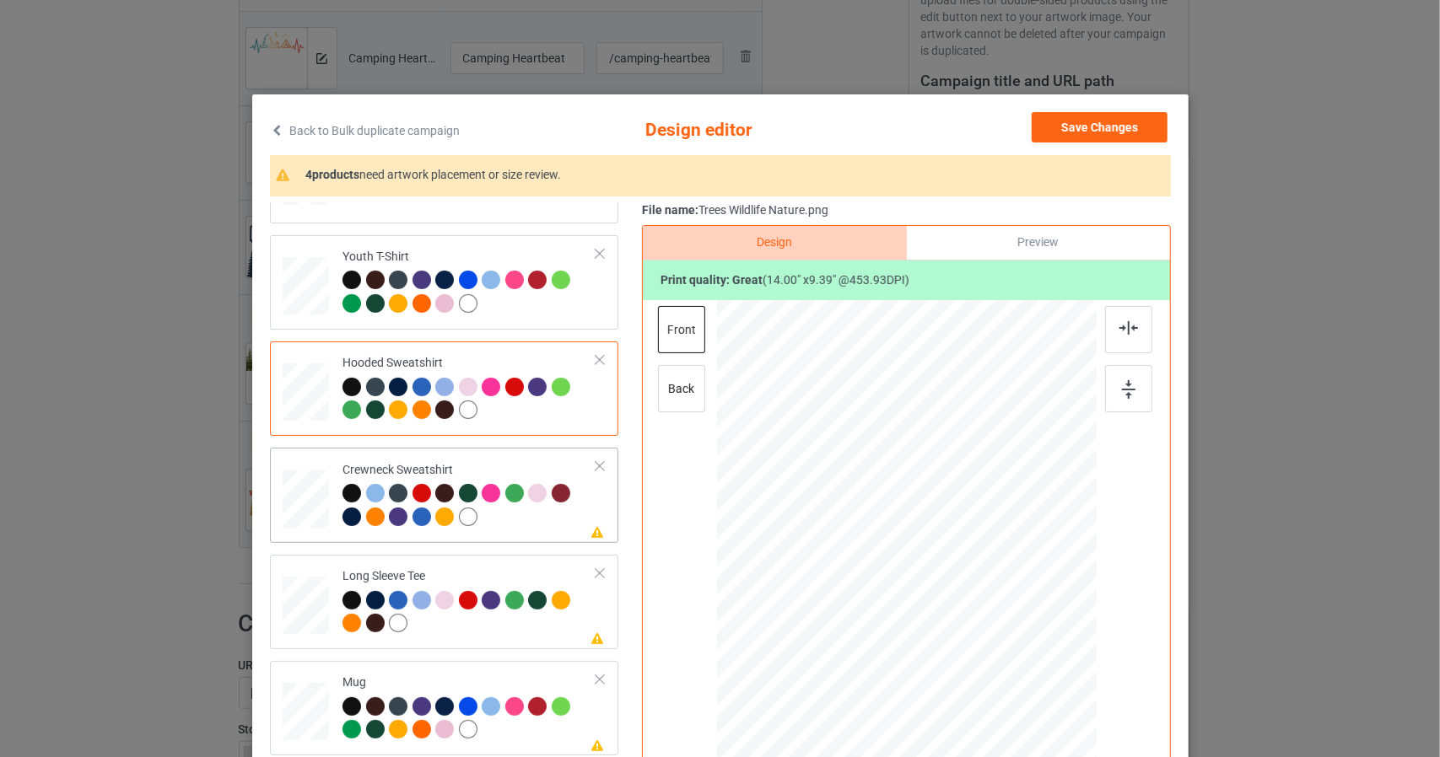
click at [1108, 323] on div at bounding box center [1128, 329] width 47 height 47
click at [1125, 386] on img at bounding box center [1128, 389] width 13 height 19
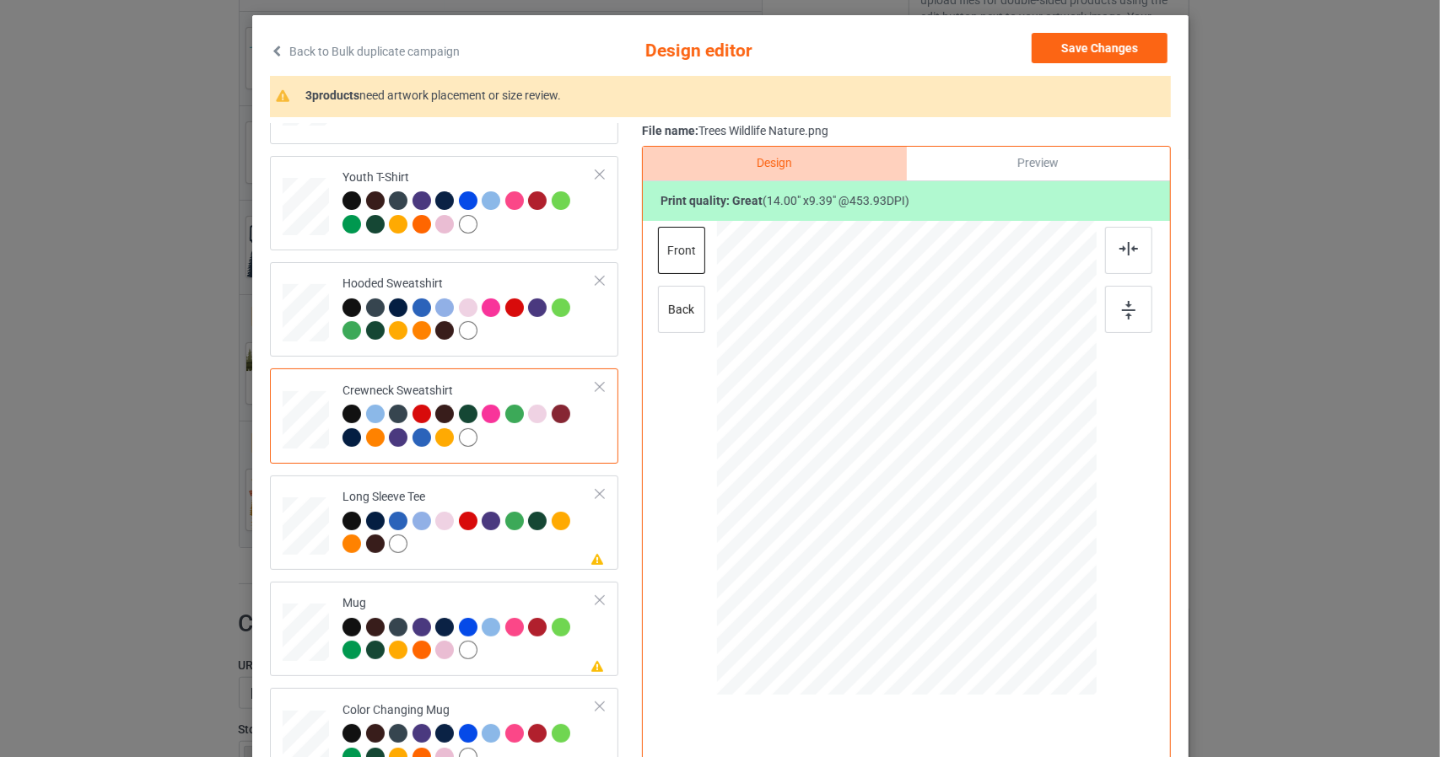
scroll to position [84, 0]
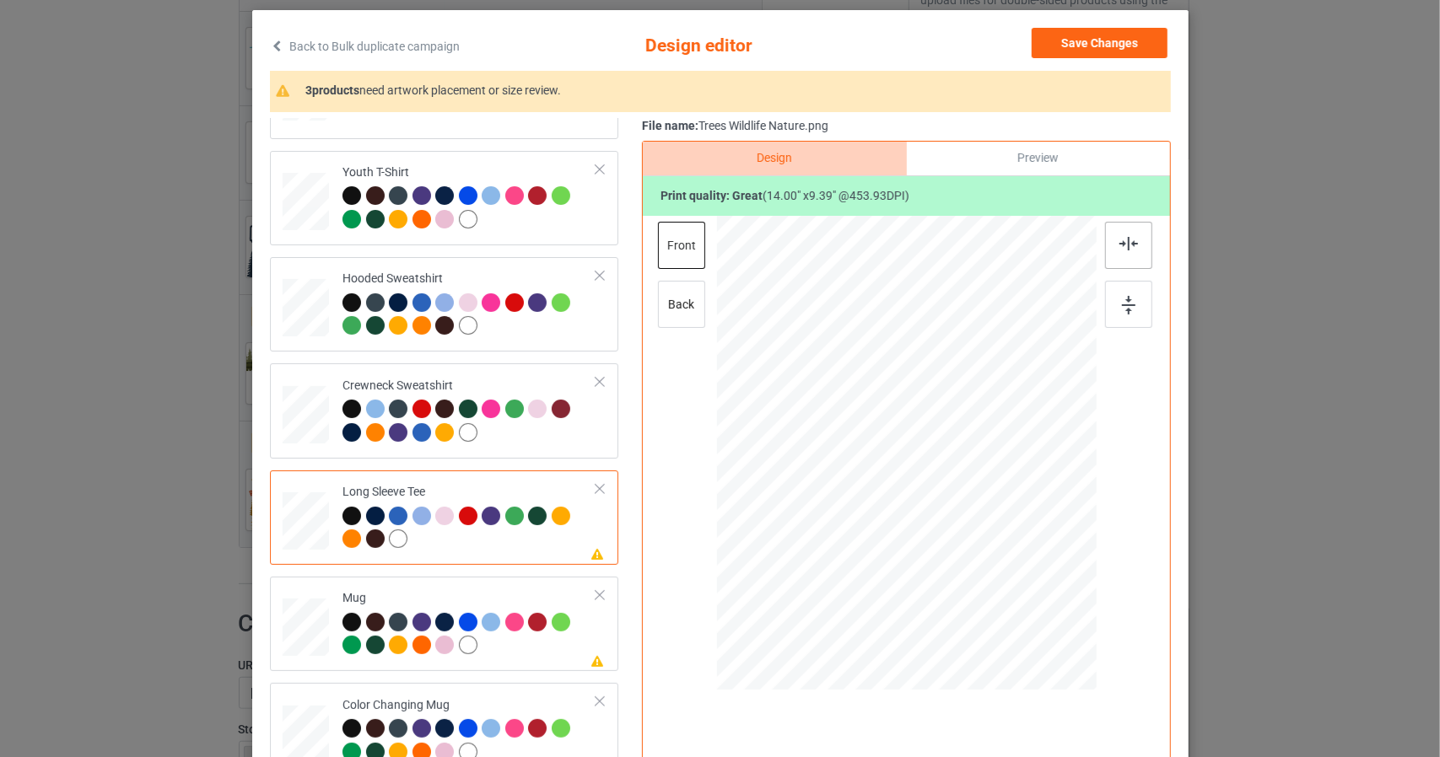
click at [1125, 249] on img at bounding box center [1128, 243] width 19 height 13
click at [1122, 302] on img at bounding box center [1128, 305] width 13 height 19
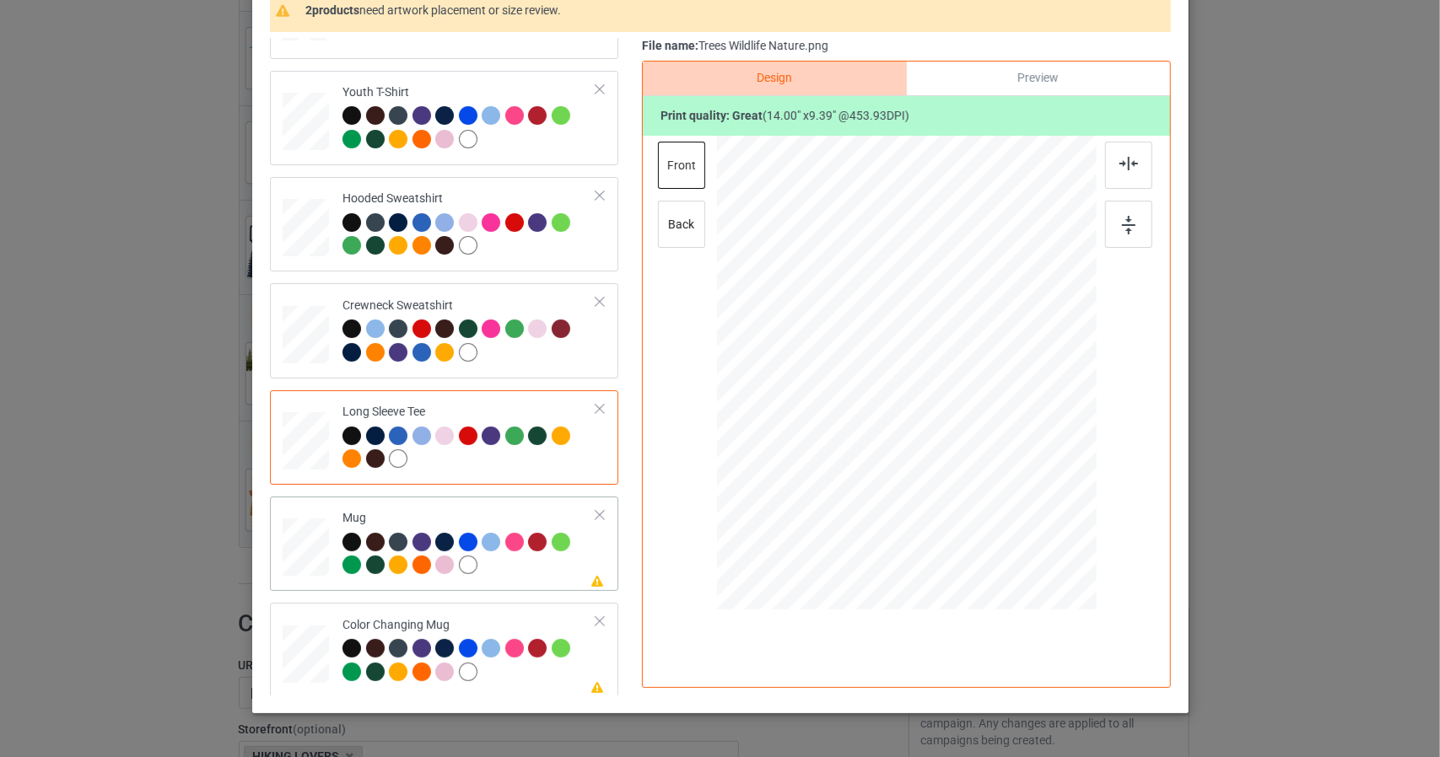
scroll to position [169, 0]
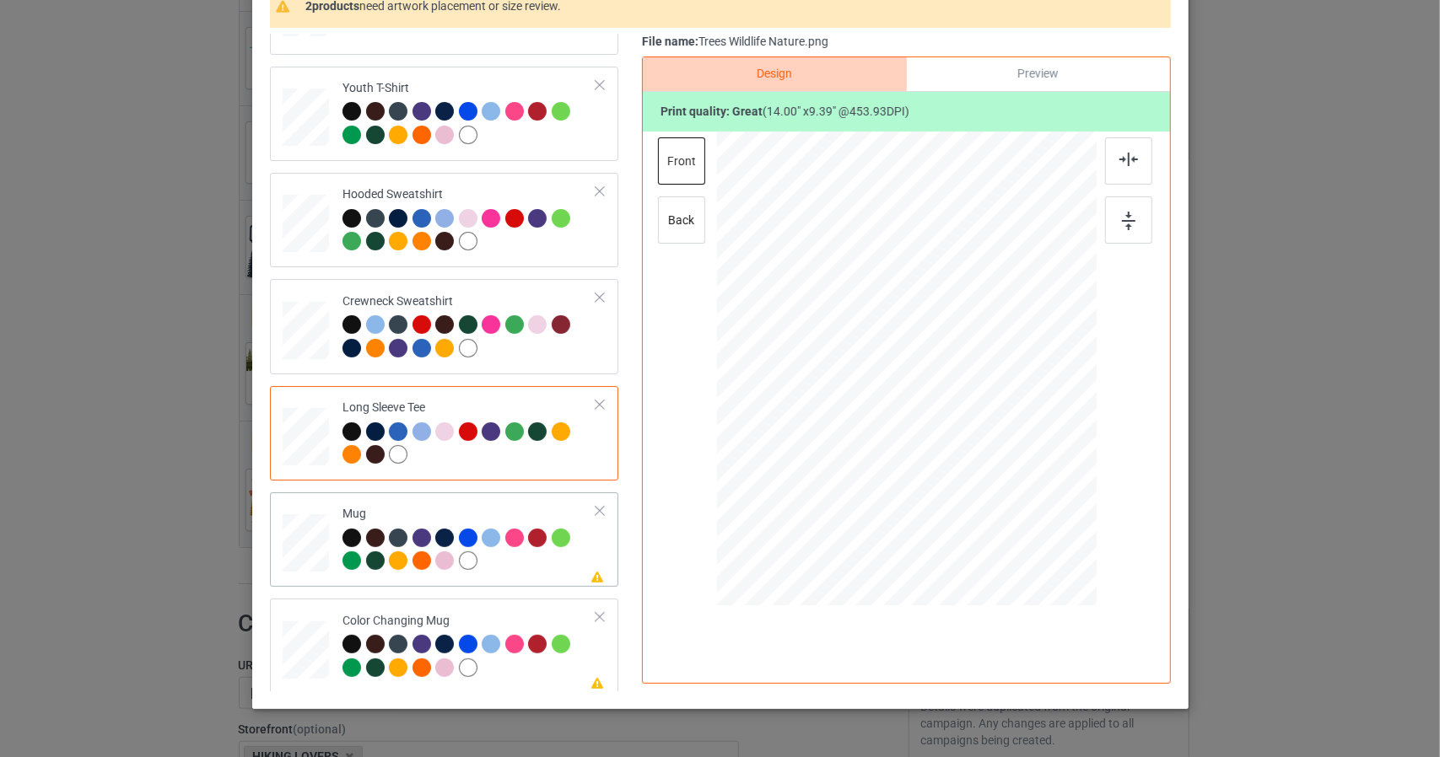
click at [1125, 157] on img at bounding box center [1128, 159] width 19 height 13
click at [1122, 225] on img at bounding box center [1128, 221] width 13 height 19
click at [1128, 154] on img at bounding box center [1128, 159] width 19 height 13
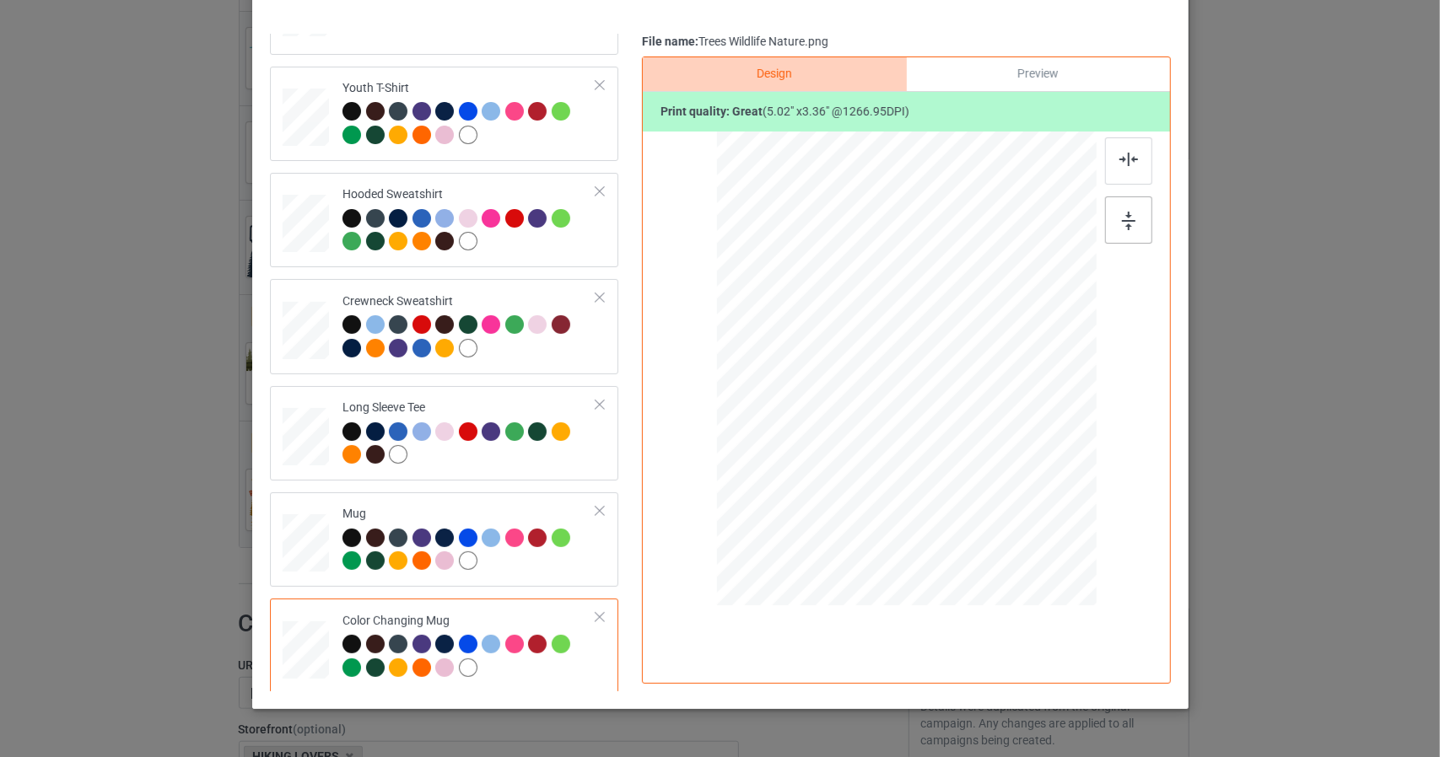
click at [1122, 222] on img at bounding box center [1128, 221] width 13 height 19
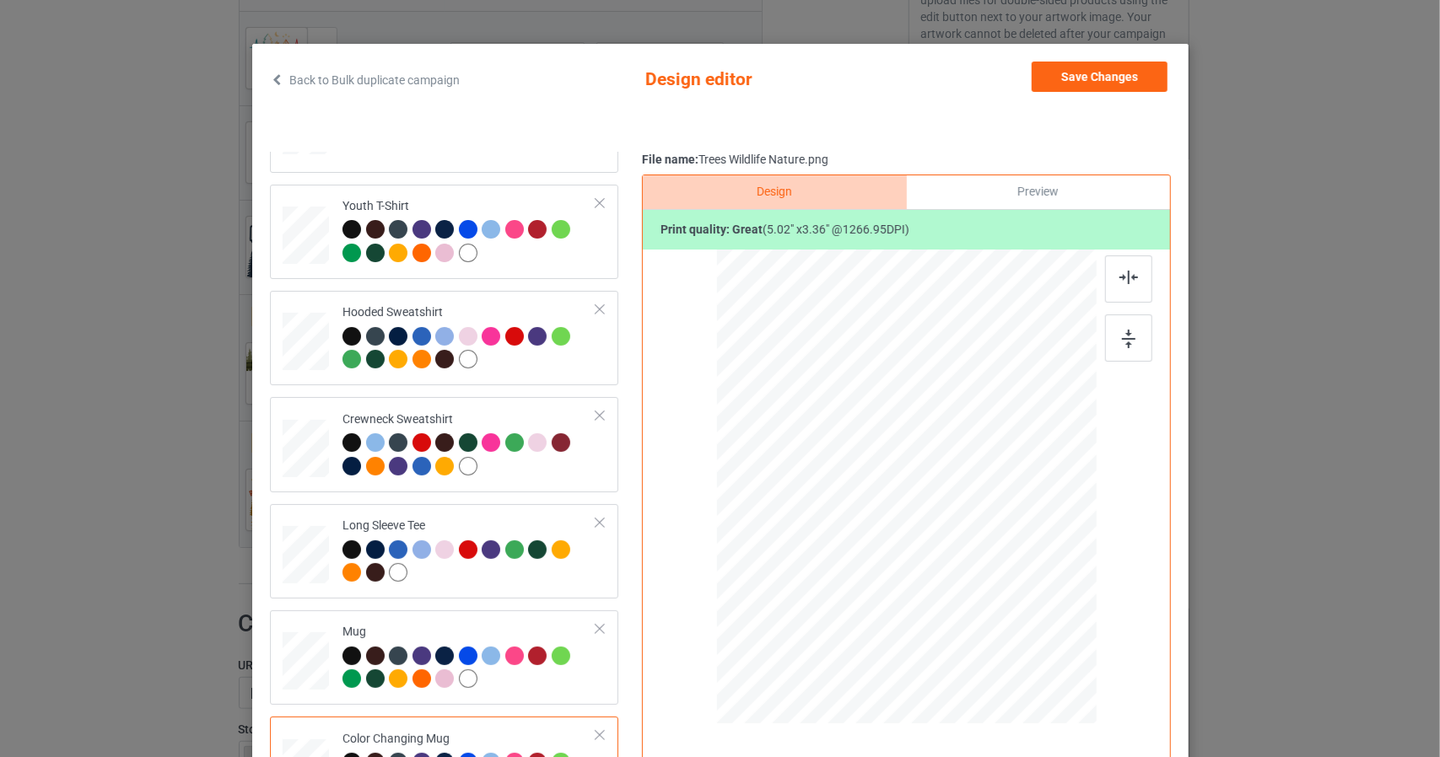
scroll to position [0, 0]
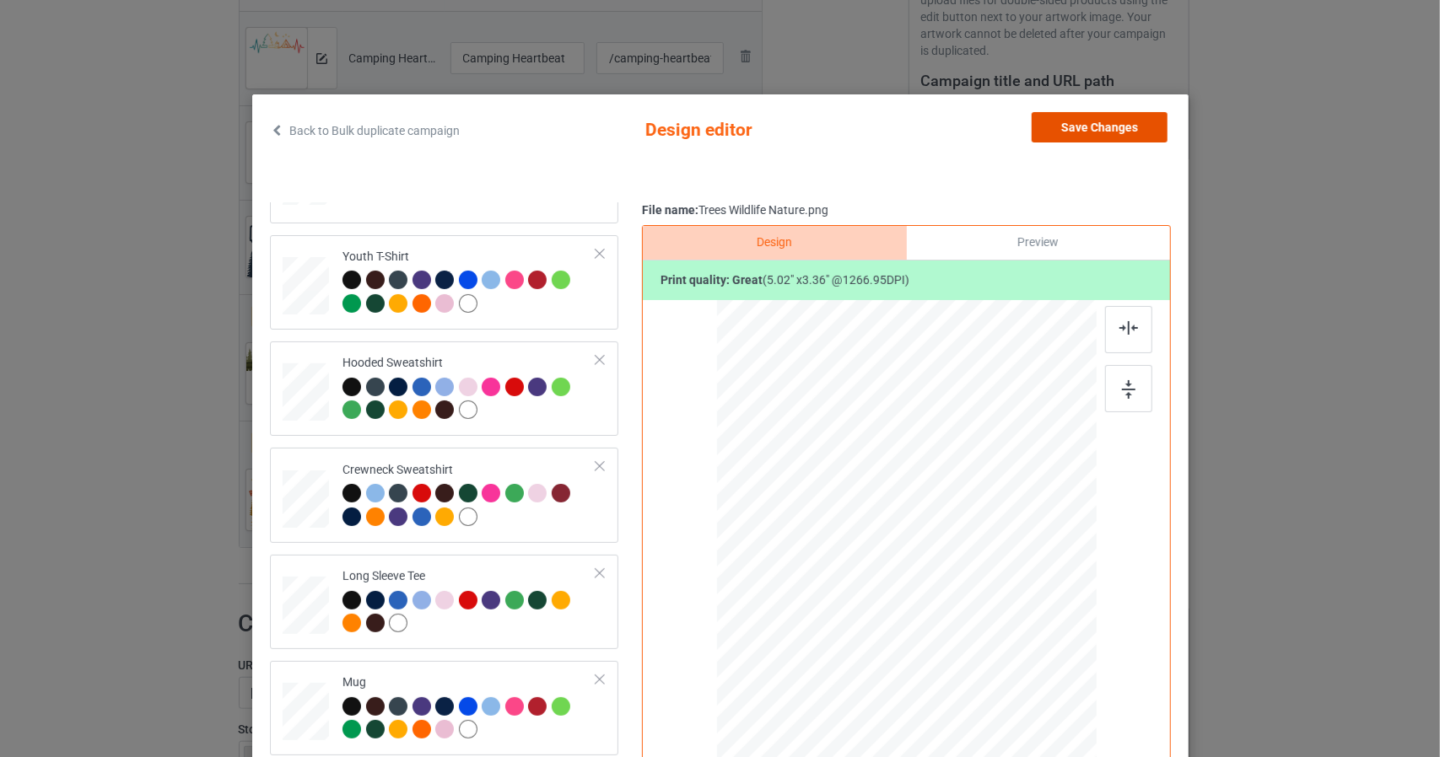
click at [1043, 131] on button "Save Changes" at bounding box center [1099, 127] width 136 height 30
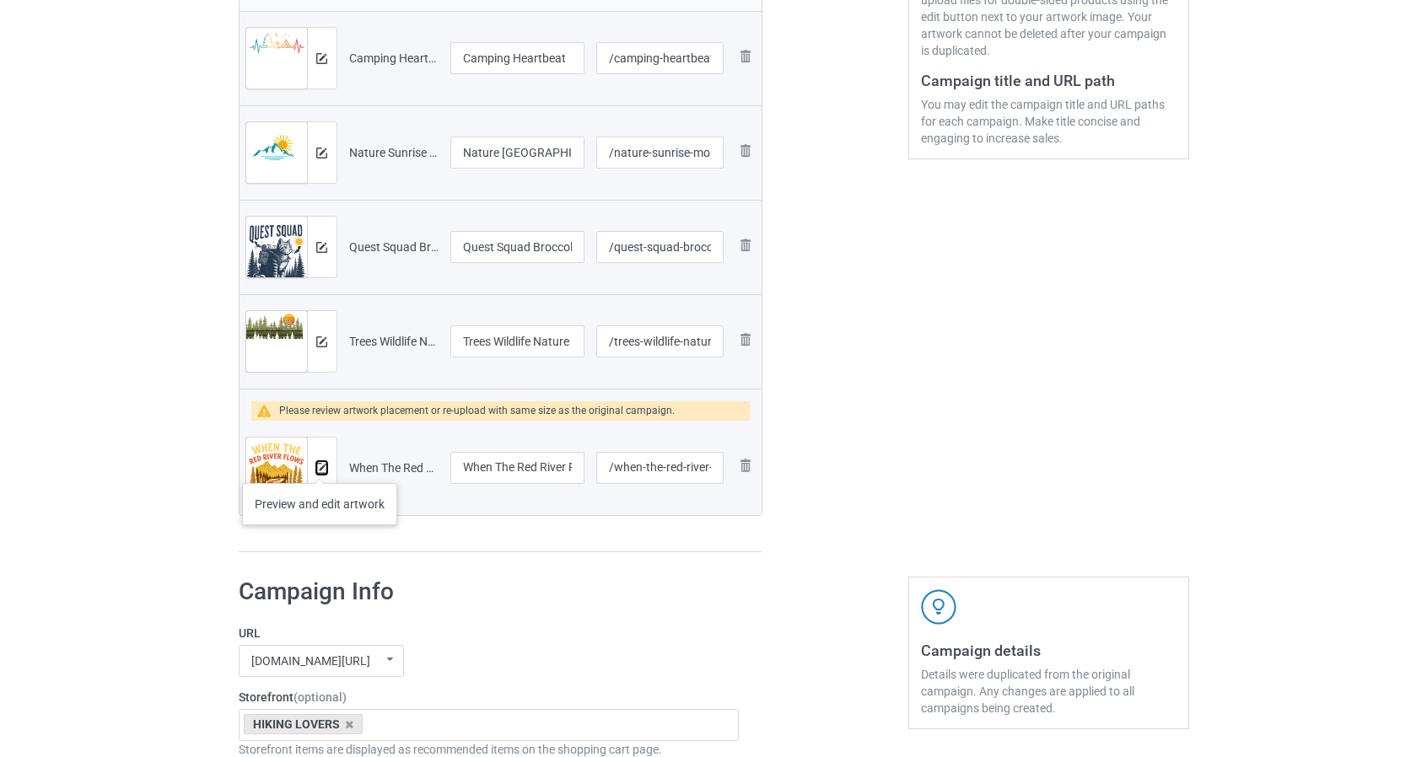
click at [319, 466] on img at bounding box center [321, 468] width 11 height 11
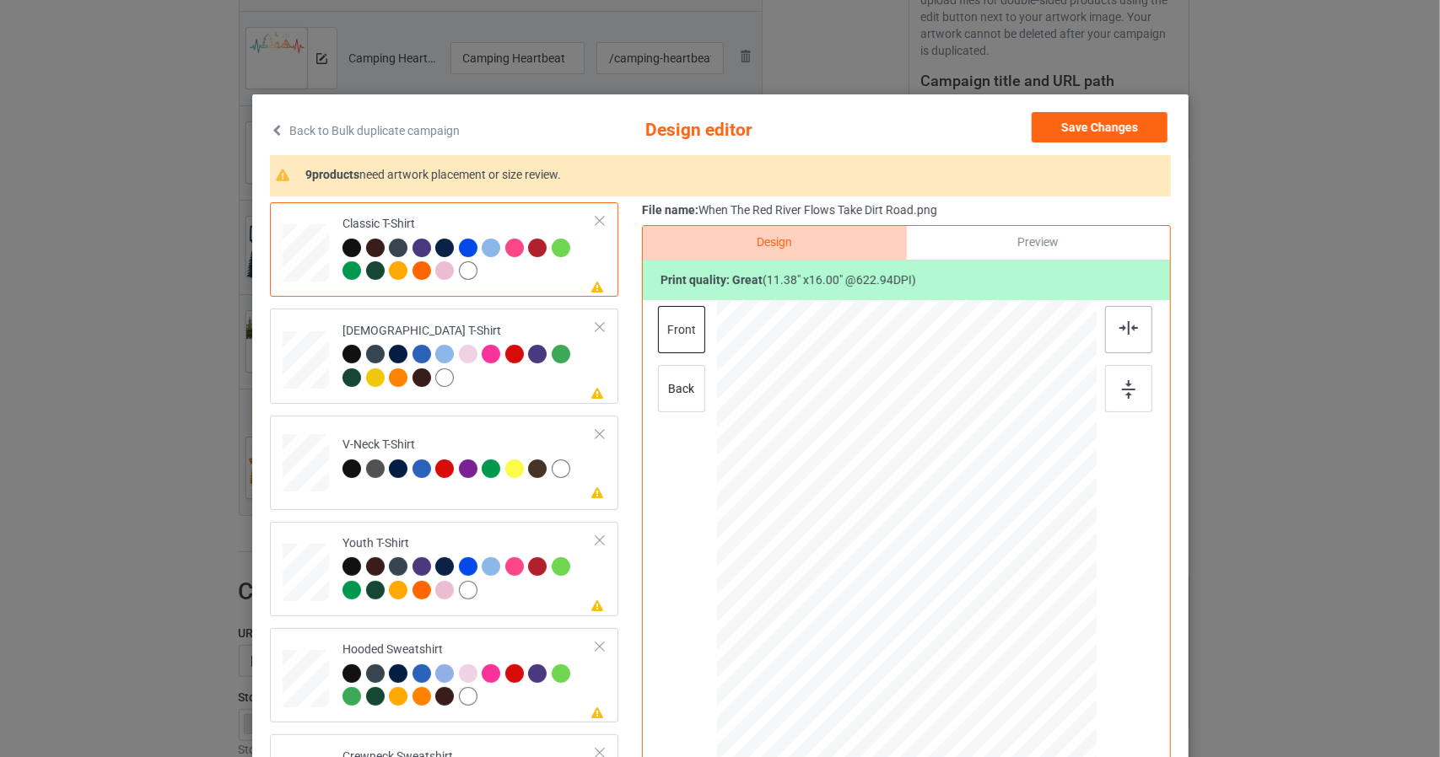
click at [1133, 331] on div at bounding box center [1128, 329] width 47 height 47
click at [1122, 390] on img at bounding box center [1128, 389] width 13 height 19
click at [1122, 314] on div at bounding box center [1128, 329] width 47 height 47
click at [1117, 377] on div at bounding box center [1128, 388] width 47 height 47
click at [1122, 321] on img at bounding box center [1128, 327] width 19 height 13
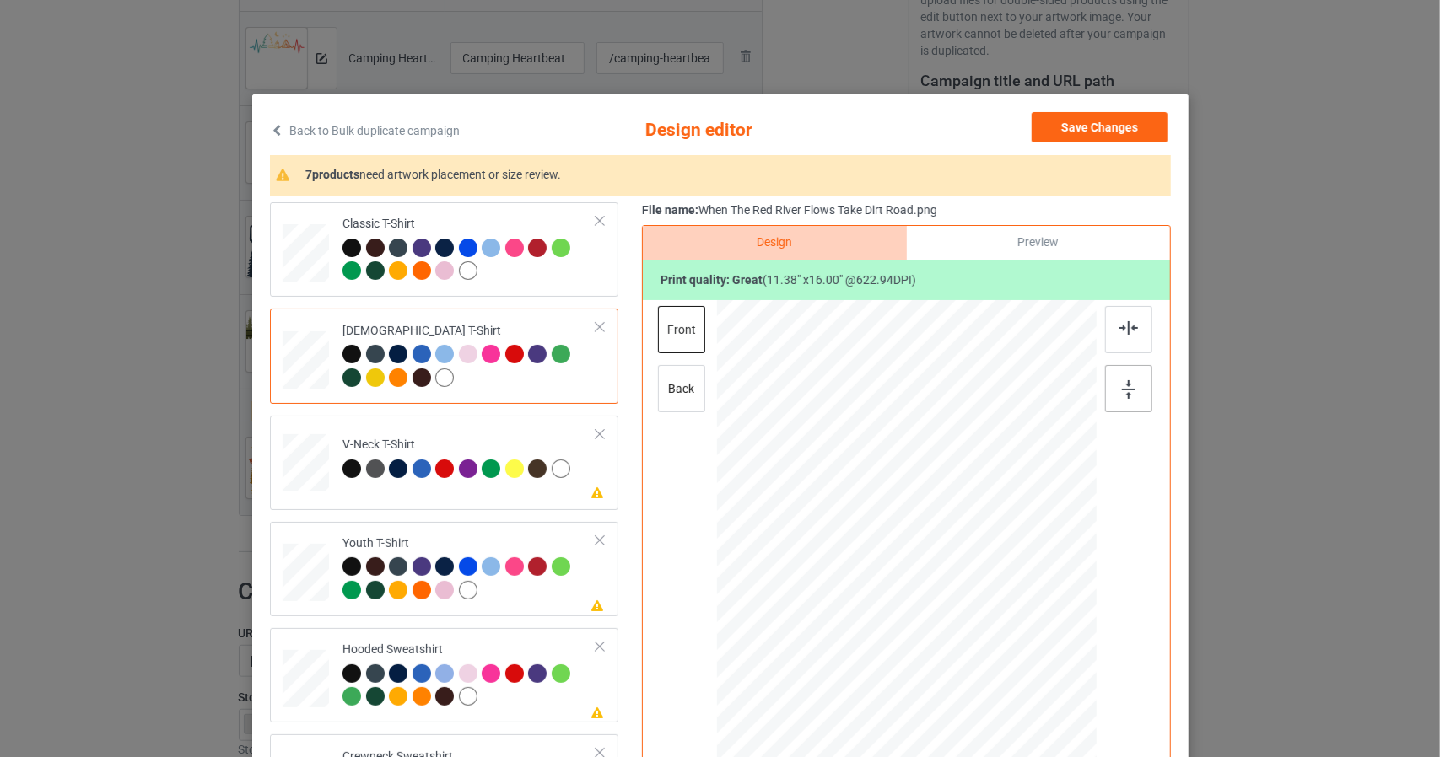
click at [1122, 396] on img at bounding box center [1128, 389] width 13 height 19
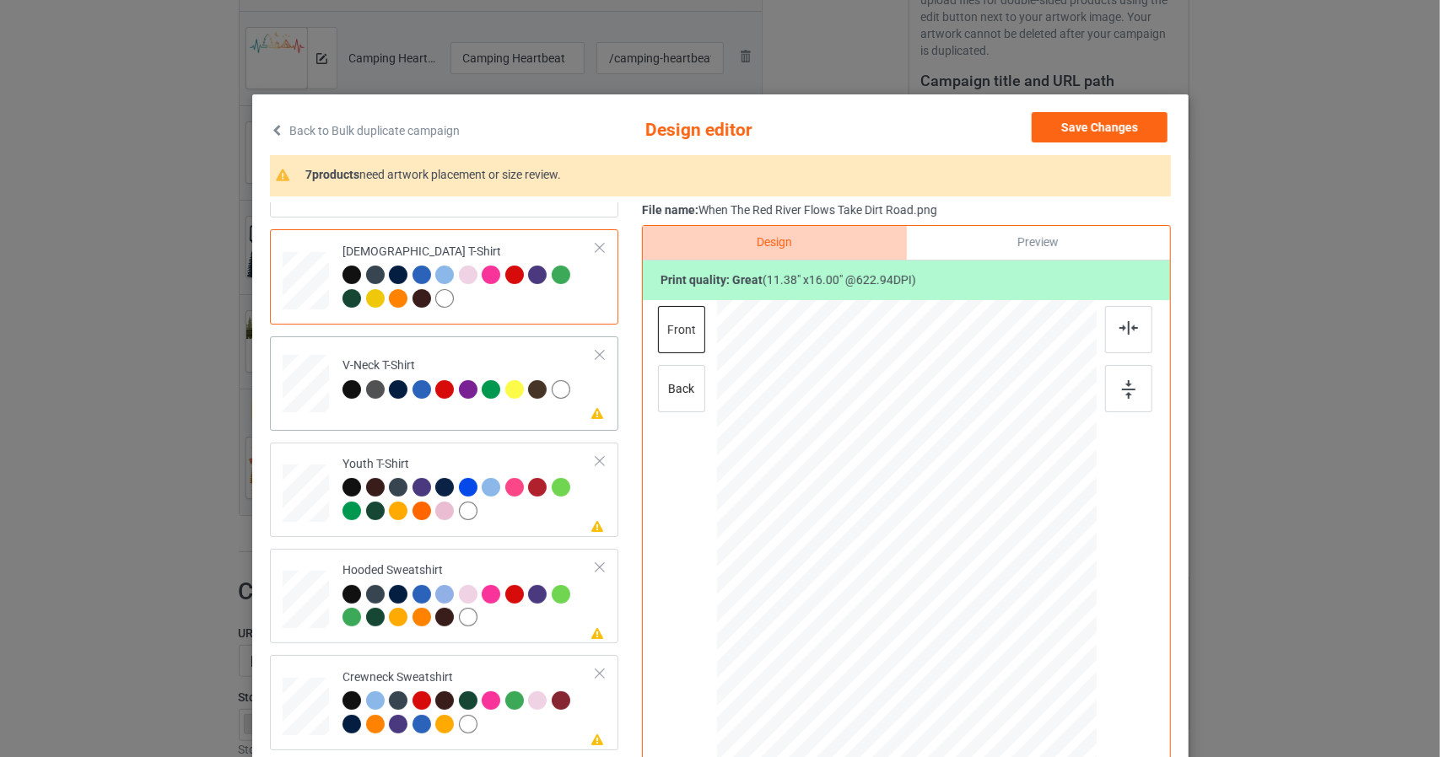
scroll to position [84, 0]
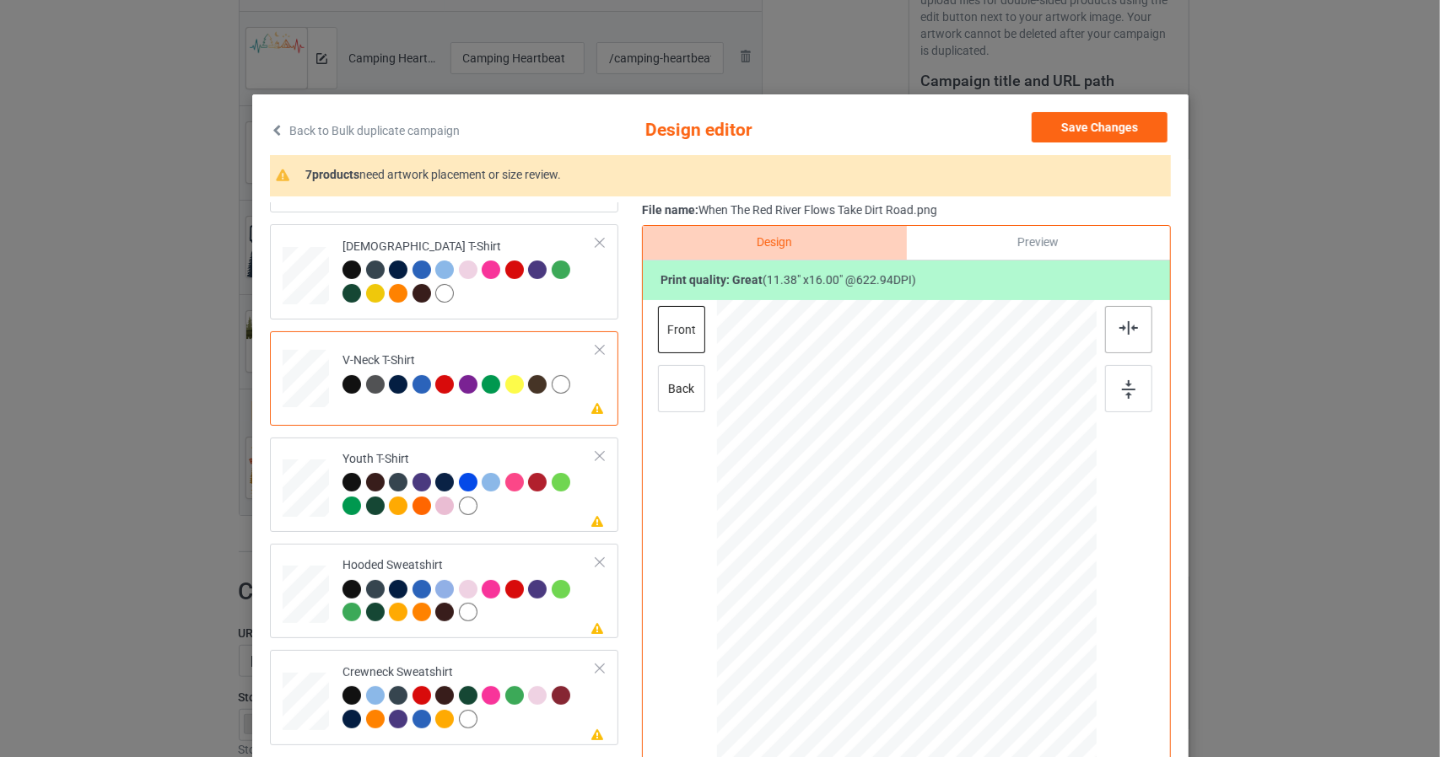
click at [1125, 331] on img at bounding box center [1128, 327] width 19 height 13
click at [1122, 389] on img at bounding box center [1128, 389] width 13 height 19
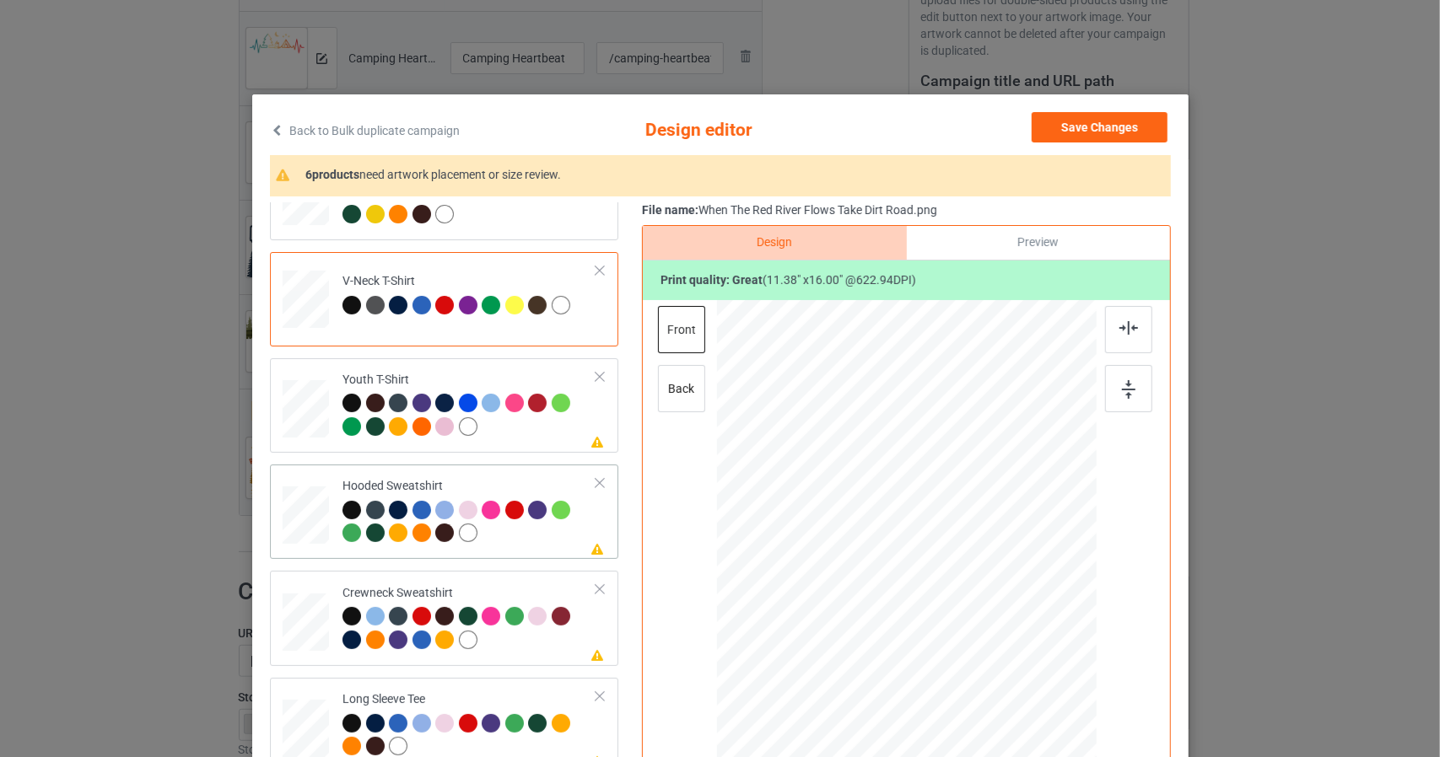
scroll to position [169, 0]
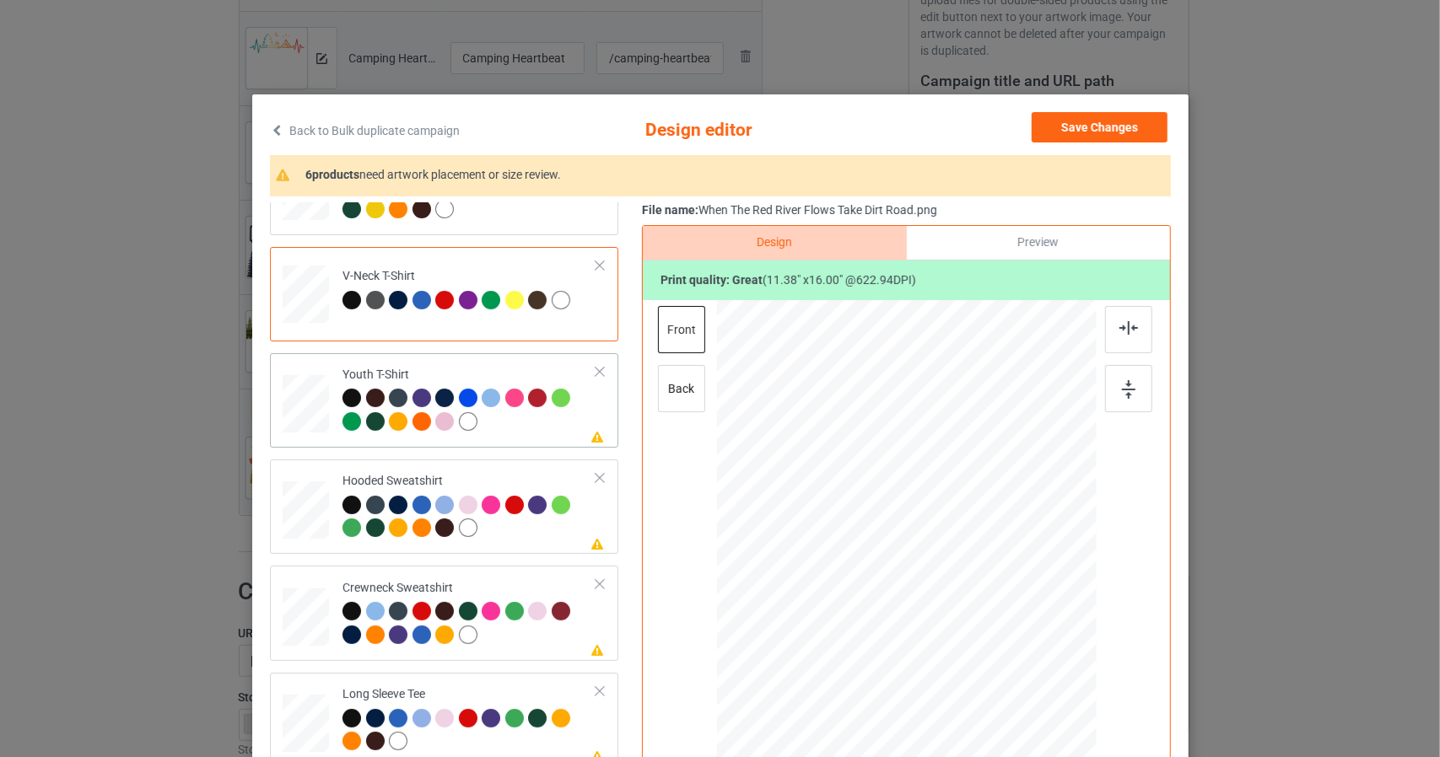
click at [296, 90] on div at bounding box center [305, 78] width 19 height 23
click at [1119, 322] on img at bounding box center [1128, 327] width 19 height 13
click at [1122, 390] on img at bounding box center [1128, 389] width 13 height 19
click at [297, 90] on div at bounding box center [305, 78] width 19 height 23
click at [1107, 330] on div at bounding box center [1128, 329] width 47 height 47
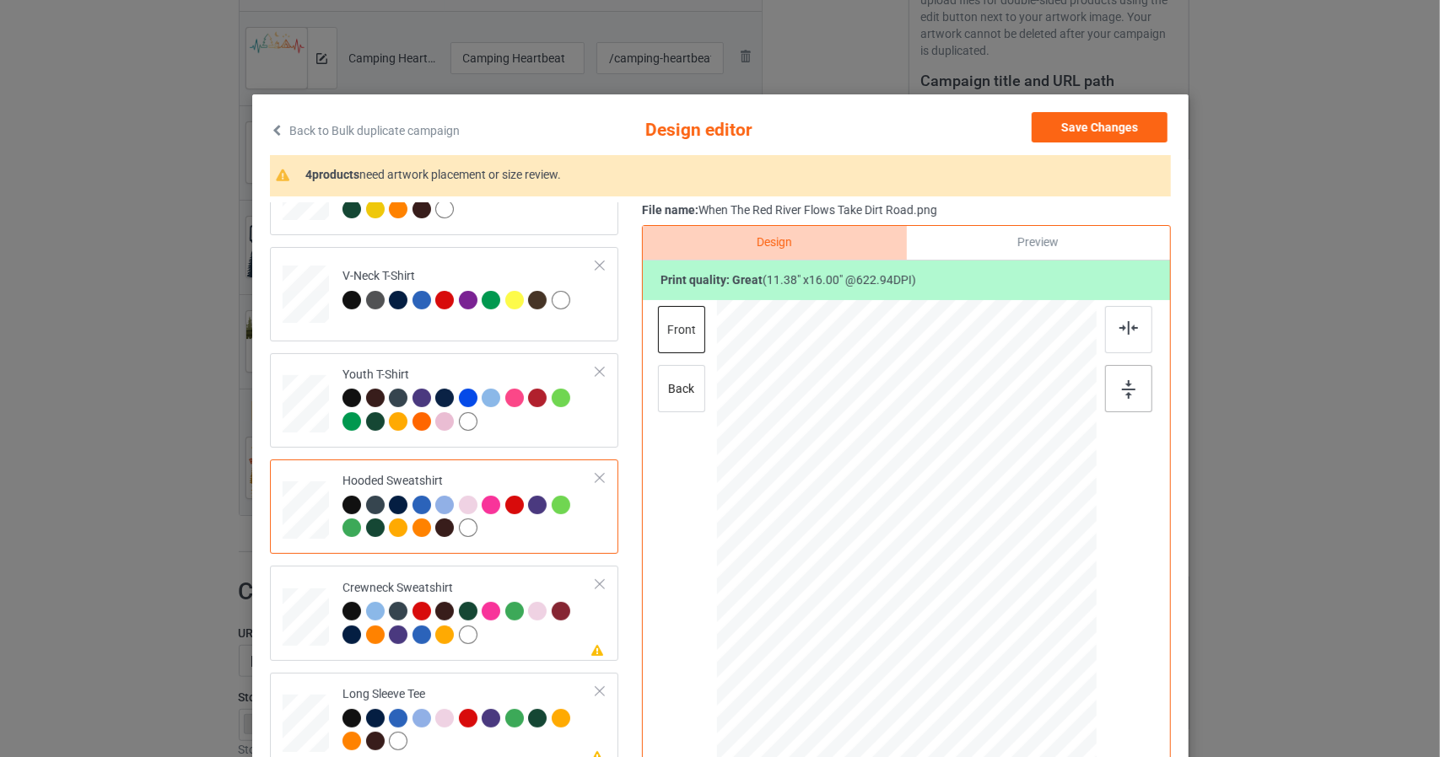
click at [1122, 386] on img at bounding box center [1128, 389] width 13 height 19
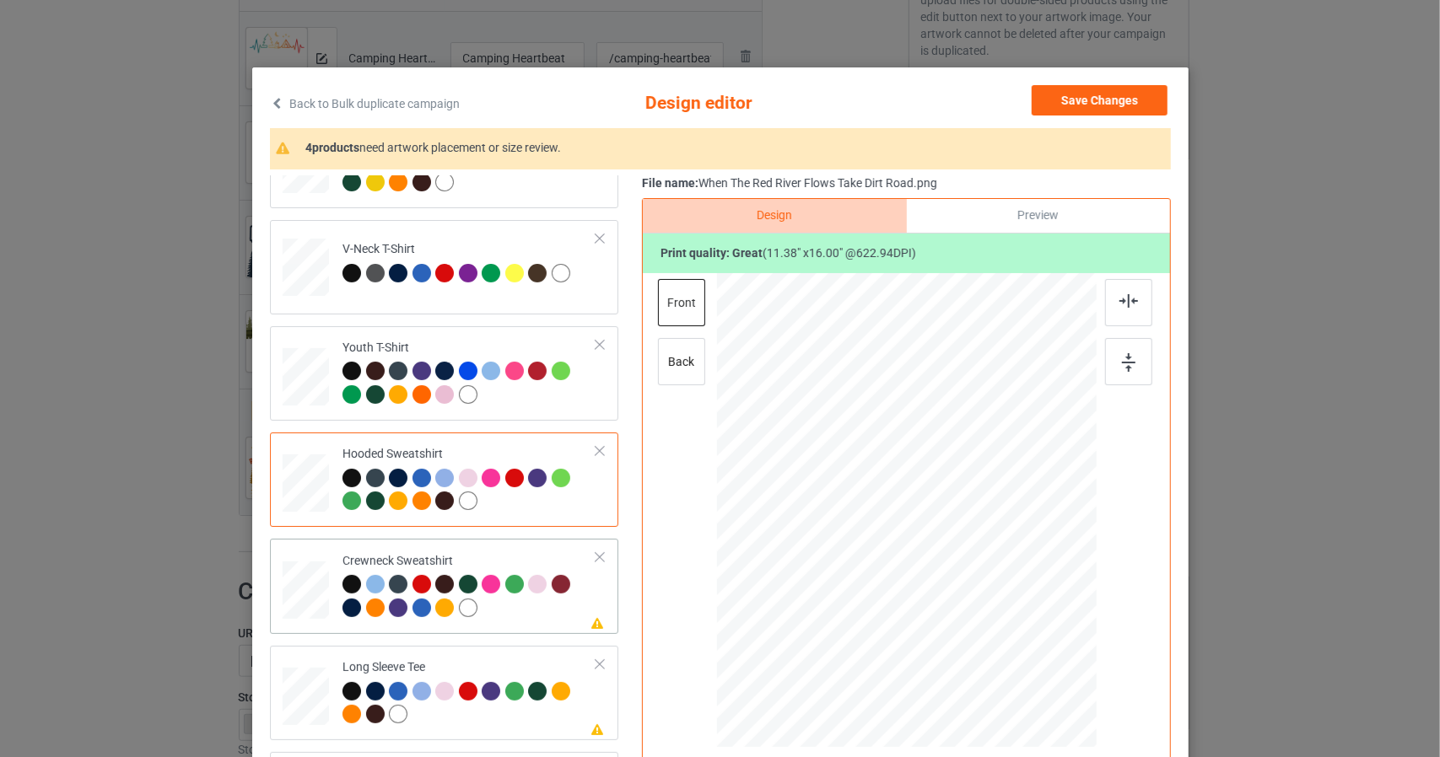
scroll to position [84, 0]
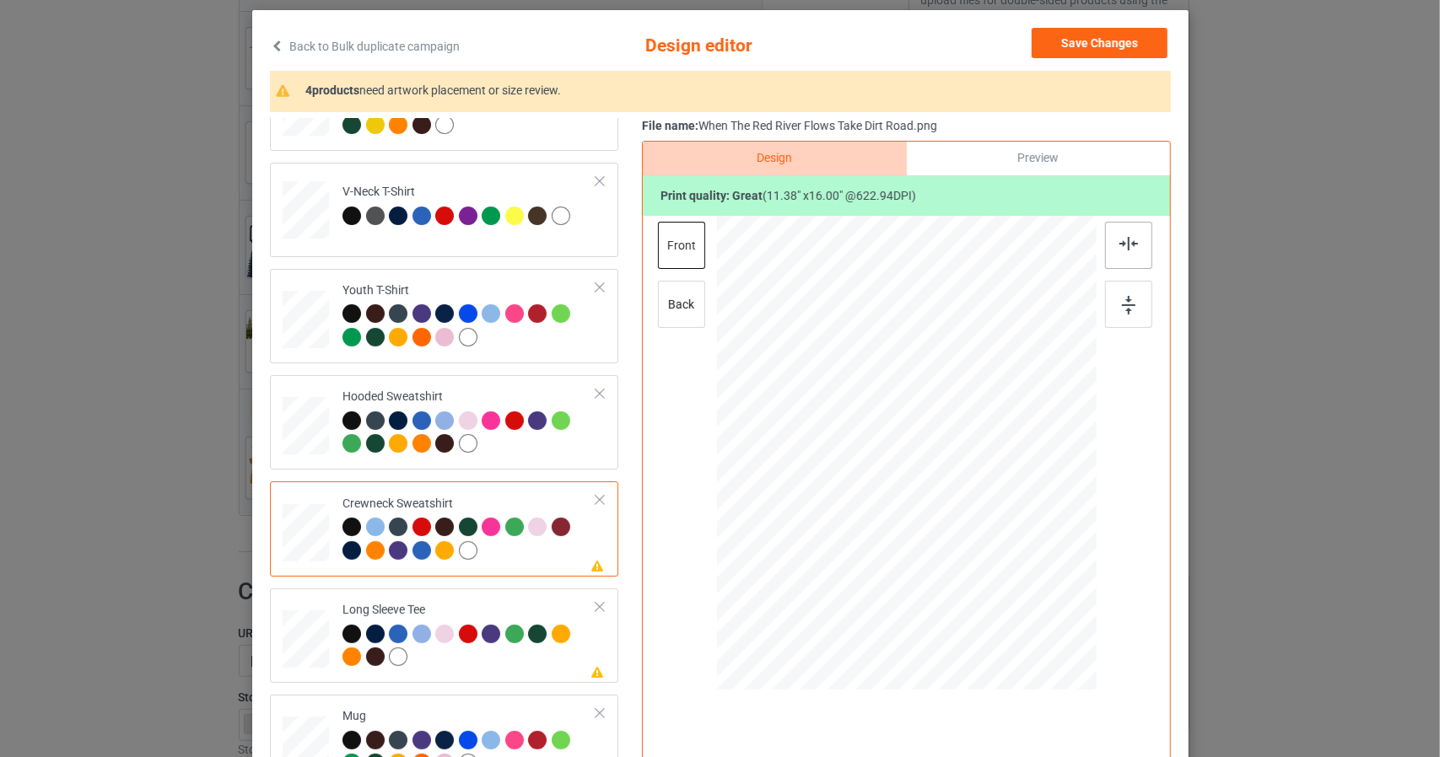
click at [1127, 251] on div at bounding box center [1128, 245] width 47 height 47
click at [1122, 308] on img at bounding box center [1128, 305] width 13 height 19
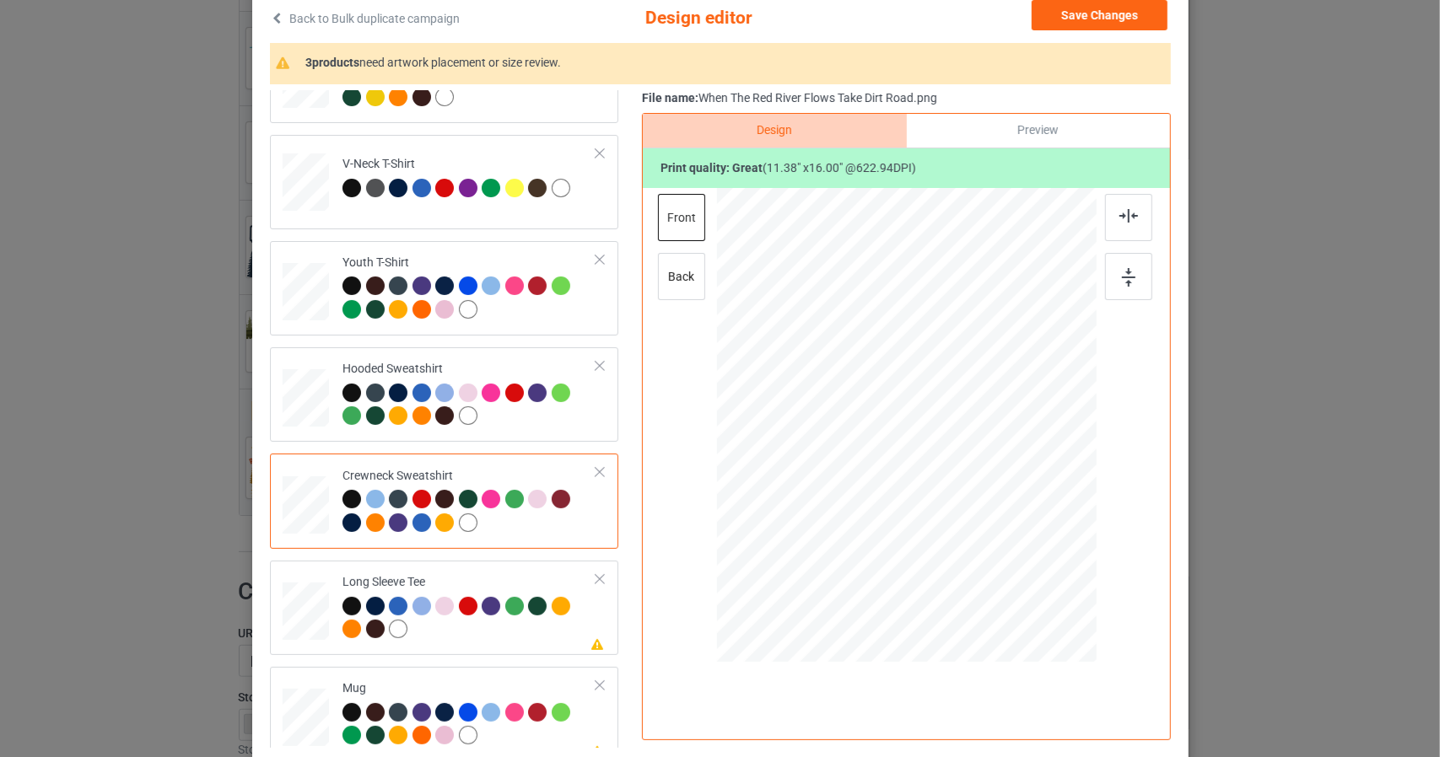
scroll to position [169, 0]
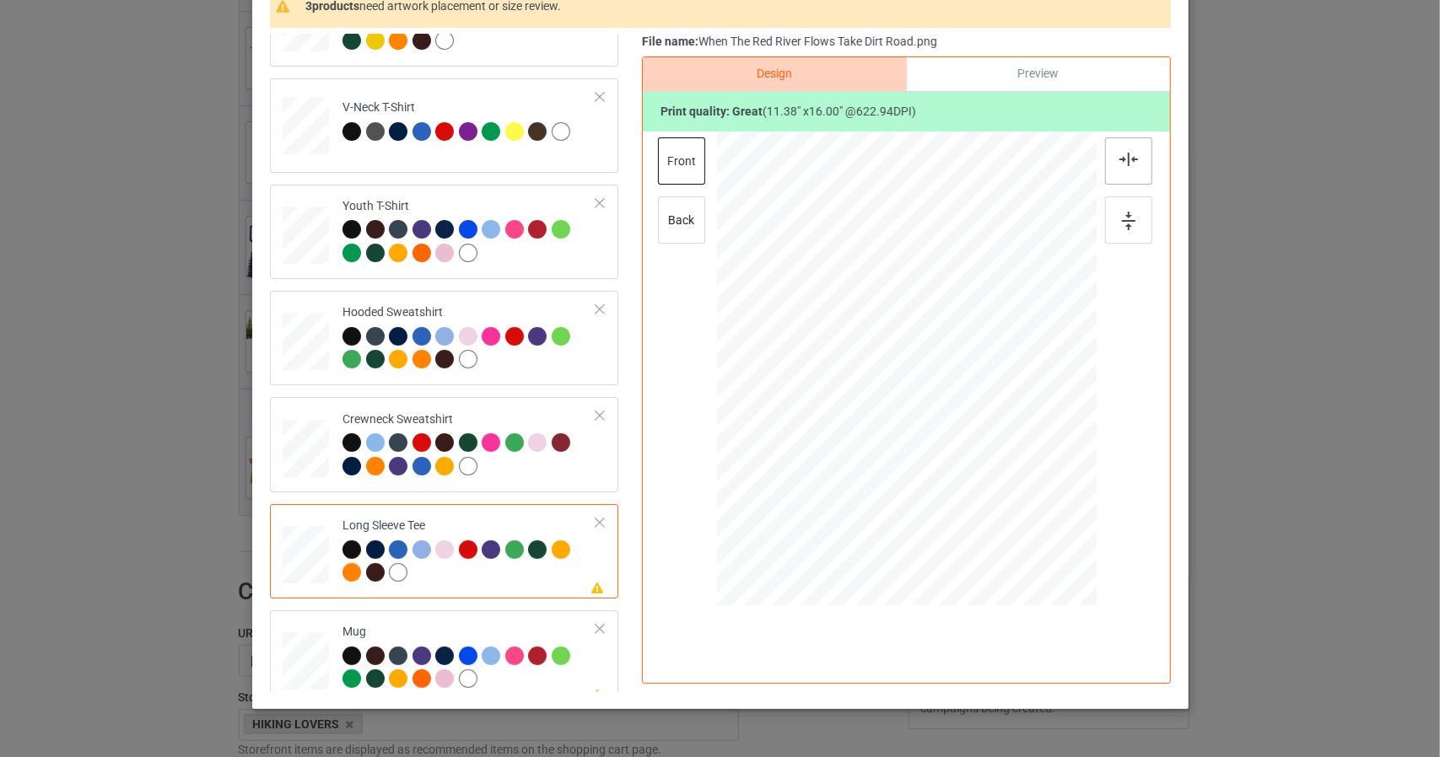
click at [1128, 173] on div at bounding box center [1128, 160] width 47 height 47
click at [1123, 217] on img at bounding box center [1128, 221] width 13 height 19
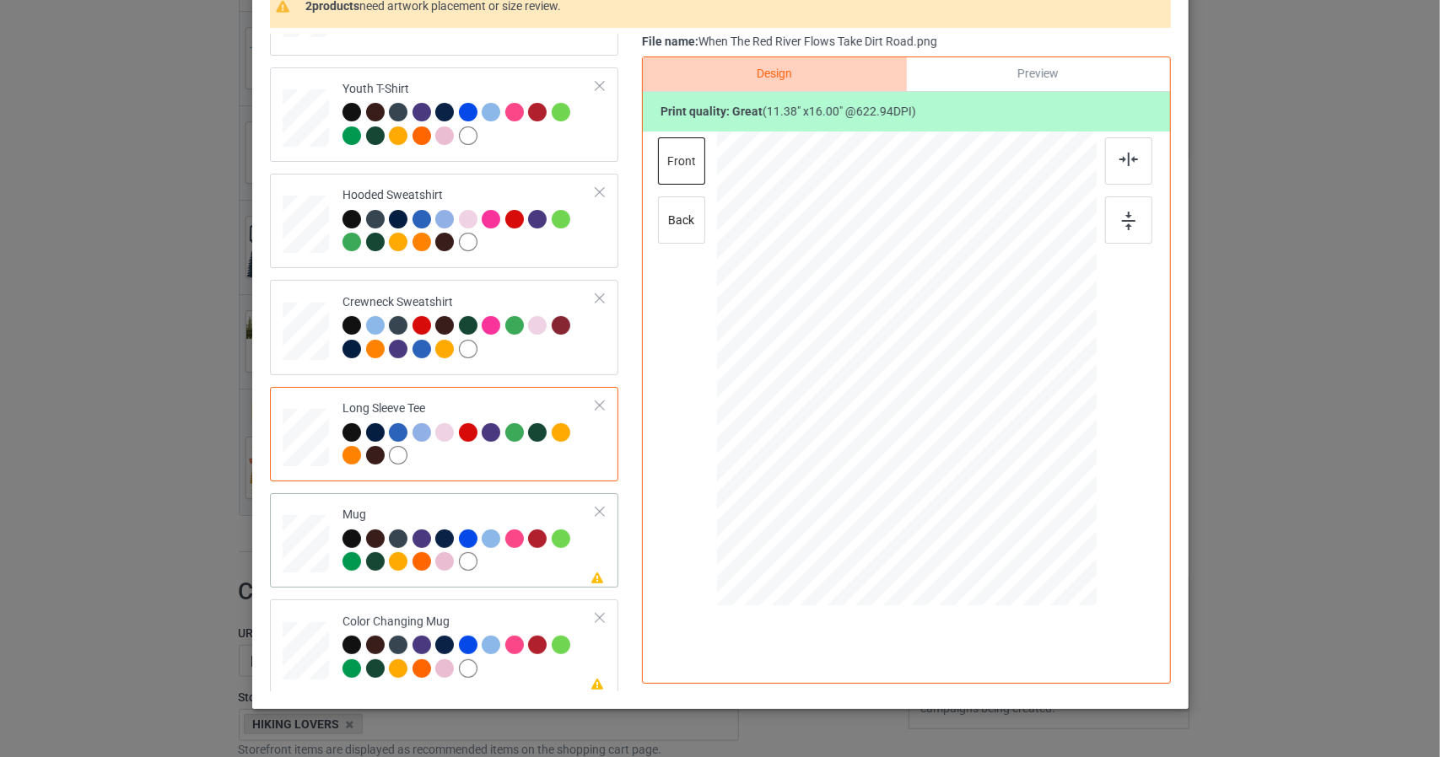
scroll to position [287, 0]
click at [1127, 159] on img at bounding box center [1128, 159] width 19 height 13
click at [1123, 222] on img at bounding box center [1128, 221] width 13 height 19
drag, startPoint x: 1010, startPoint y: 527, endPoint x: 1025, endPoint y: 301, distance: 226.5
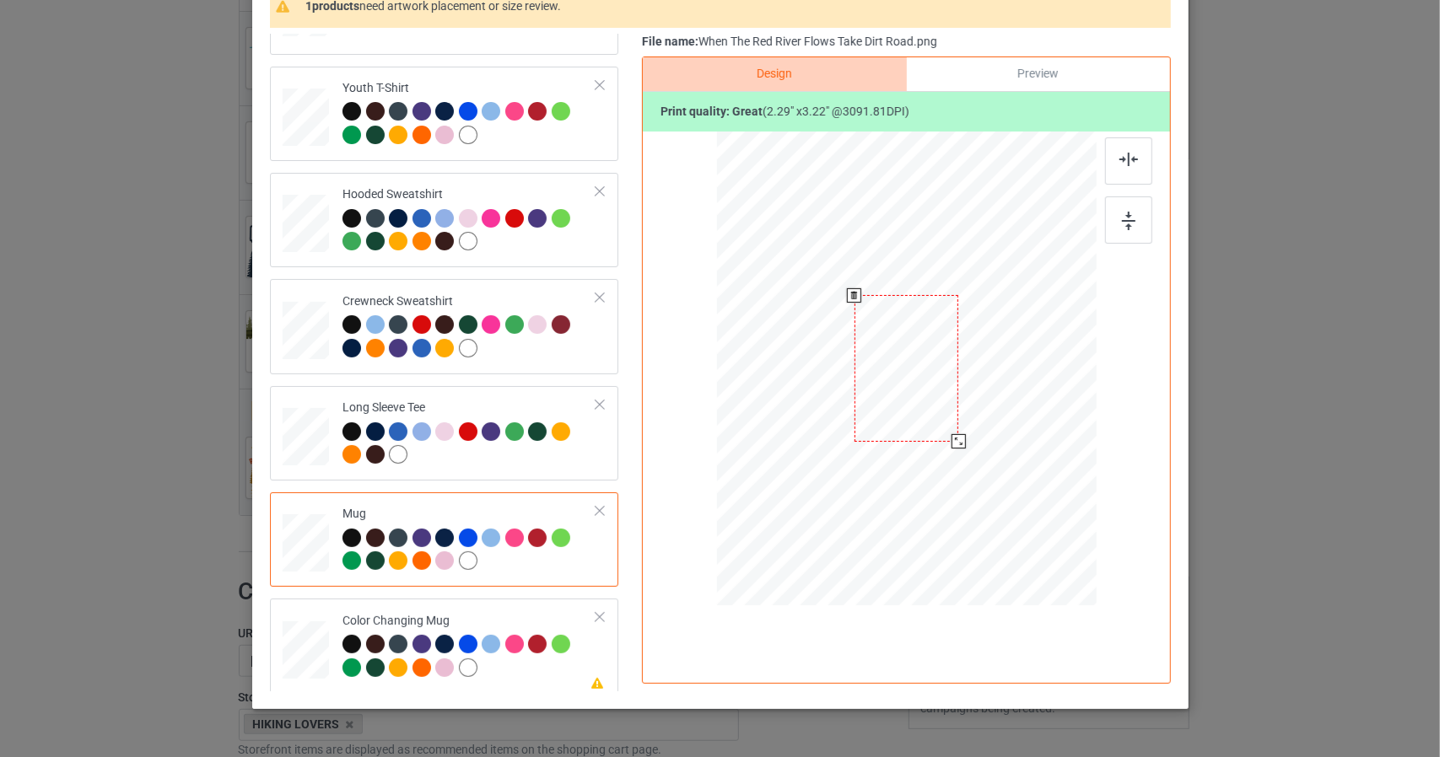
click at [985, 353] on div at bounding box center [905, 368] width 379 height 158
click at [1123, 164] on img at bounding box center [1128, 159] width 19 height 13
click at [1122, 231] on div at bounding box center [1128, 219] width 47 height 47
click at [902, 412] on div at bounding box center [905, 373] width 103 height 144
click at [1122, 159] on img at bounding box center [1128, 159] width 19 height 13
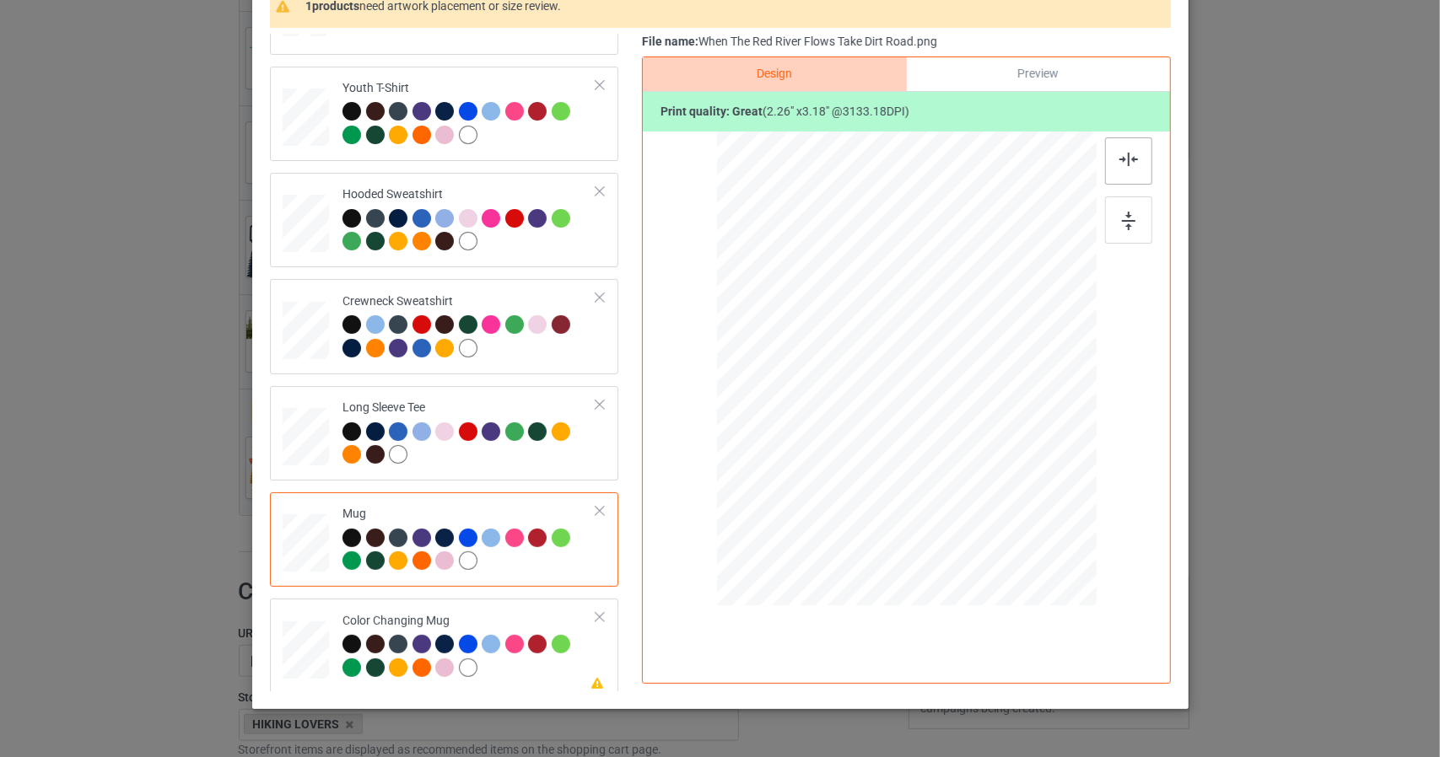
click at [1122, 159] on img at bounding box center [1128, 159] width 19 height 13
click at [1135, 207] on div at bounding box center [1128, 219] width 47 height 47
click at [1122, 158] on img at bounding box center [1128, 159] width 19 height 13
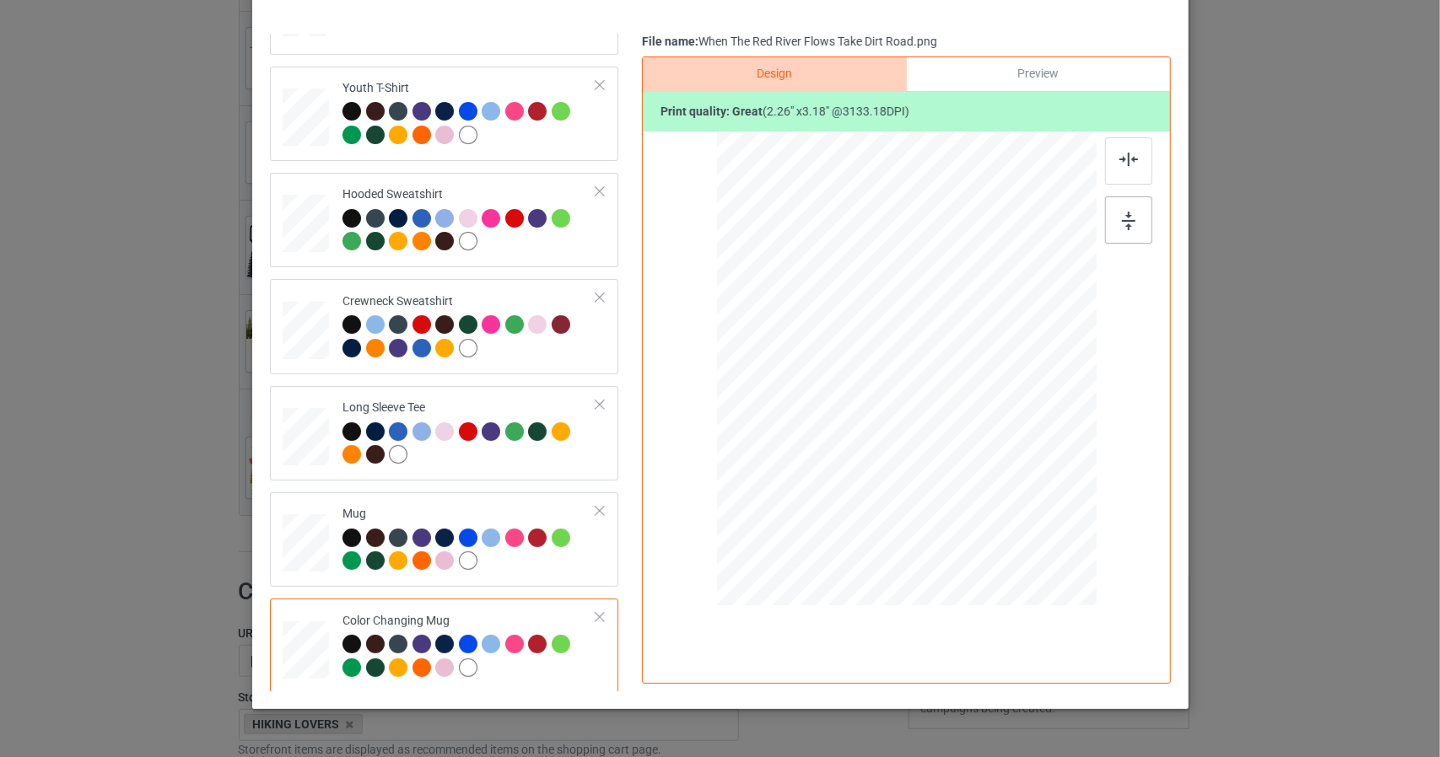
click at [1122, 227] on img at bounding box center [1128, 221] width 13 height 19
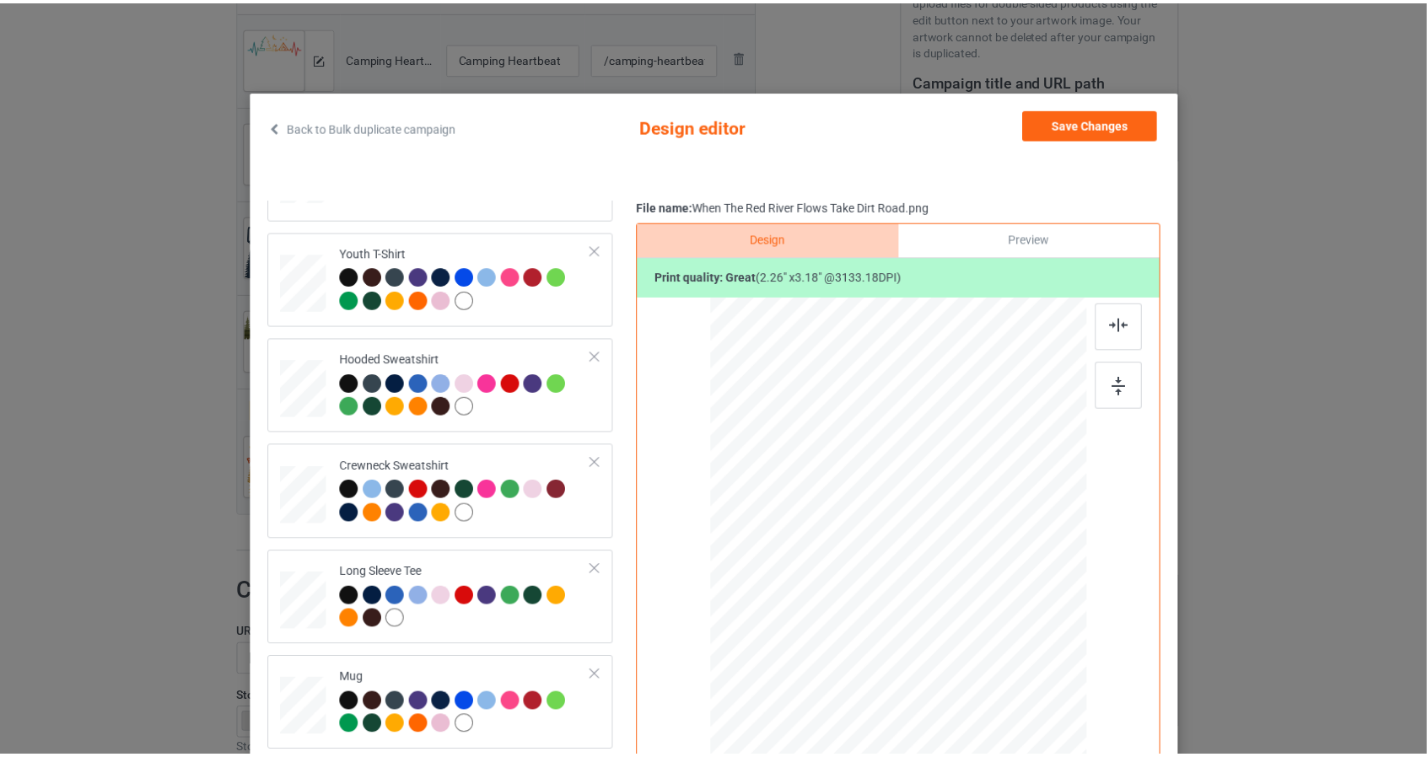
scroll to position [0, 0]
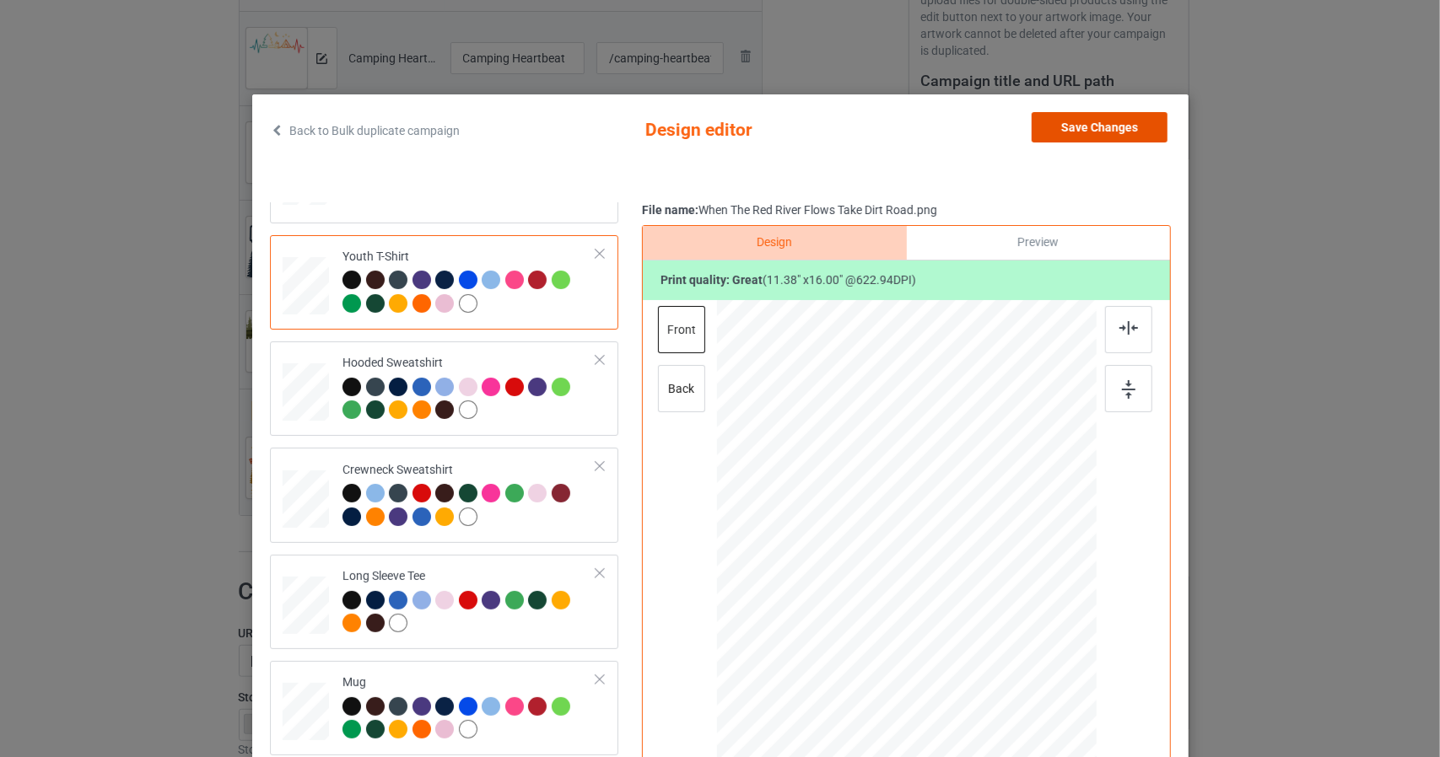
click at [1090, 132] on button "Save Changes" at bounding box center [1099, 127] width 136 height 30
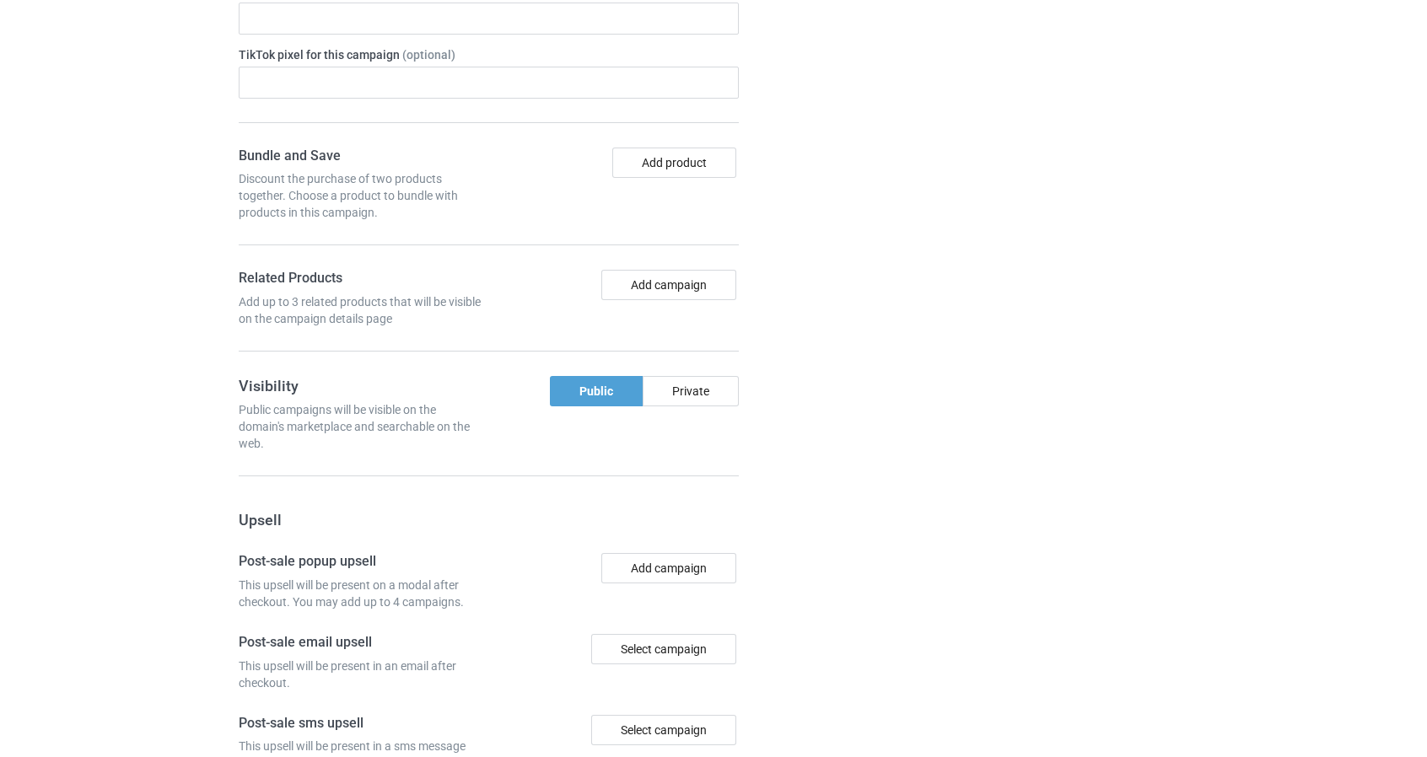
scroll to position [1761, 0]
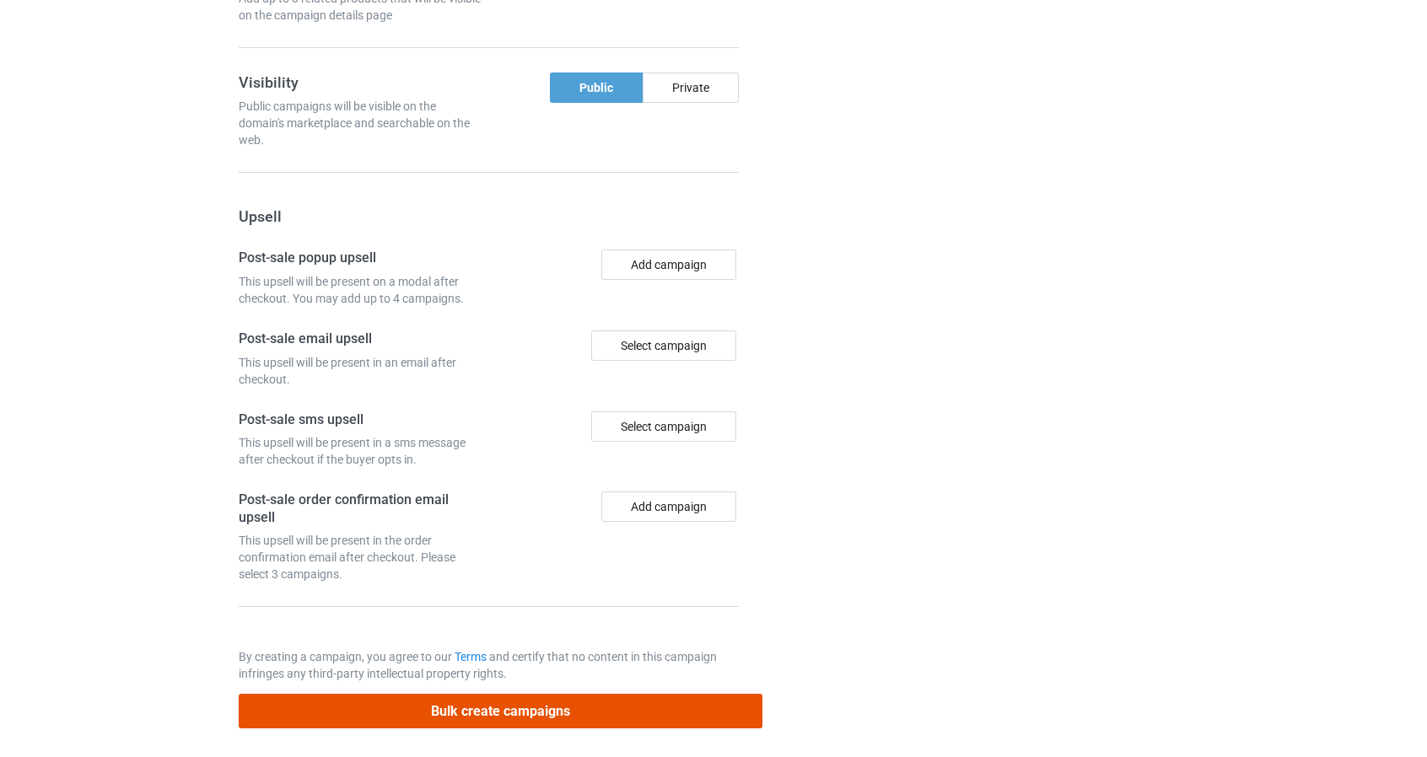
click at [499, 700] on button "Bulk create campaigns" at bounding box center [501, 711] width 525 height 35
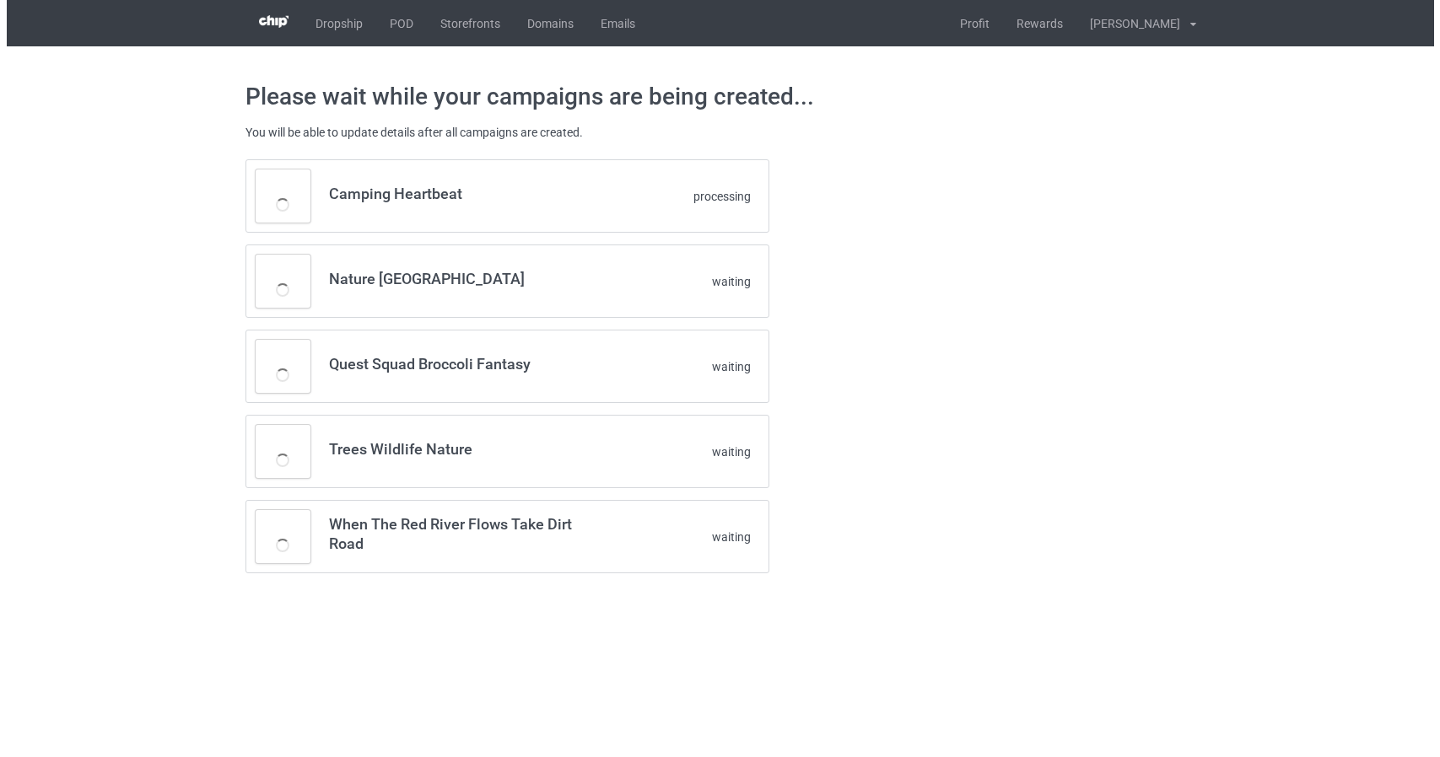
scroll to position [0, 0]
